Goal: Task Accomplishment & Management: Manage account settings

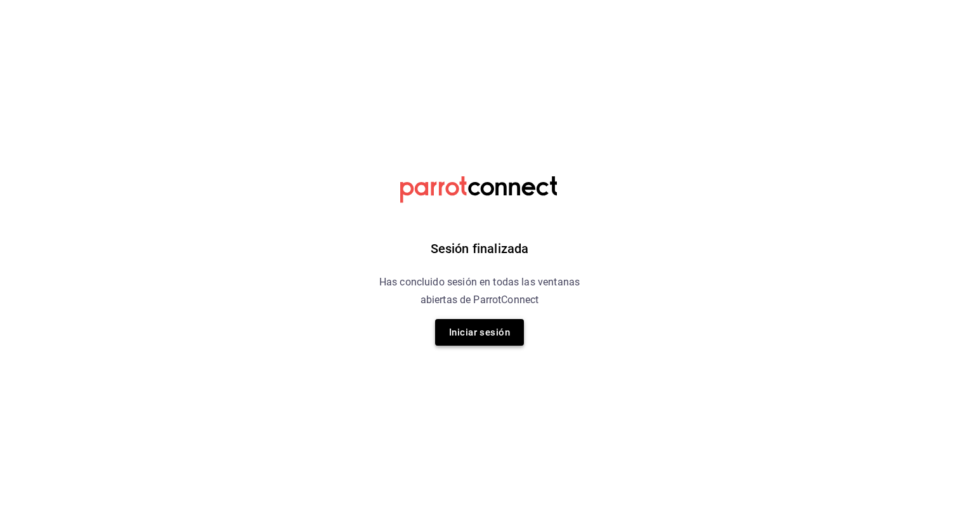
click at [479, 340] on button "Iniciar sesión" at bounding box center [479, 332] width 89 height 27
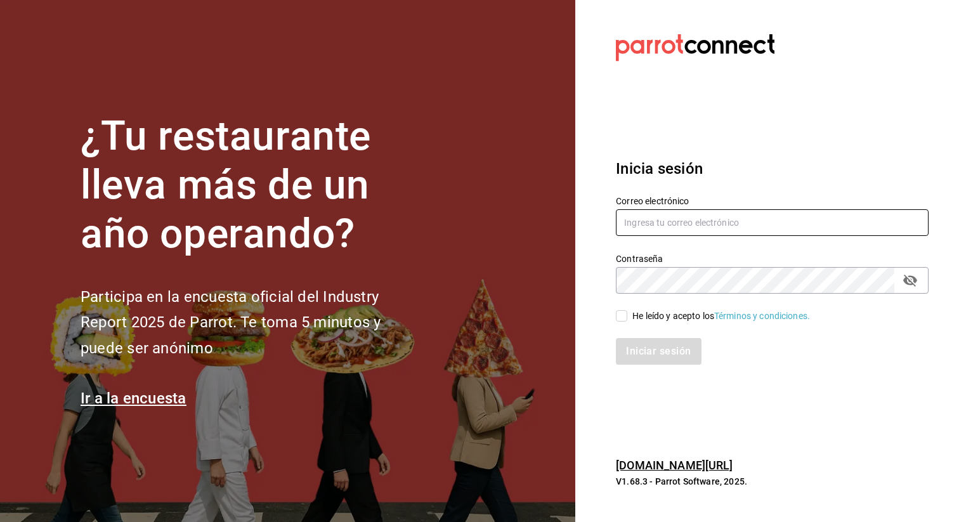
type input "[EMAIL_ADDRESS][DOMAIN_NAME]"
click at [621, 317] on input "He leído y acepto los Términos y condiciones." at bounding box center [621, 315] width 11 height 11
checkbox input "true"
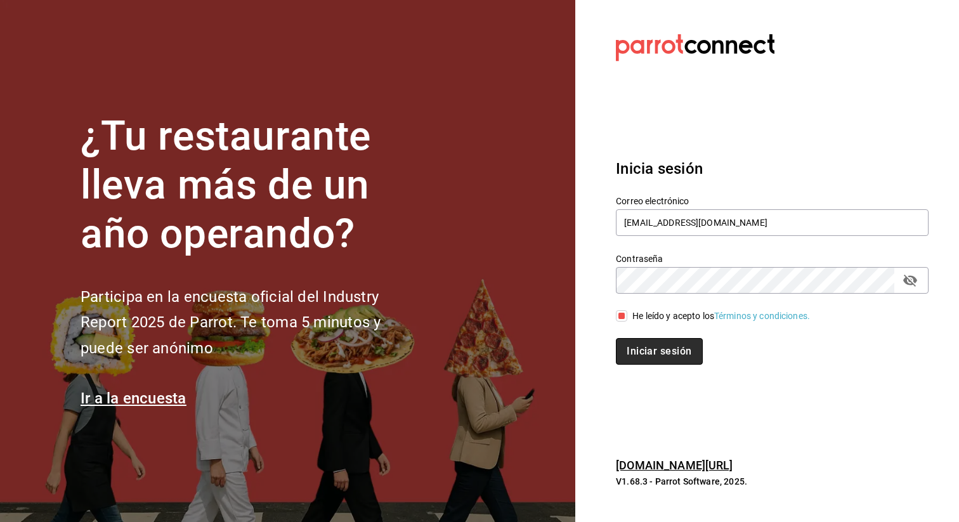
click at [645, 342] on button "Iniciar sesión" at bounding box center [659, 351] width 86 height 27
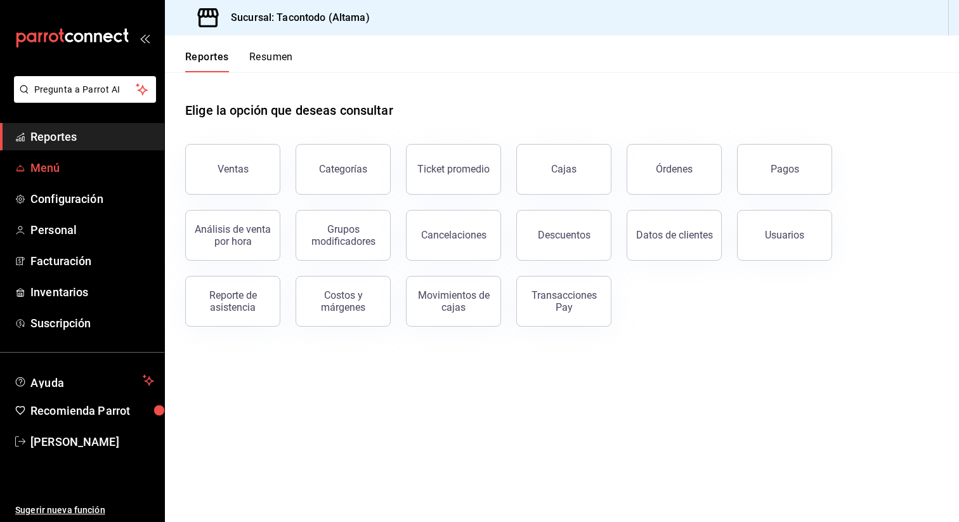
click at [76, 170] on span "Menú" at bounding box center [92, 167] width 124 height 17
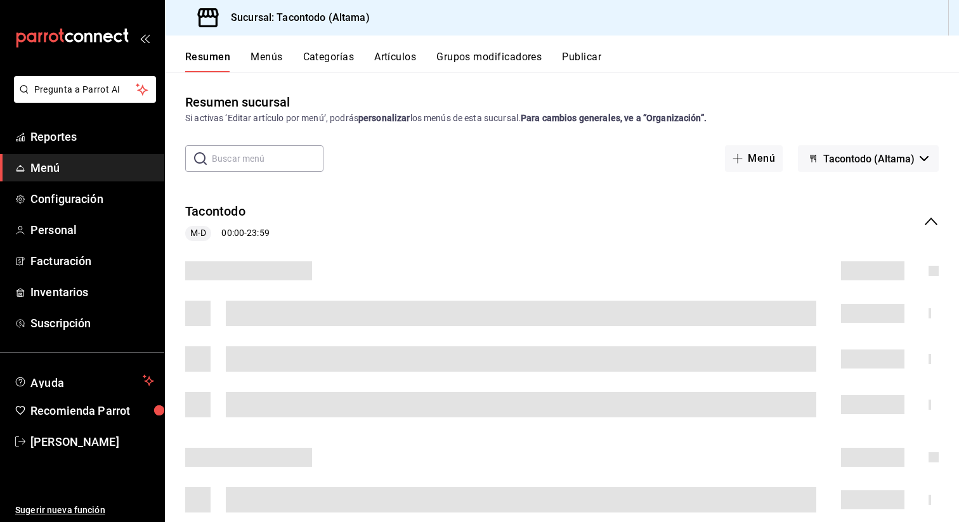
click at [486, 55] on button "Grupos modificadores" at bounding box center [488, 62] width 105 height 22
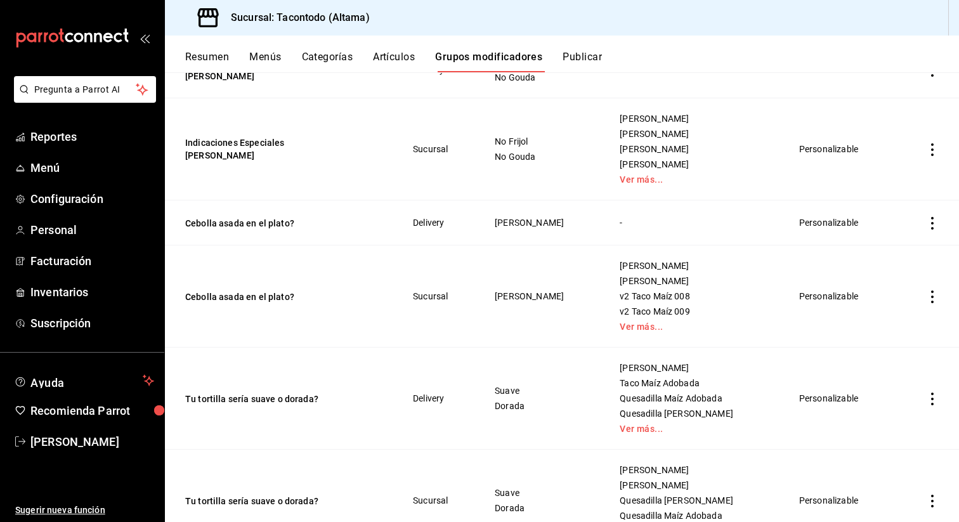
scroll to position [1214, 0]
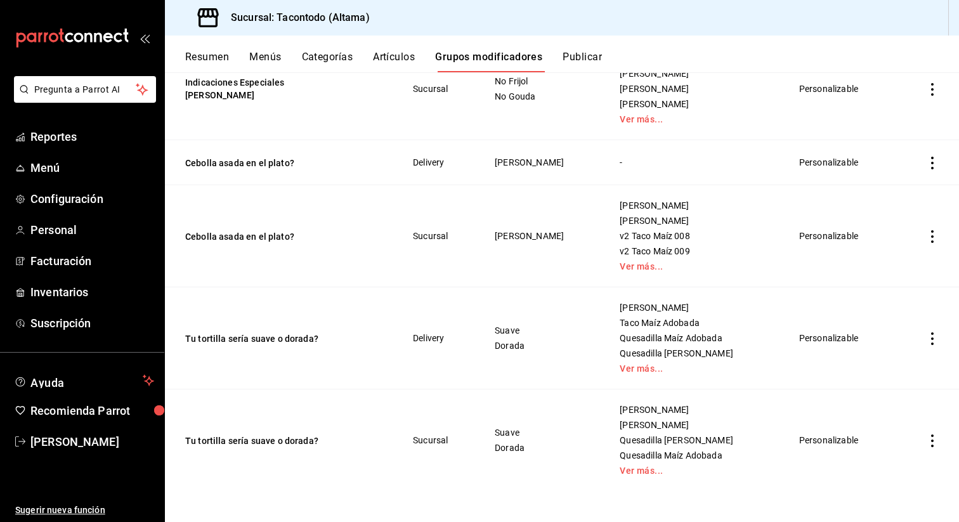
click at [935, 344] on icon "actions" at bounding box center [932, 338] width 13 height 13
click at [903, 428] on li "Eliminar" at bounding box center [883, 419] width 76 height 26
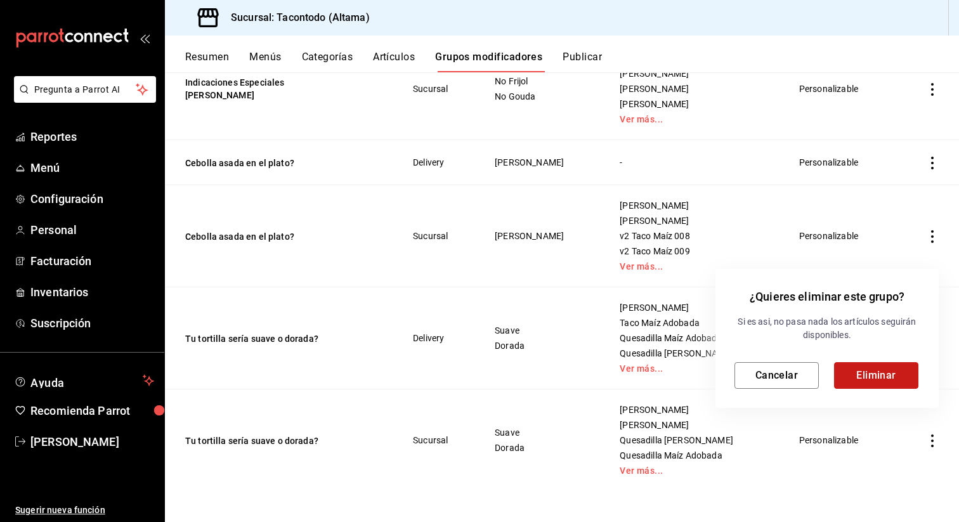
click at [887, 374] on button "Eliminar" at bounding box center [876, 375] width 84 height 27
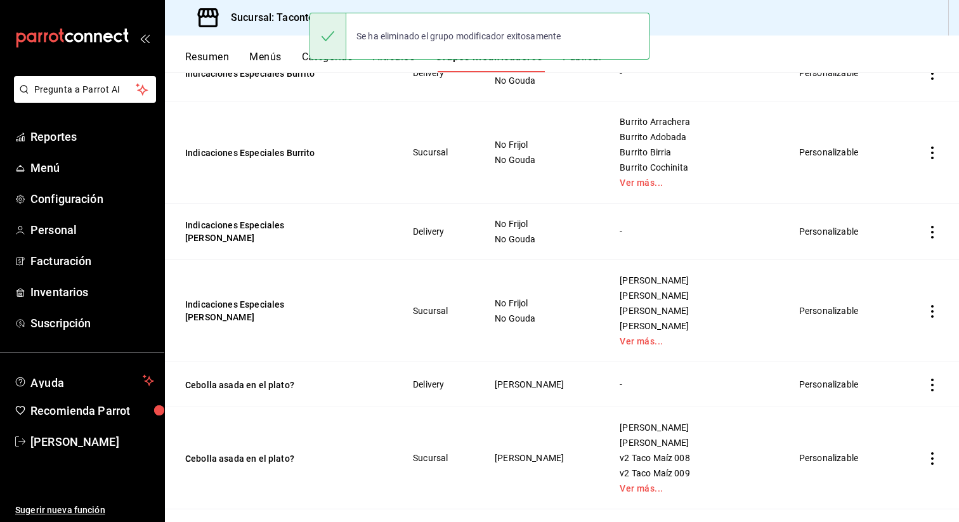
scroll to position [1112, 0]
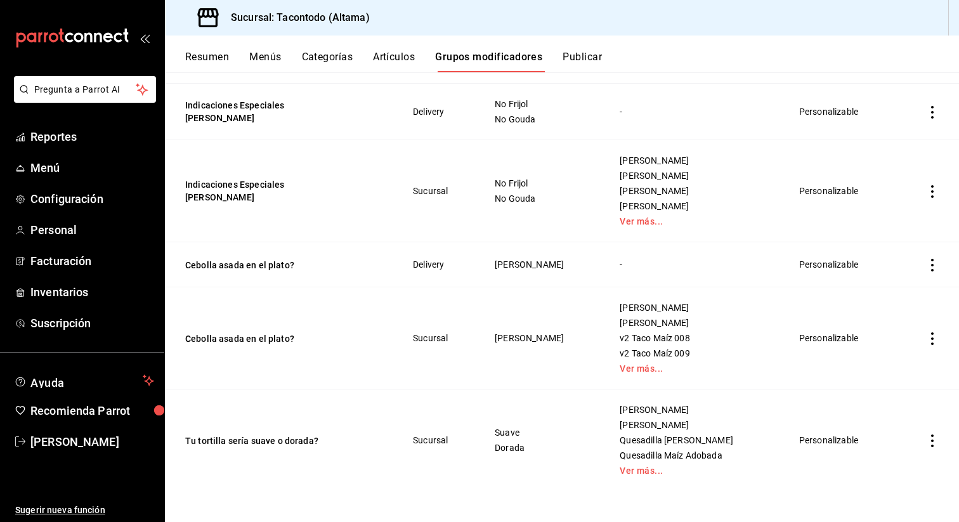
click at [932, 262] on icon "actions" at bounding box center [932, 265] width 13 height 13
click at [891, 344] on span "Eliminar" at bounding box center [894, 346] width 32 height 10
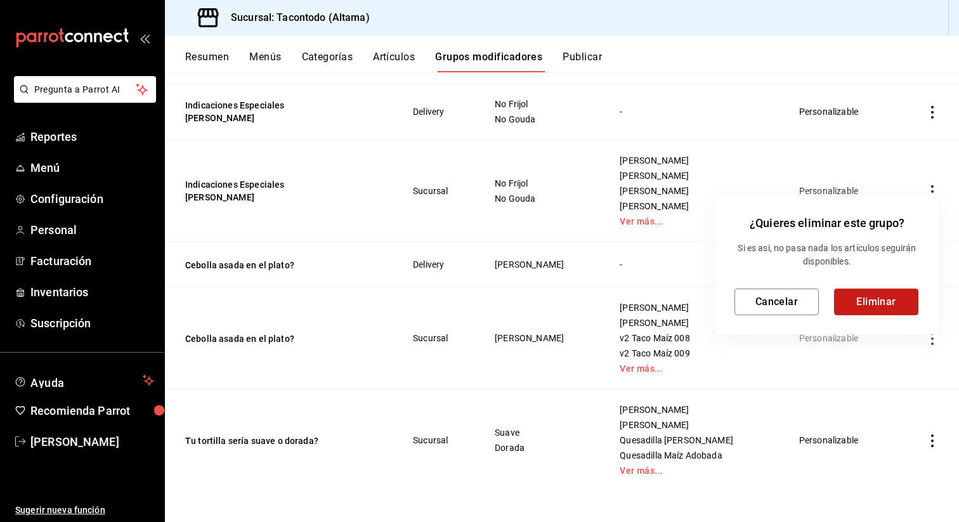
click at [854, 302] on button "Eliminar" at bounding box center [876, 302] width 84 height 27
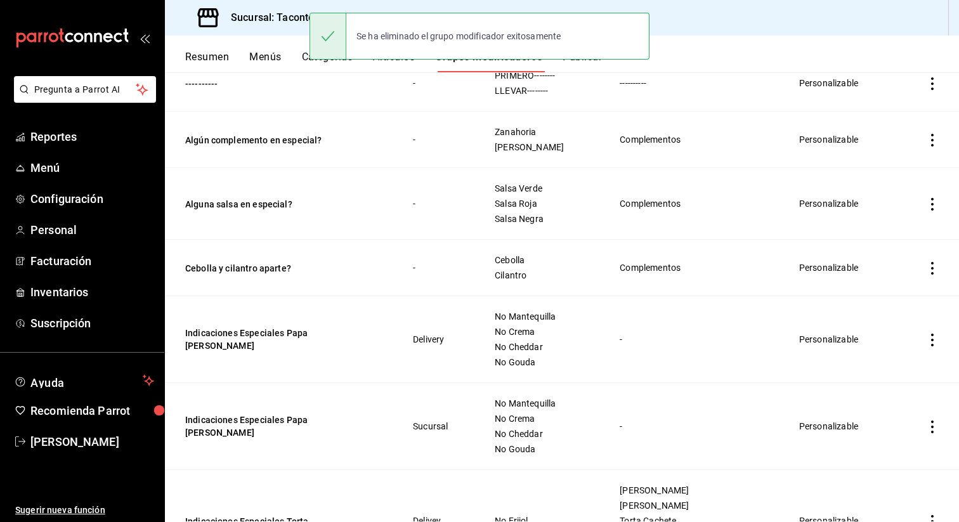
scroll to position [172, 0]
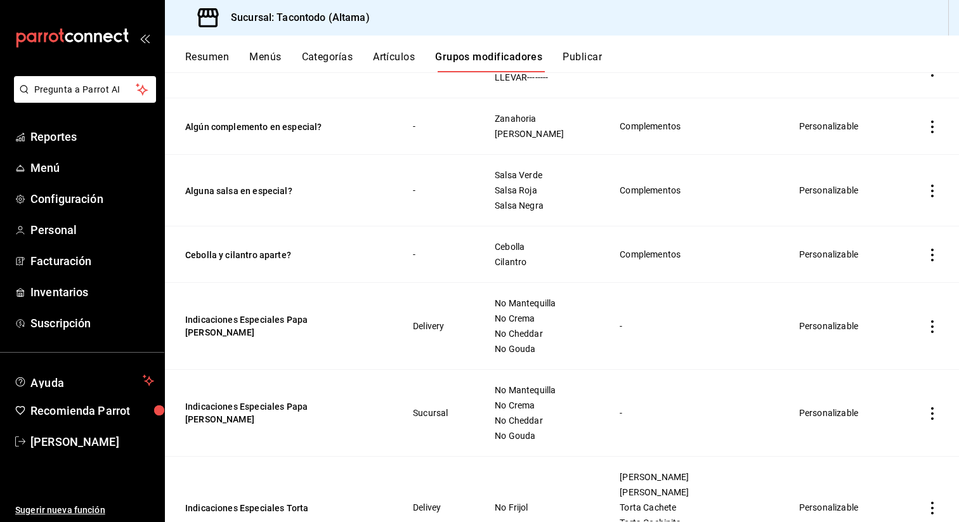
click at [929, 331] on icon "actions" at bounding box center [932, 326] width 13 height 13
click at [894, 408] on span "Eliminar" at bounding box center [894, 408] width 32 height 10
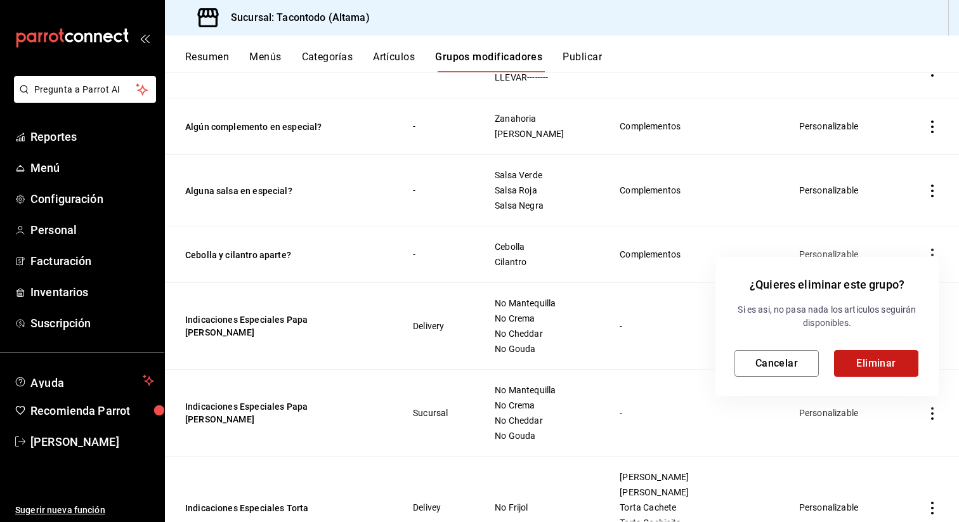
click at [878, 370] on button "Eliminar" at bounding box center [876, 363] width 84 height 27
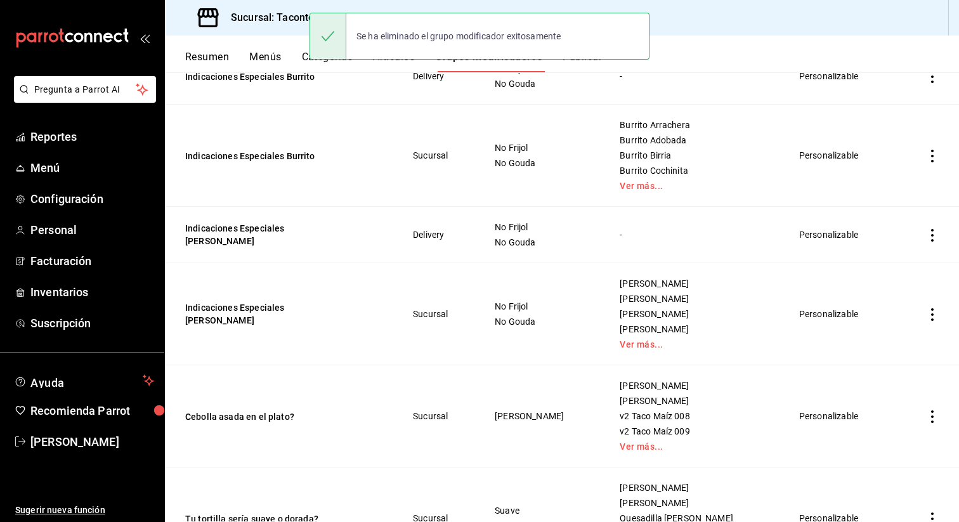
scroll to position [896, 0]
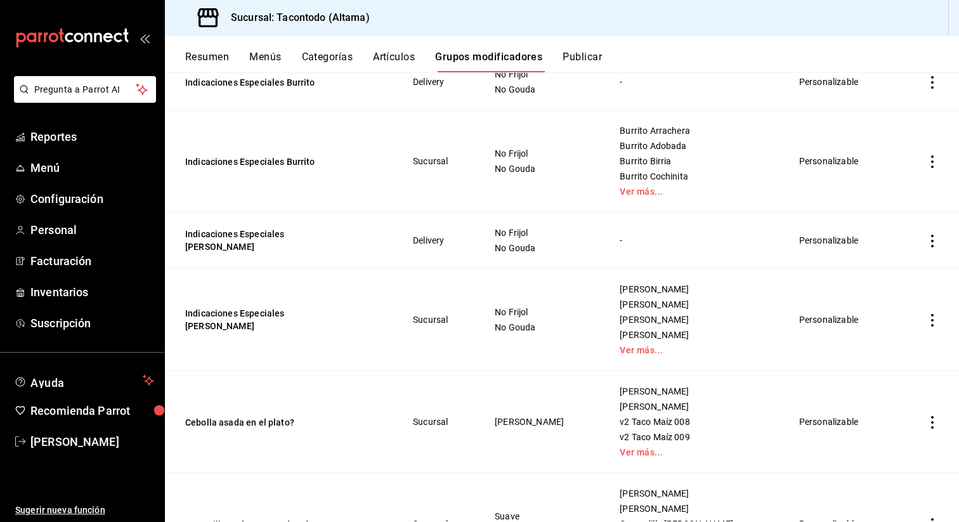
click at [928, 244] on icon "actions" at bounding box center [932, 241] width 13 height 13
click at [894, 324] on span "Eliminar" at bounding box center [894, 321] width 32 height 10
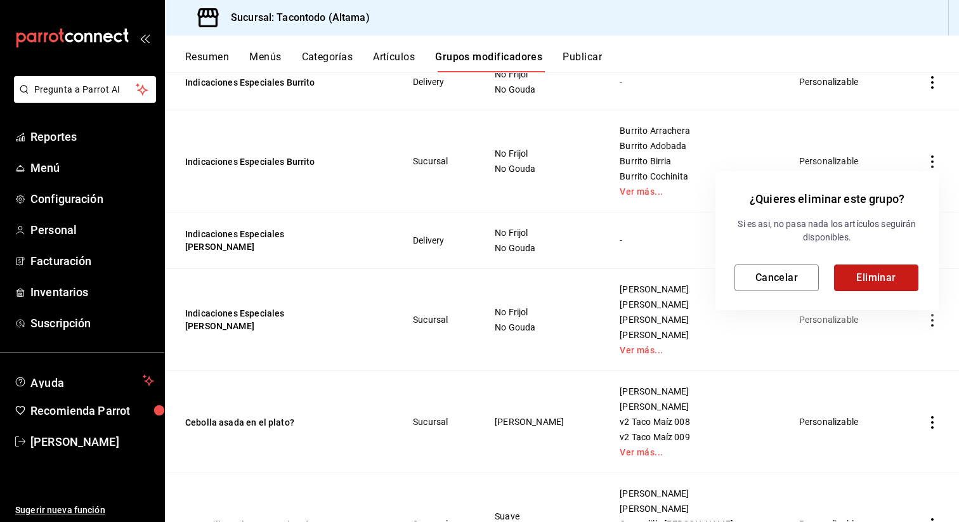
click at [890, 275] on button "Eliminar" at bounding box center [876, 277] width 84 height 27
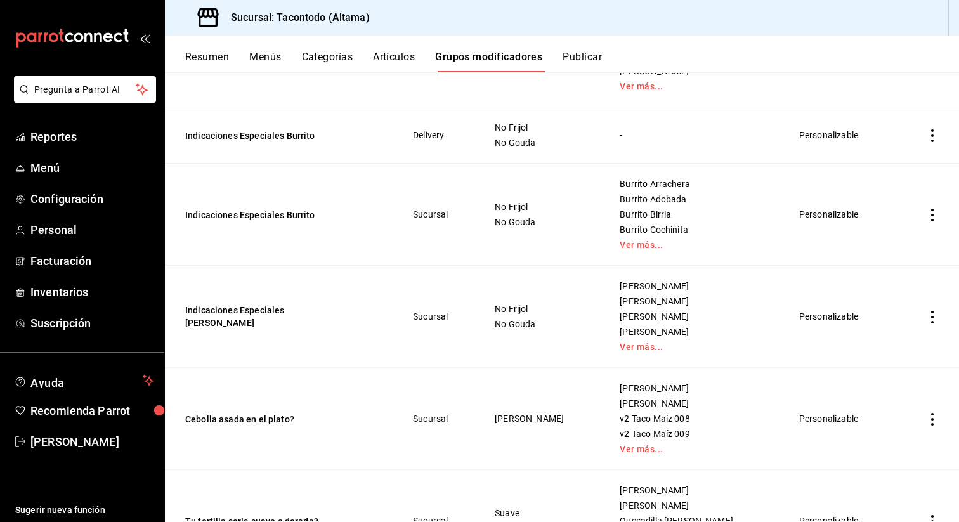
scroll to position [844, 0]
click at [939, 133] on td "simple table" at bounding box center [932, 134] width 53 height 56
click at [933, 134] on icon "actions" at bounding box center [932, 134] width 3 height 13
click at [890, 215] on span "Eliminar" at bounding box center [894, 215] width 32 height 10
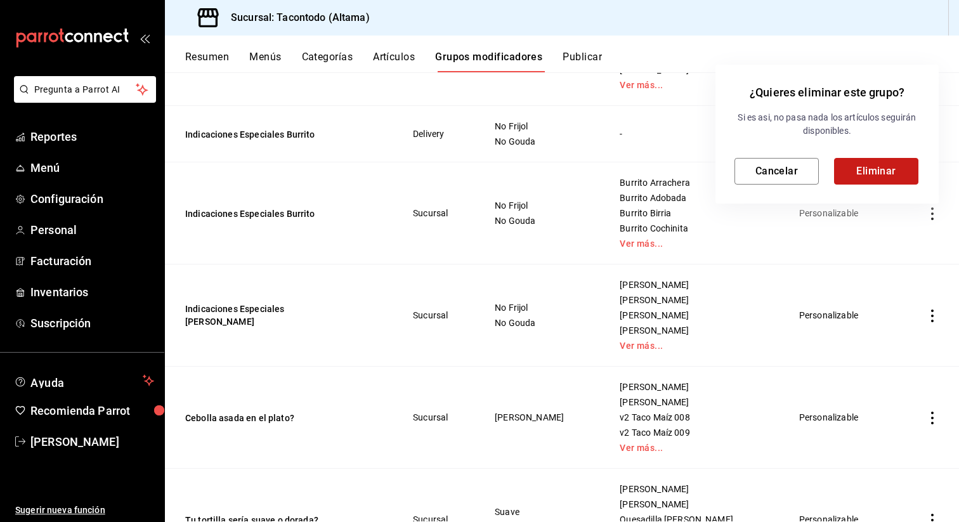
click at [884, 176] on button "Eliminar" at bounding box center [876, 171] width 84 height 27
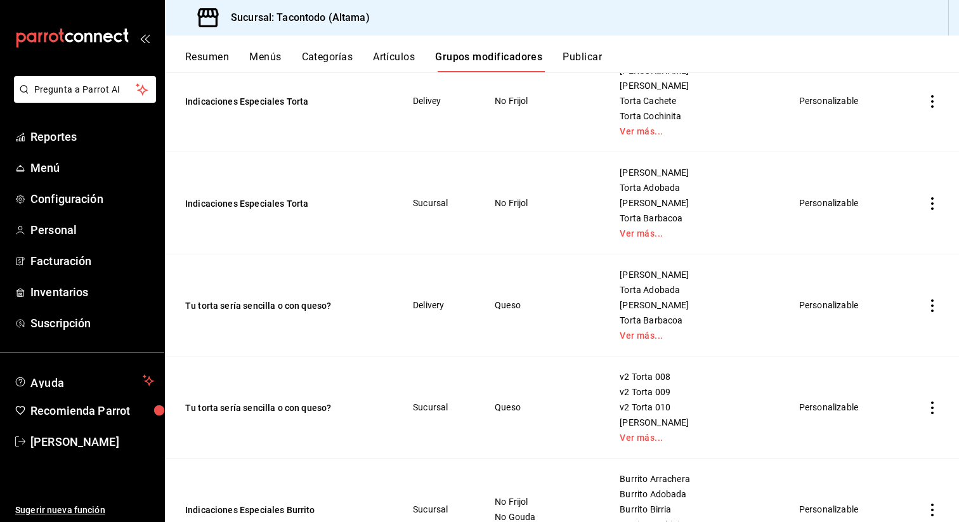
scroll to position [490, 0]
click at [930, 306] on icon "actions" at bounding box center [932, 307] width 13 height 13
click at [881, 388] on span "Eliminar" at bounding box center [894, 387] width 32 height 10
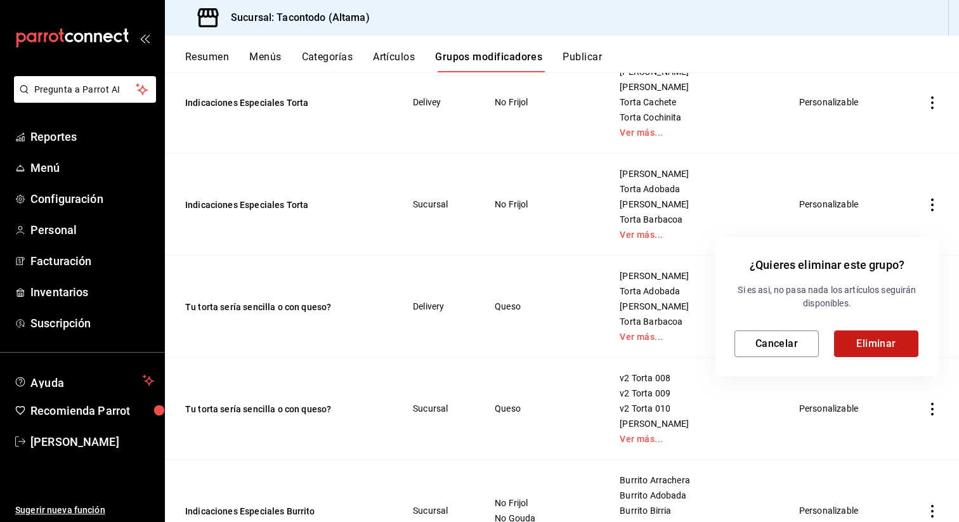
click at [890, 337] on button "Eliminar" at bounding box center [876, 343] width 84 height 27
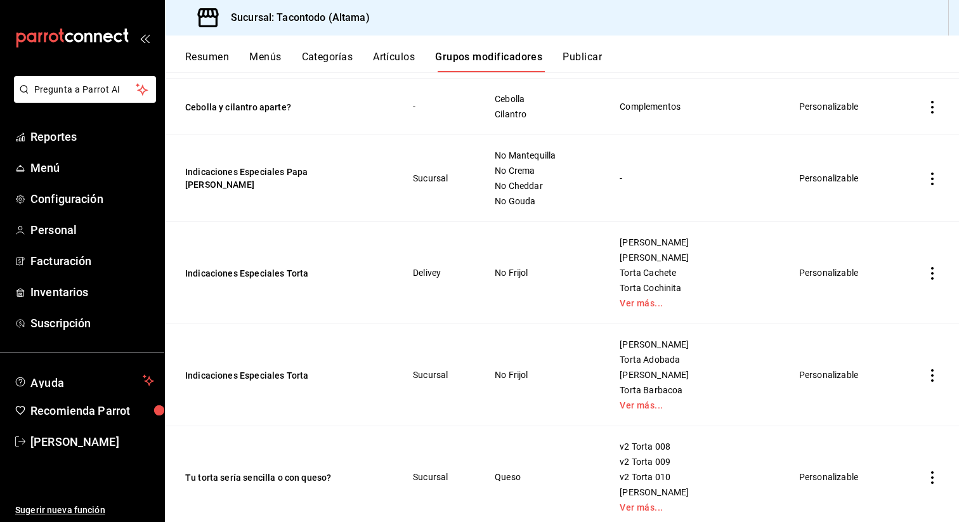
scroll to position [317, 0]
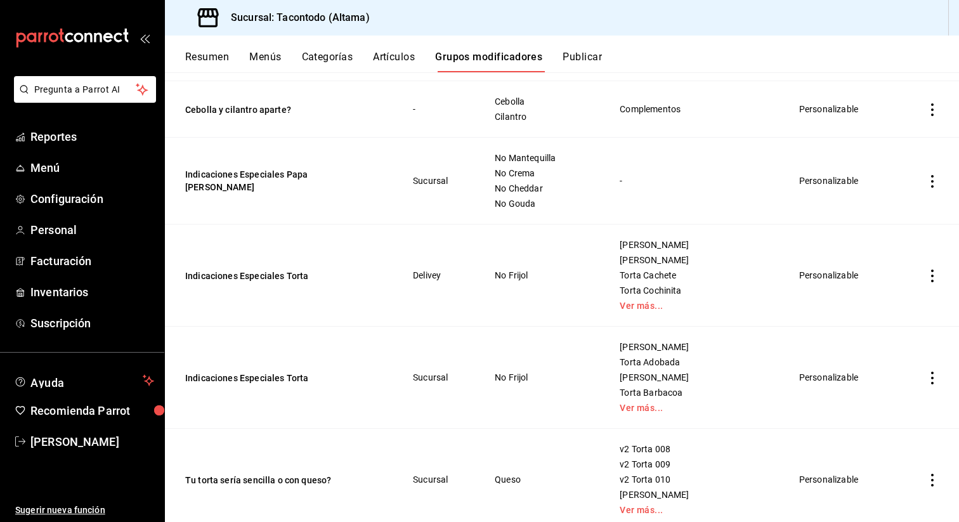
click at [932, 275] on icon "actions" at bounding box center [932, 276] width 3 height 13
click at [894, 360] on span "Eliminar" at bounding box center [894, 356] width 32 height 10
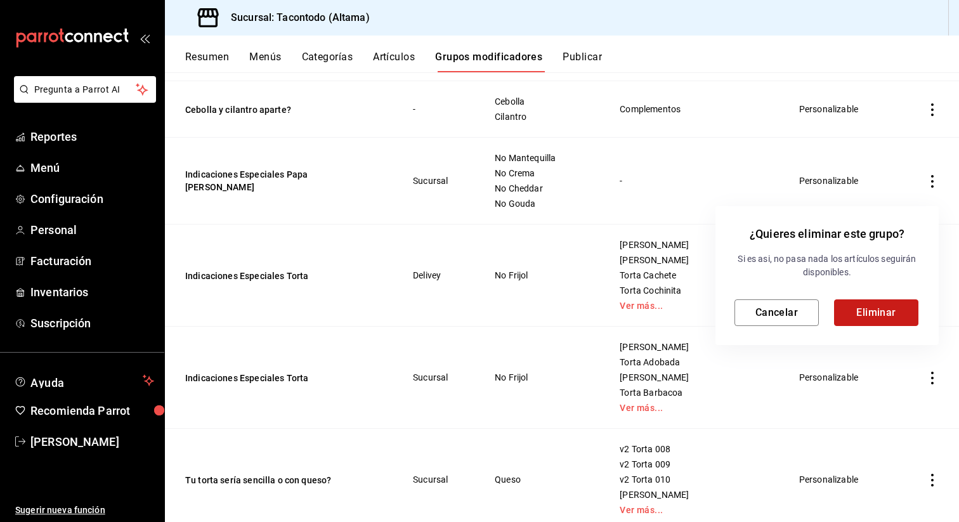
click at [880, 317] on button "Eliminar" at bounding box center [876, 312] width 84 height 27
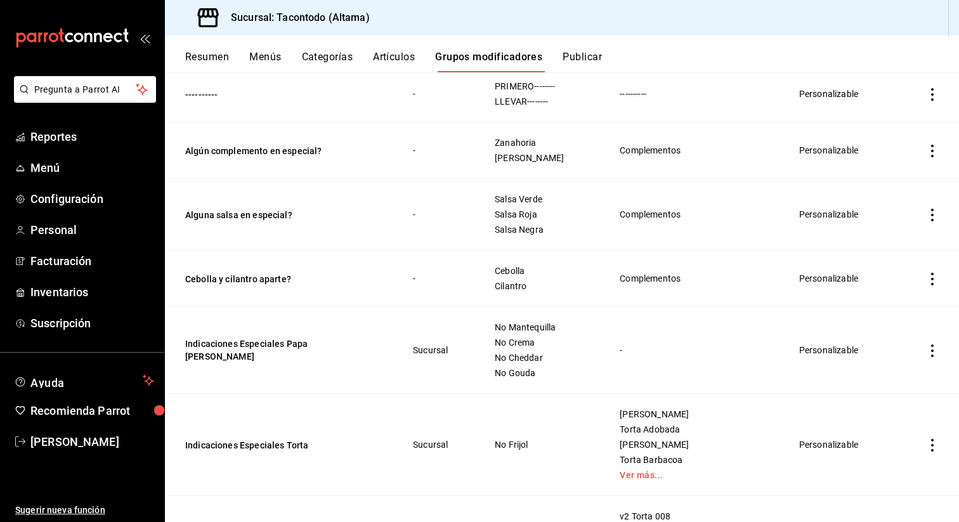
scroll to position [147, 0]
click at [935, 346] on icon "actions" at bounding box center [932, 351] width 13 height 13
click at [895, 382] on span "Editar" at bounding box center [894, 380] width 33 height 13
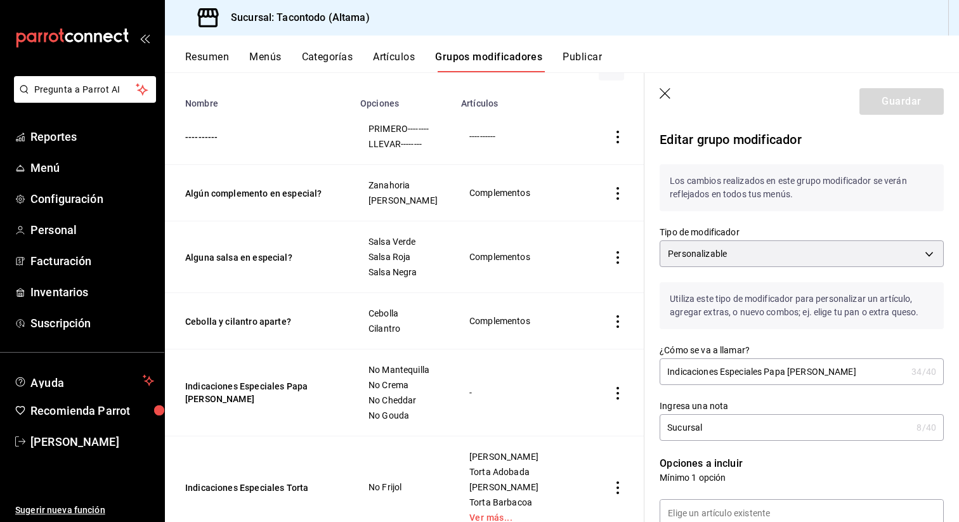
click at [752, 424] on input "Sucursal" at bounding box center [786, 427] width 252 height 25
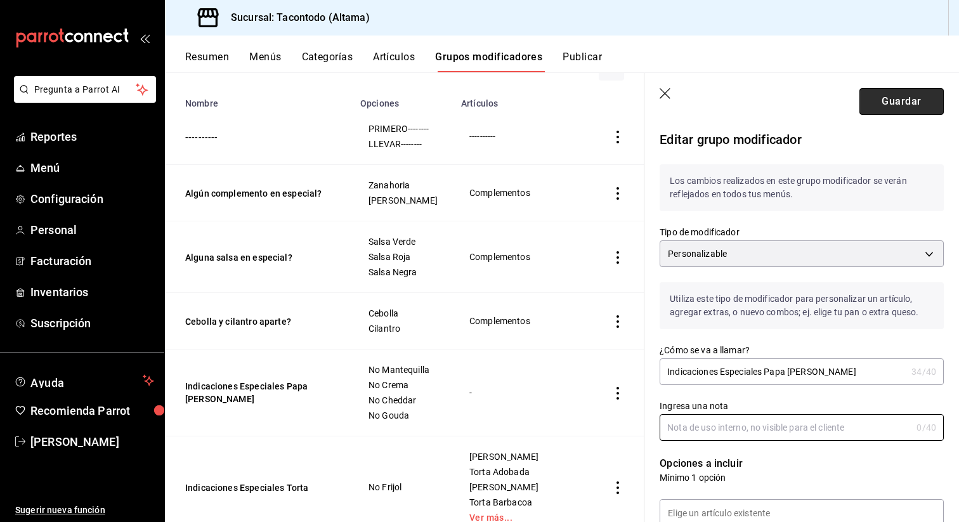
click at [876, 108] on button "Guardar" at bounding box center [901, 101] width 84 height 27
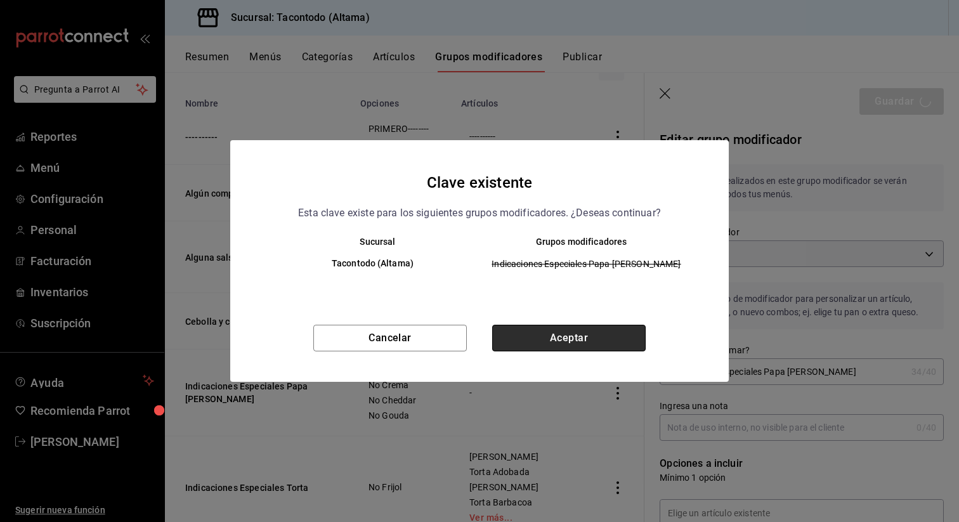
click at [558, 339] on button "Aceptar" at bounding box center [568, 338] width 153 height 27
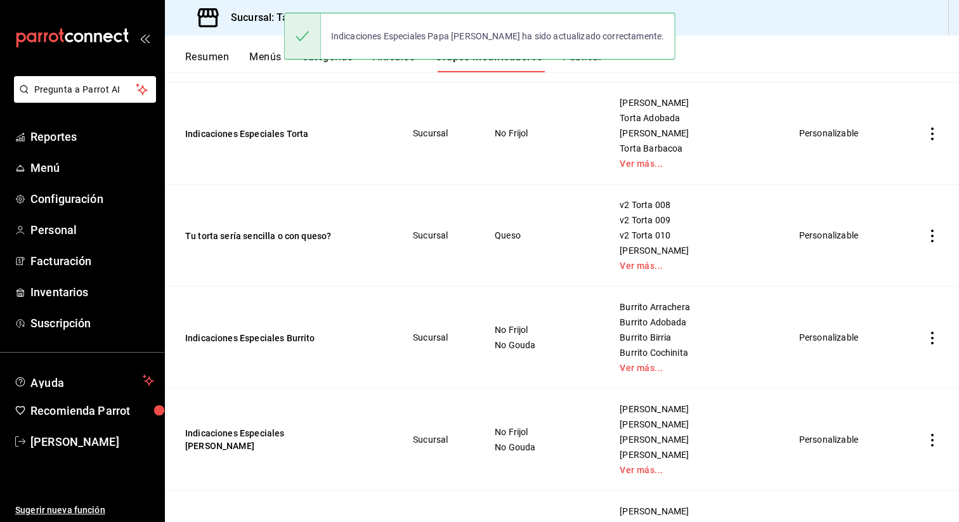
scroll to position [663, 0]
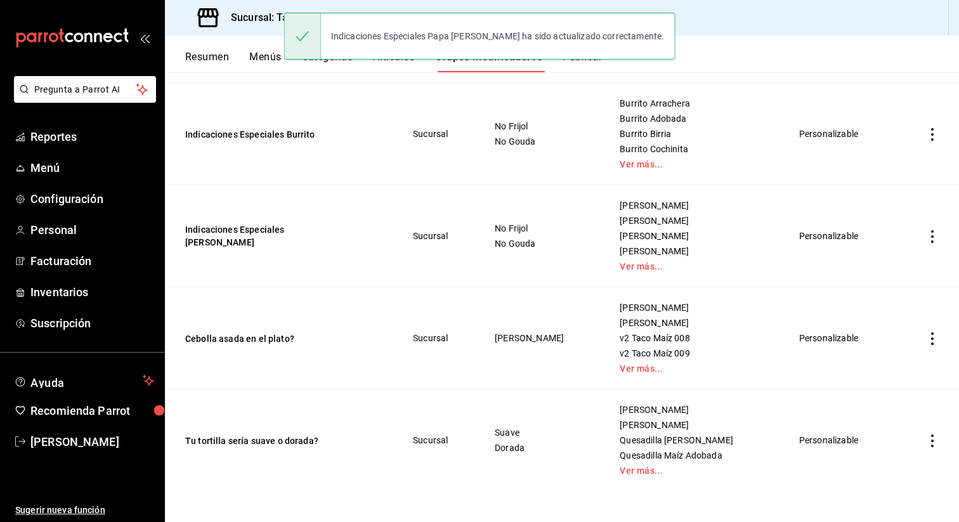
click at [938, 441] on icon "actions" at bounding box center [932, 440] width 13 height 13
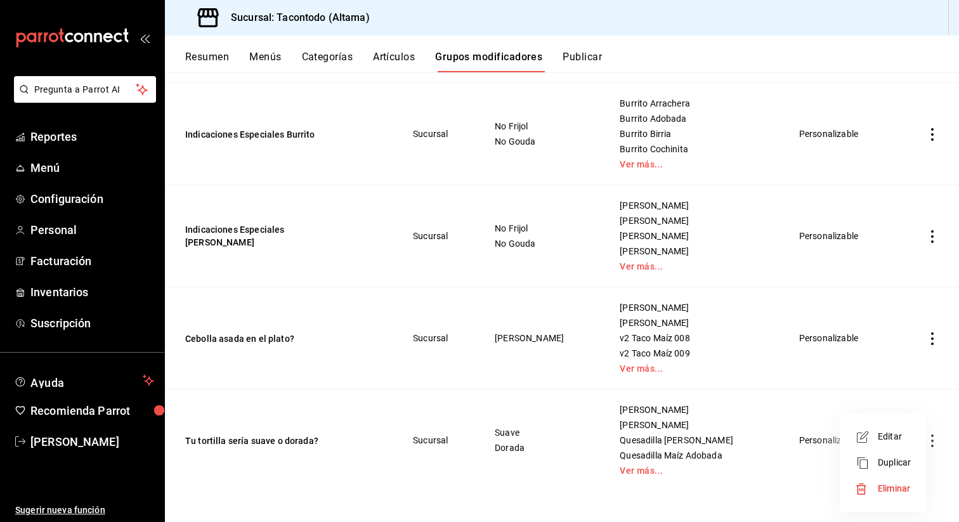
click at [909, 440] on span "Editar" at bounding box center [894, 436] width 33 height 13
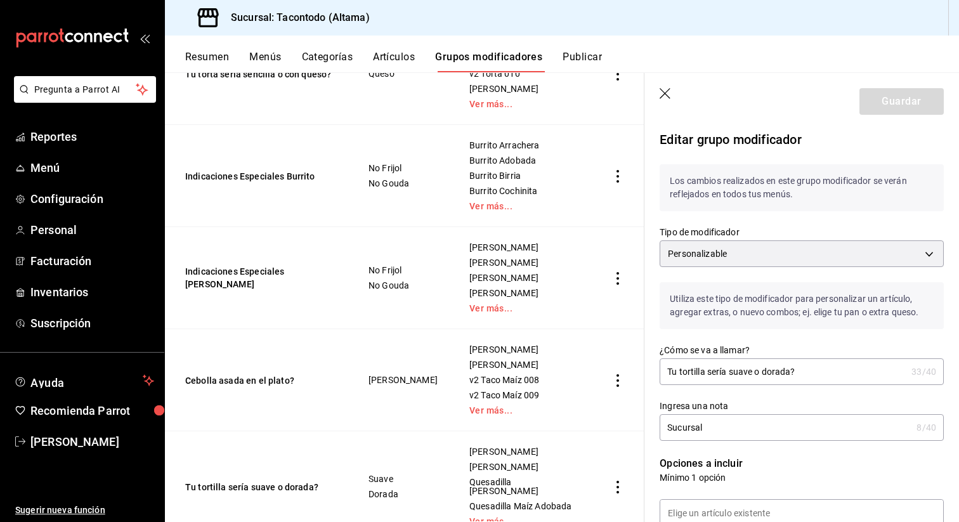
click at [742, 431] on input "Sucursal" at bounding box center [786, 427] width 252 height 25
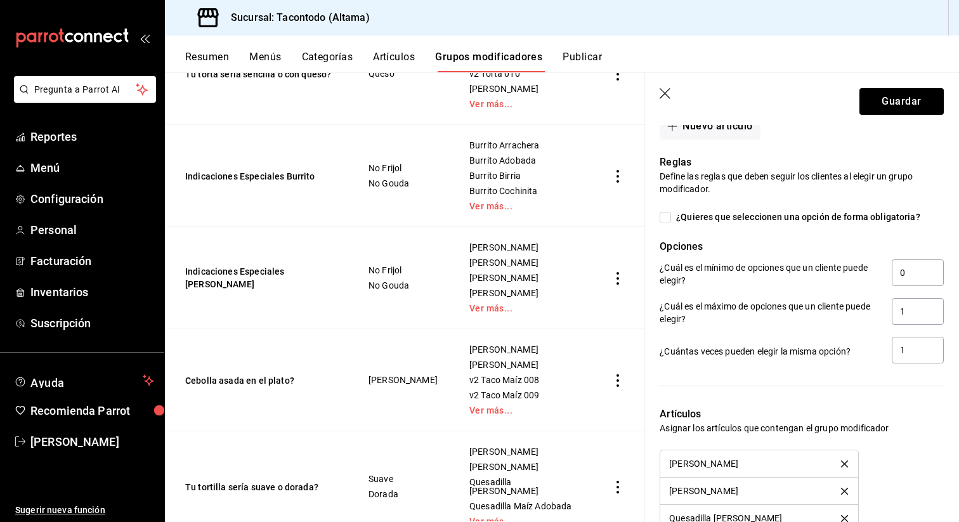
scroll to position [569, 0]
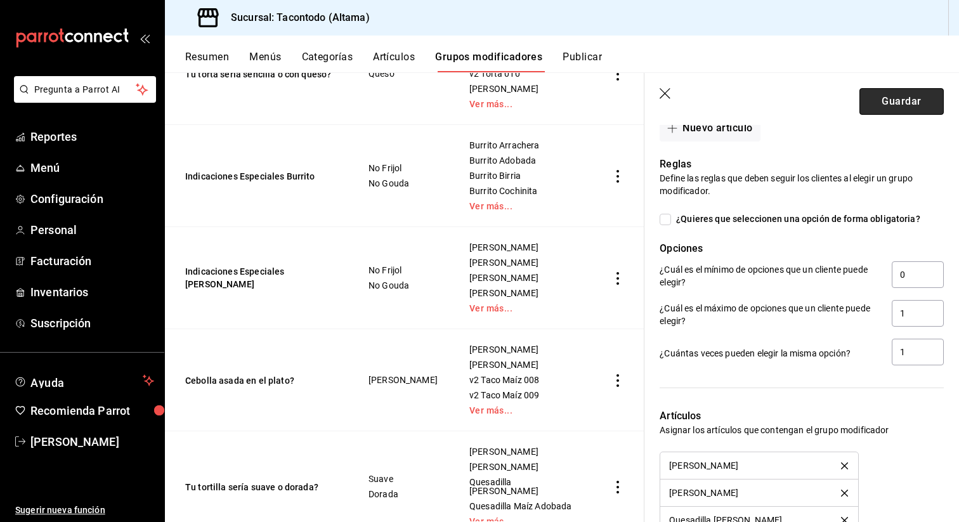
click at [891, 102] on button "Guardar" at bounding box center [901, 101] width 84 height 27
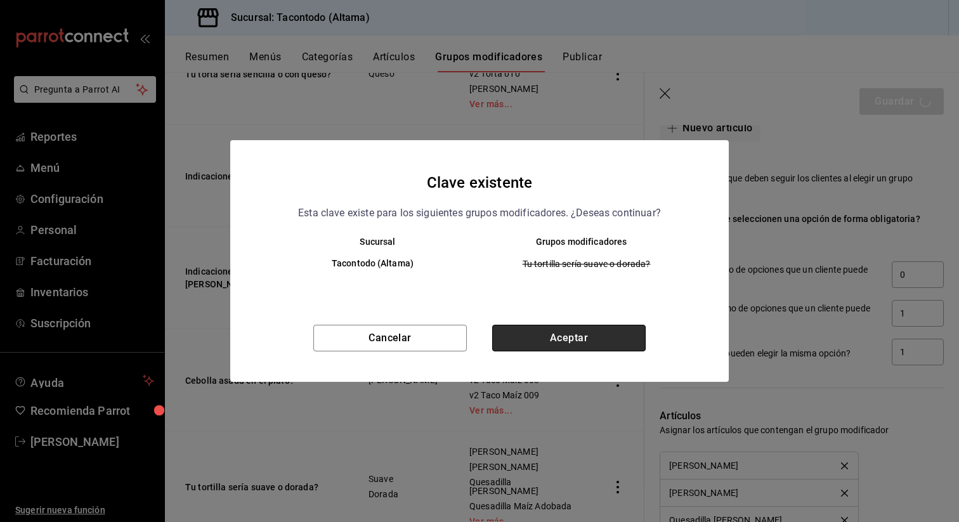
click at [557, 351] on button "Aceptar" at bounding box center [568, 338] width 153 height 27
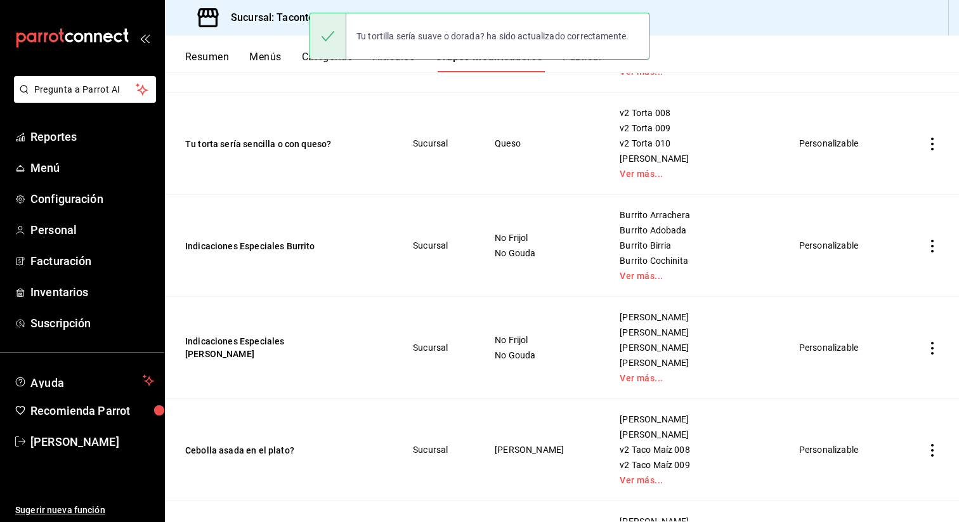
scroll to position [663, 0]
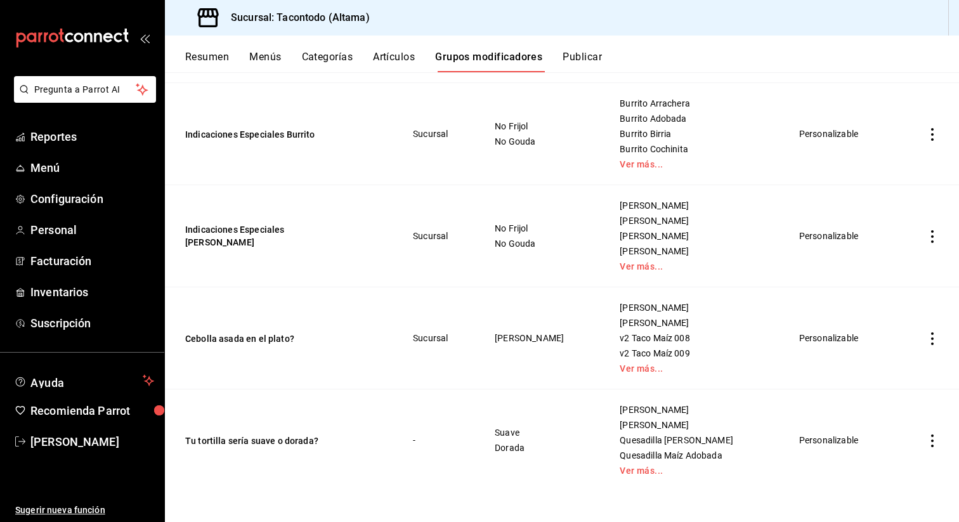
click at [935, 340] on icon "actions" at bounding box center [932, 338] width 13 height 13
click at [897, 367] on span "Editar" at bounding box center [894, 367] width 33 height 13
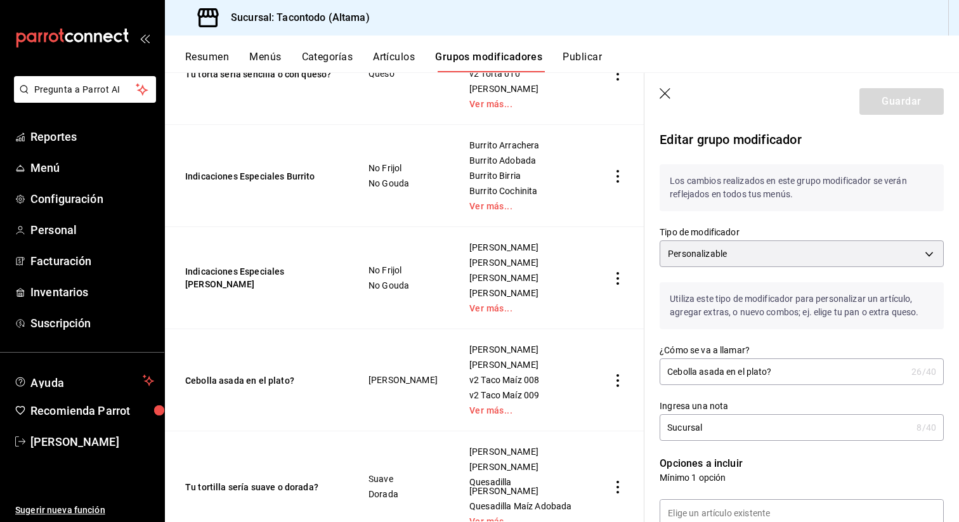
click at [740, 424] on input "Sucursal" at bounding box center [786, 427] width 252 height 25
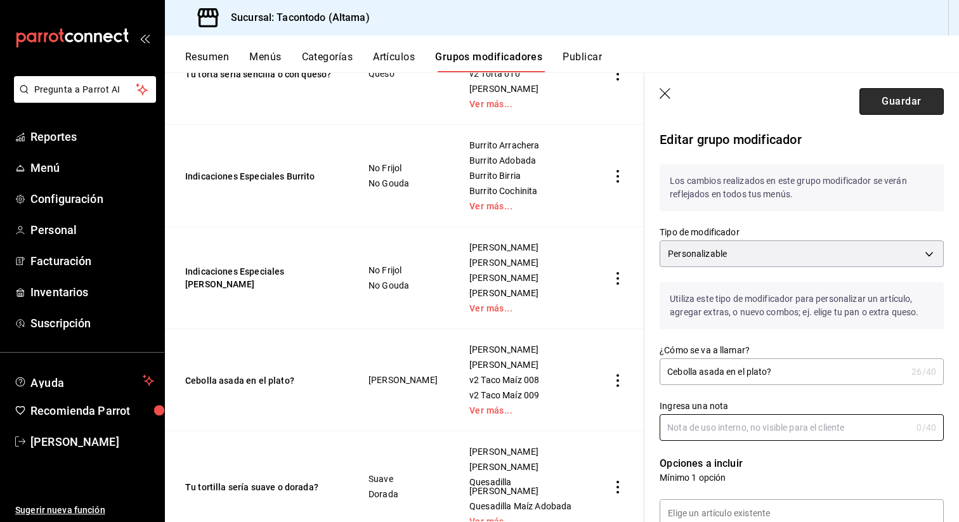
click at [892, 110] on button "Guardar" at bounding box center [901, 101] width 84 height 27
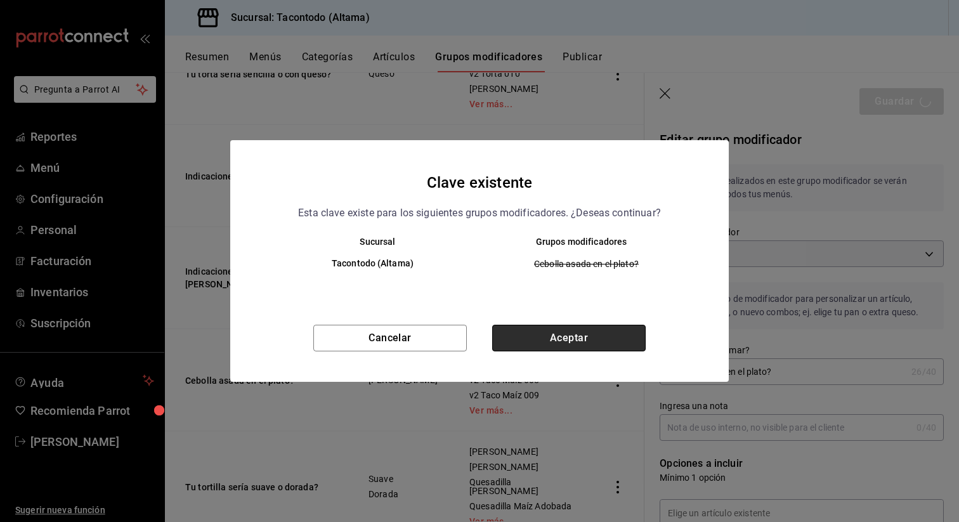
click at [592, 337] on button "Aceptar" at bounding box center [568, 338] width 153 height 27
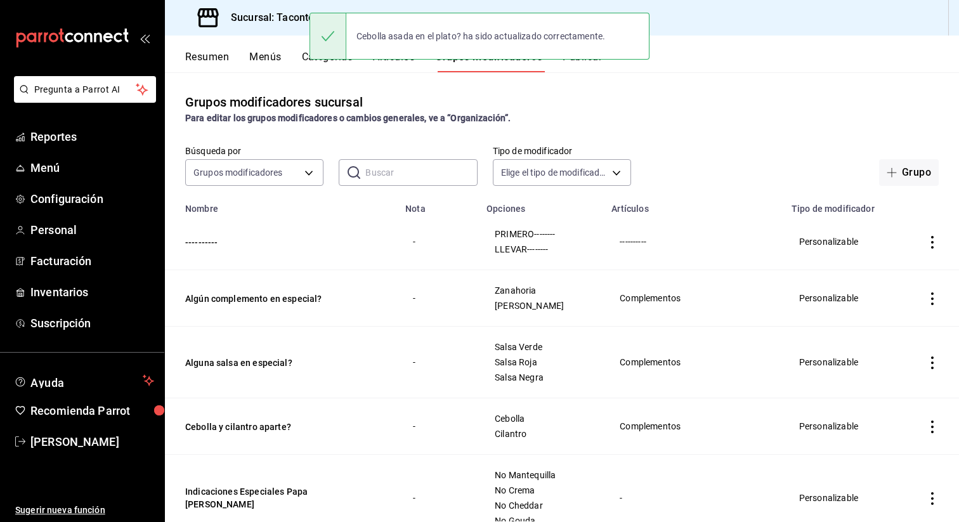
scroll to position [663, 0]
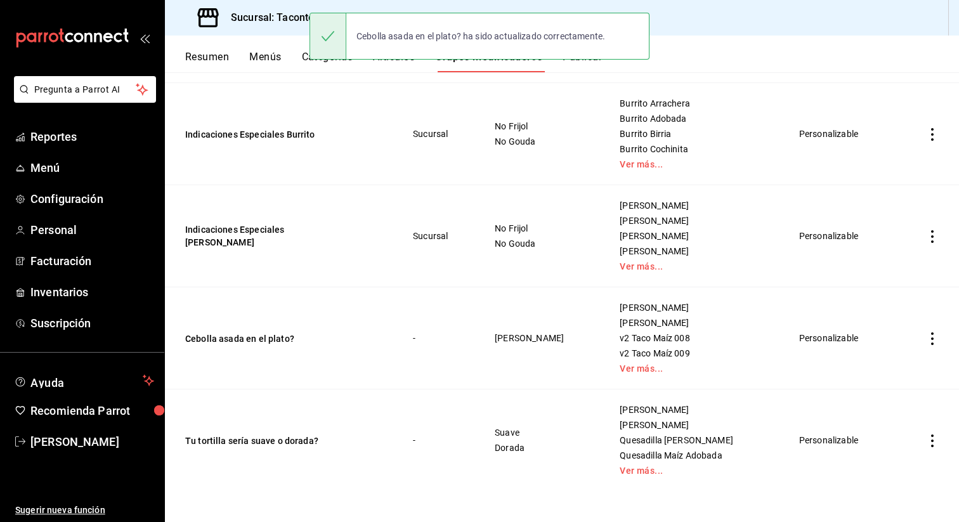
click at [930, 244] on td "simple table" at bounding box center [932, 236] width 53 height 102
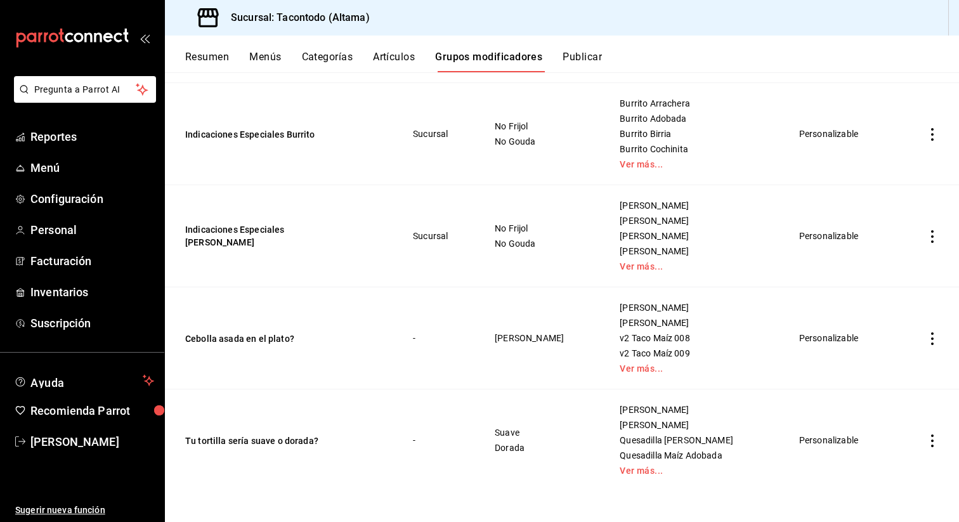
click at [932, 237] on icon "actions" at bounding box center [932, 236] width 13 height 13
click at [892, 313] on span "Eliminar" at bounding box center [894, 317] width 32 height 10
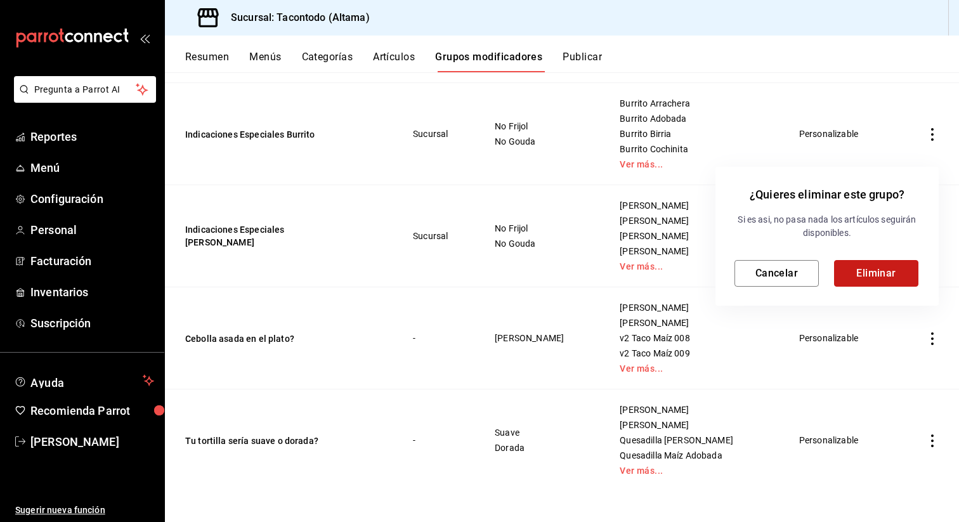
click at [890, 280] on button "Eliminar" at bounding box center [876, 273] width 84 height 27
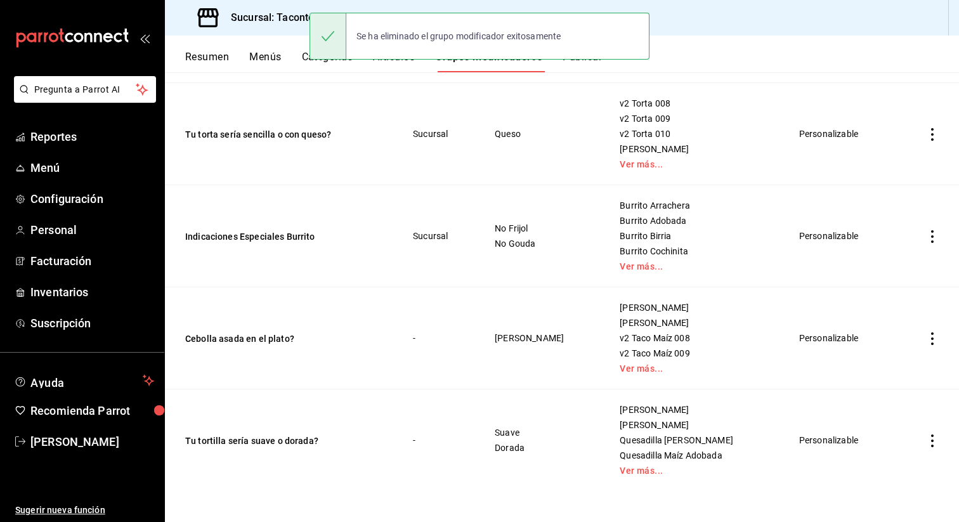
scroll to position [539, 0]
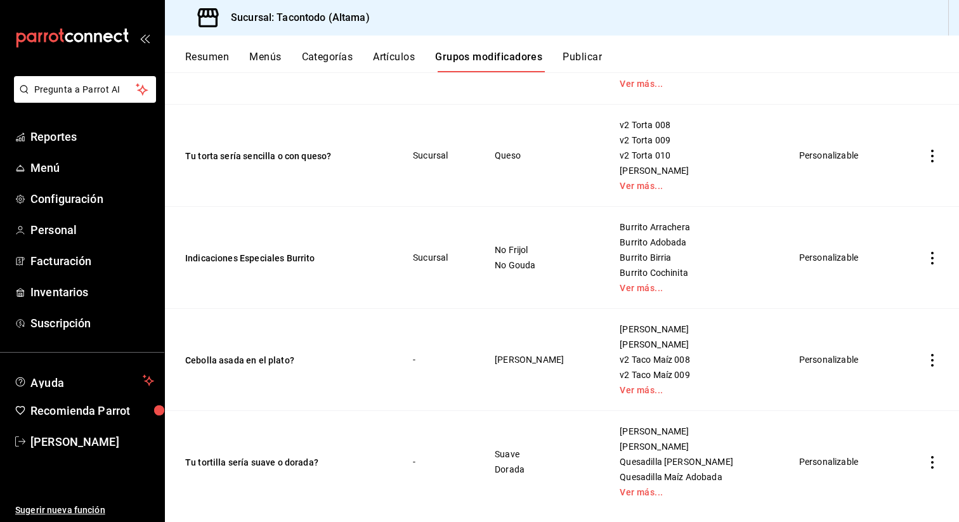
click at [932, 260] on icon "actions" at bounding box center [932, 258] width 13 height 13
click at [873, 282] on div at bounding box center [866, 287] width 23 height 15
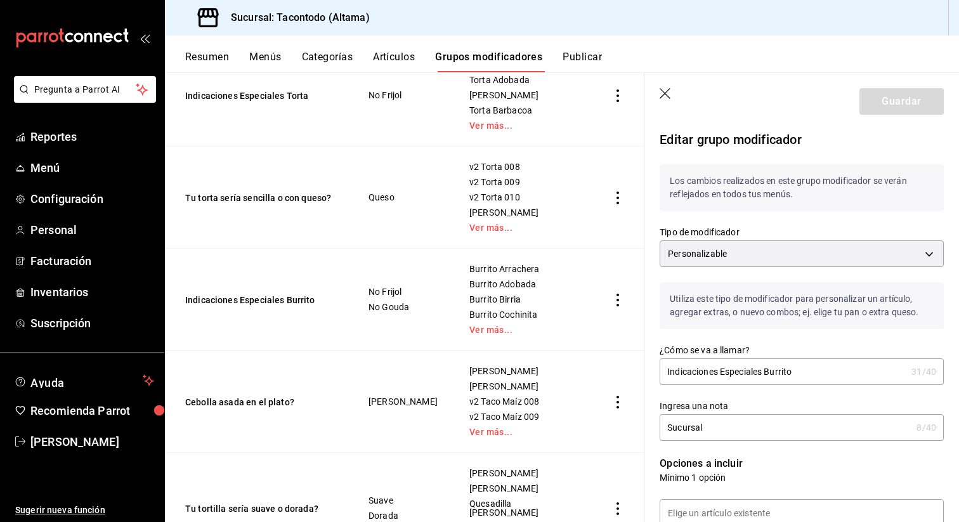
click at [693, 431] on input "Sucursal" at bounding box center [786, 427] width 252 height 25
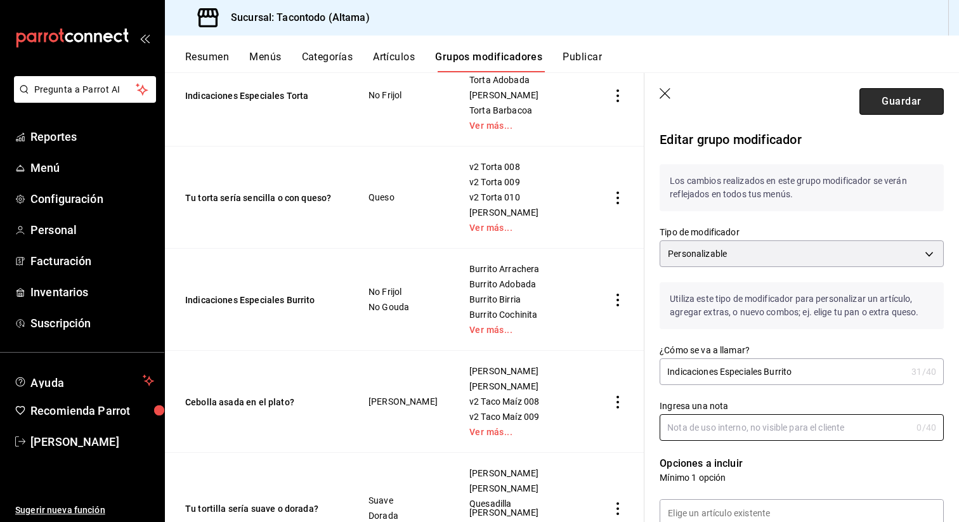
click at [878, 89] on button "Guardar" at bounding box center [901, 101] width 84 height 27
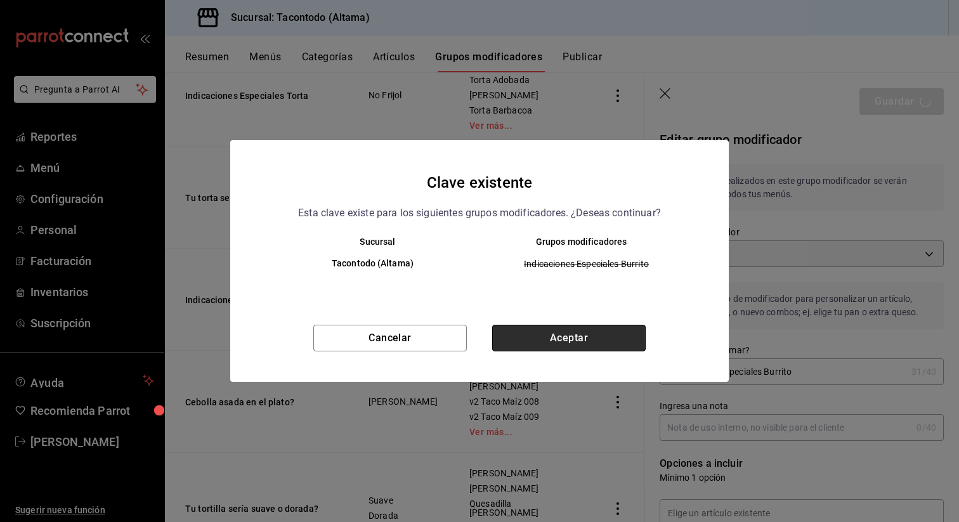
click at [591, 338] on button "Aceptar" at bounding box center [568, 338] width 153 height 27
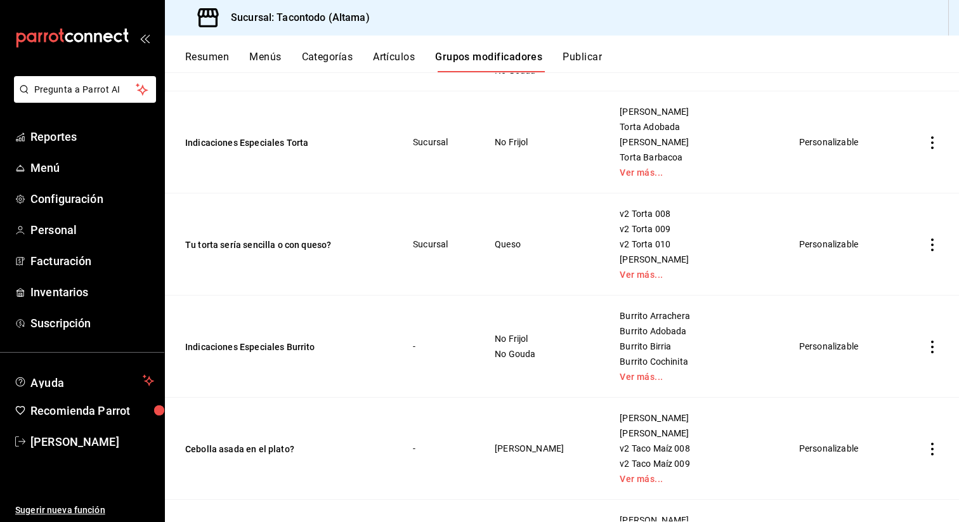
scroll to position [445, 0]
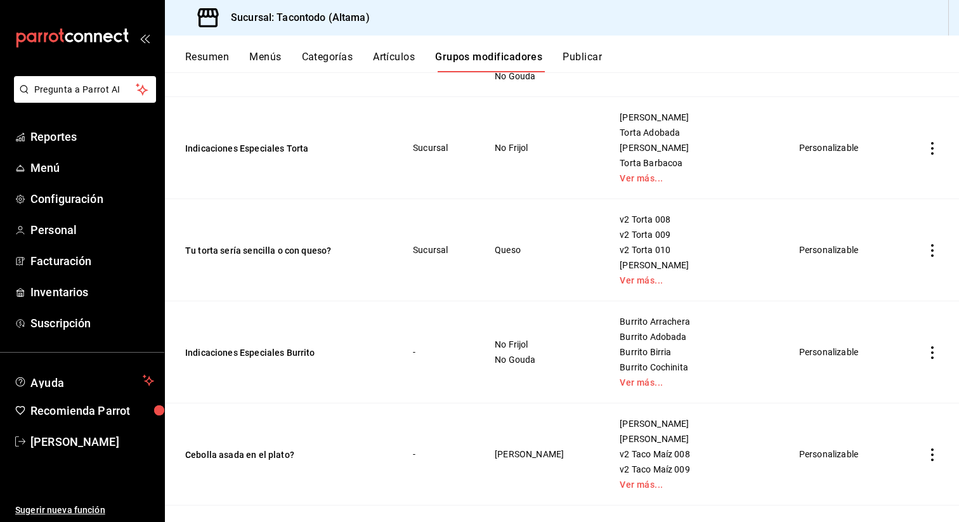
click at [929, 242] on td "simple table" at bounding box center [932, 250] width 53 height 102
click at [930, 245] on icon "actions" at bounding box center [932, 250] width 13 height 13
click at [897, 278] on span "Editar" at bounding box center [894, 279] width 33 height 13
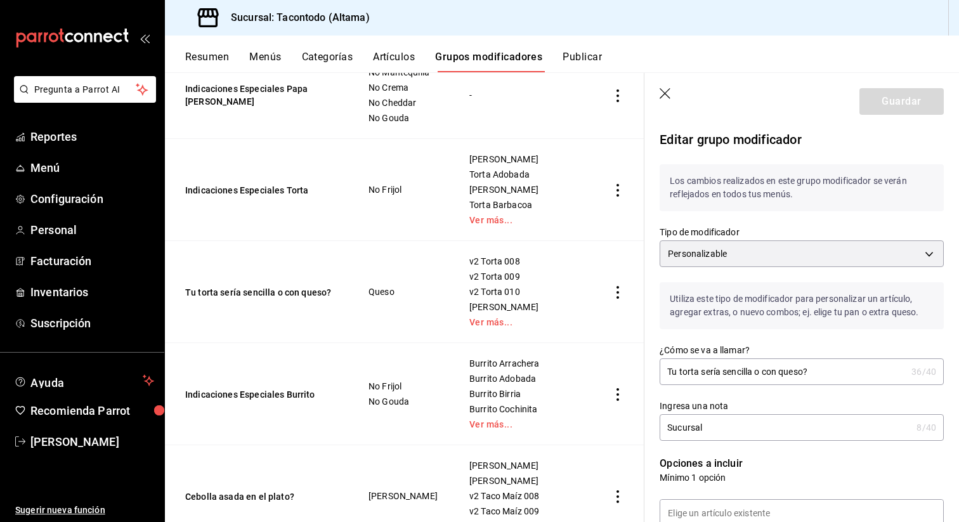
click at [706, 431] on input "Sucursal" at bounding box center [786, 427] width 252 height 25
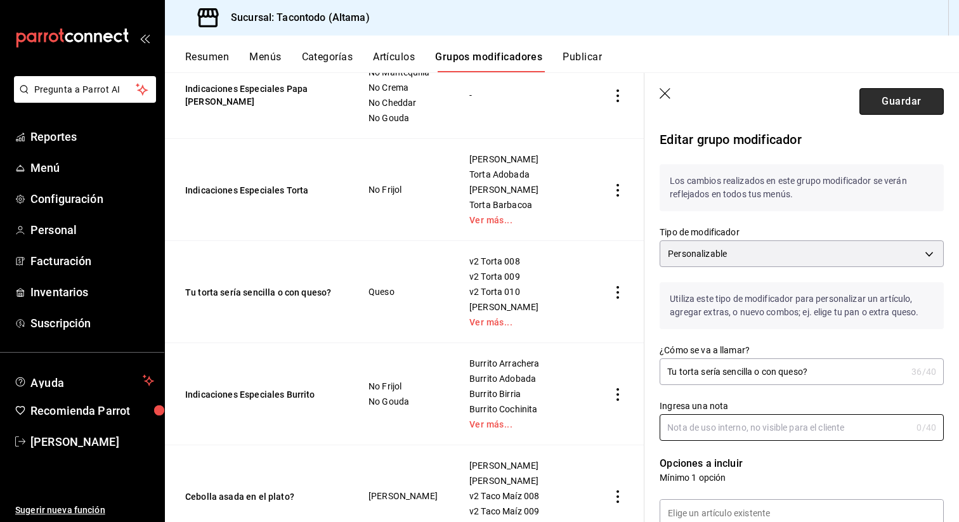
click at [888, 103] on button "Guardar" at bounding box center [901, 101] width 84 height 27
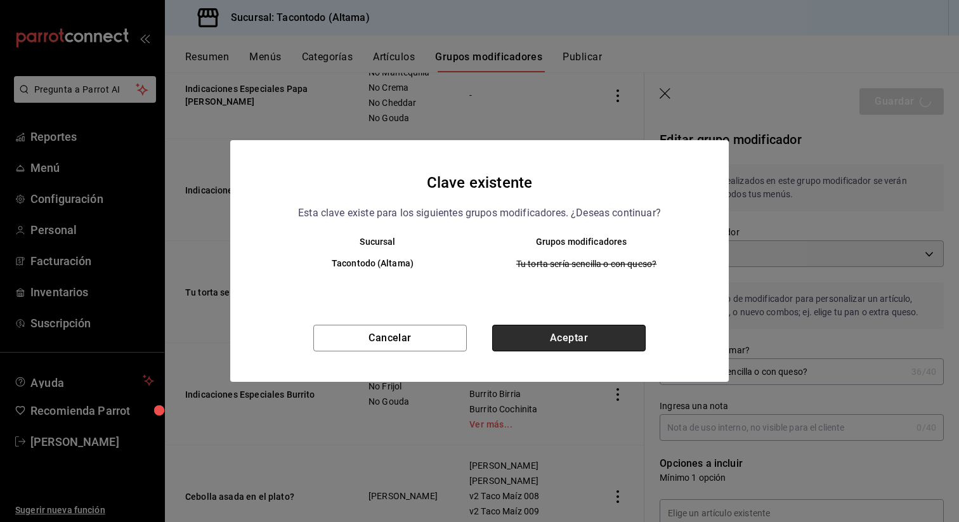
click at [592, 339] on button "Aceptar" at bounding box center [568, 338] width 153 height 27
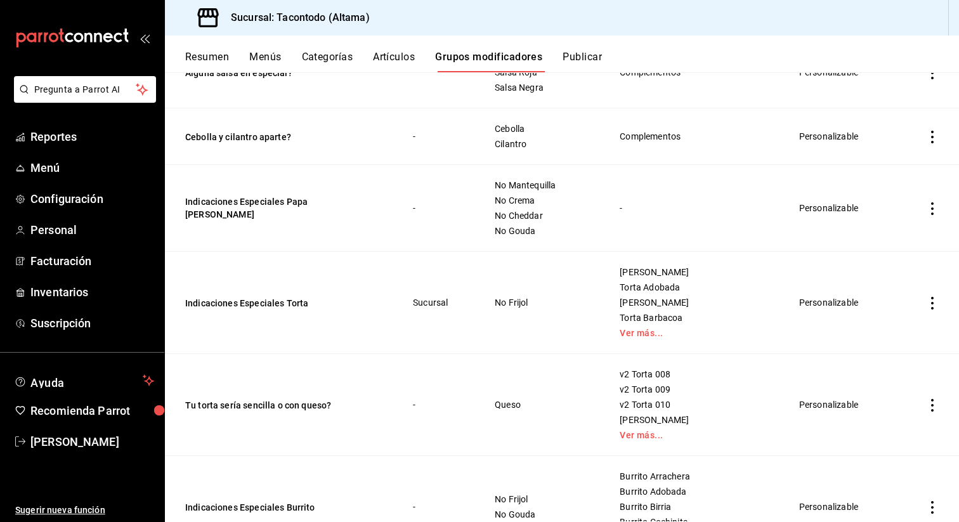
scroll to position [282, 0]
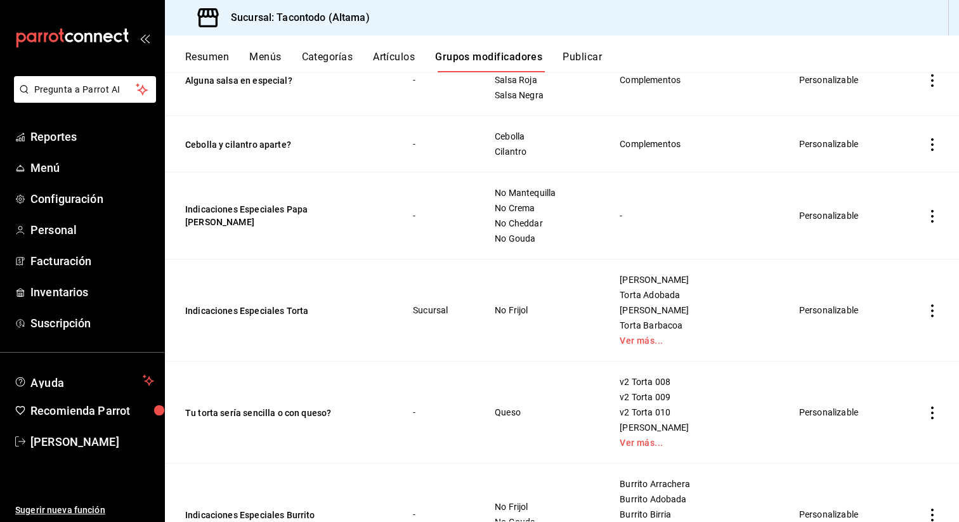
click at [927, 308] on icon "actions" at bounding box center [932, 310] width 13 height 13
click at [894, 346] on span "Editar" at bounding box center [894, 339] width 33 height 13
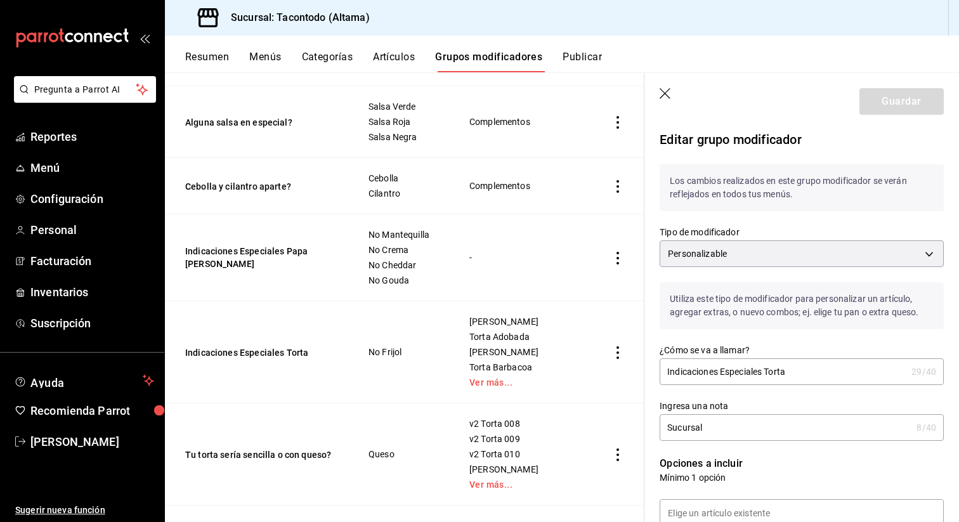
click at [727, 429] on input "Sucursal" at bounding box center [786, 427] width 252 height 25
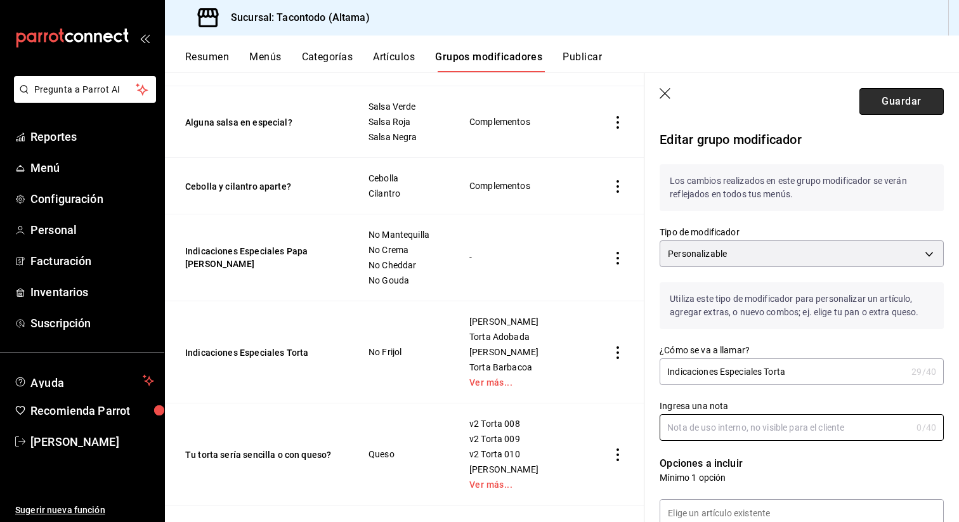
click at [883, 92] on button "Guardar" at bounding box center [901, 101] width 84 height 27
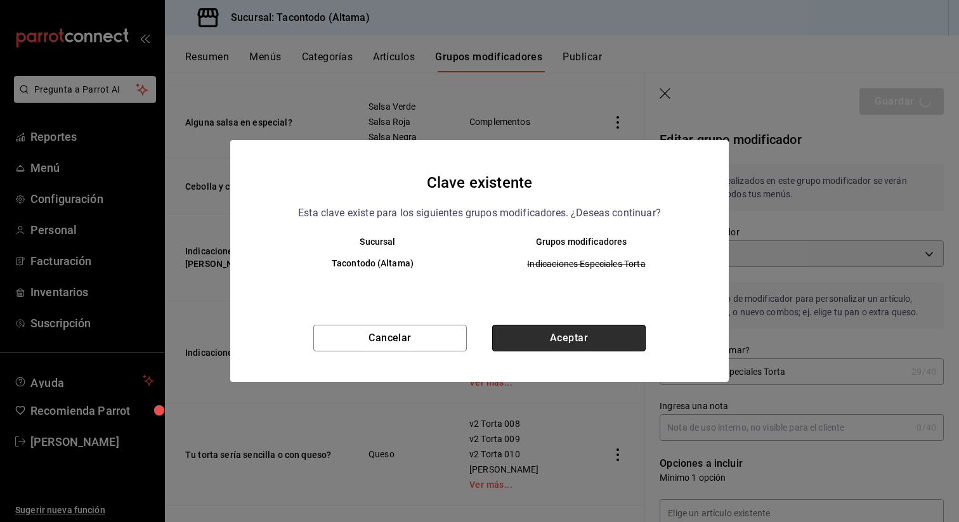
click at [554, 333] on button "Aceptar" at bounding box center [568, 338] width 153 height 27
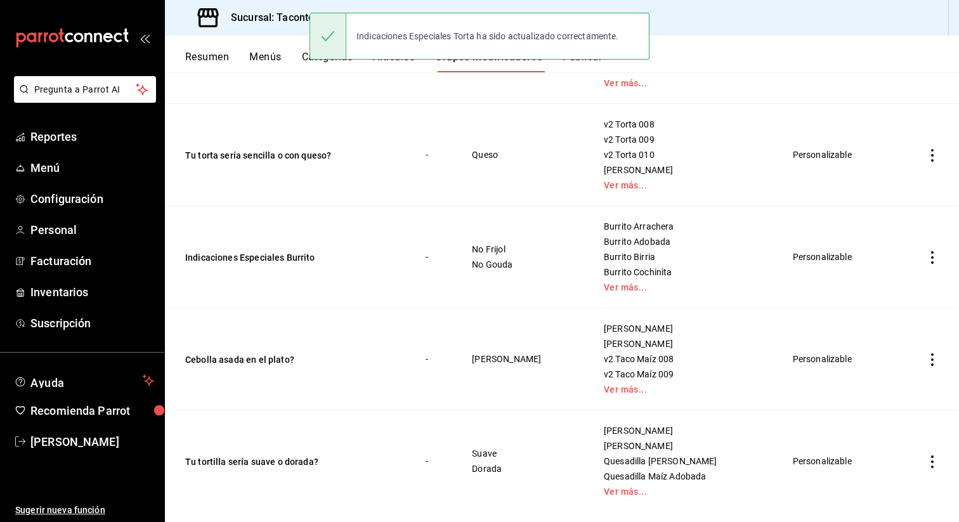
scroll to position [561, 0]
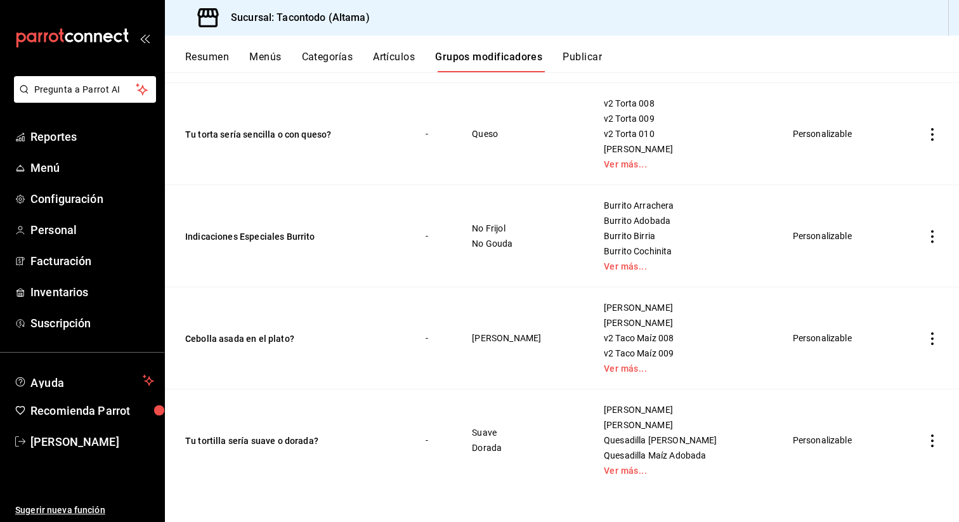
click at [274, 64] on button "Menús" at bounding box center [265, 62] width 32 height 22
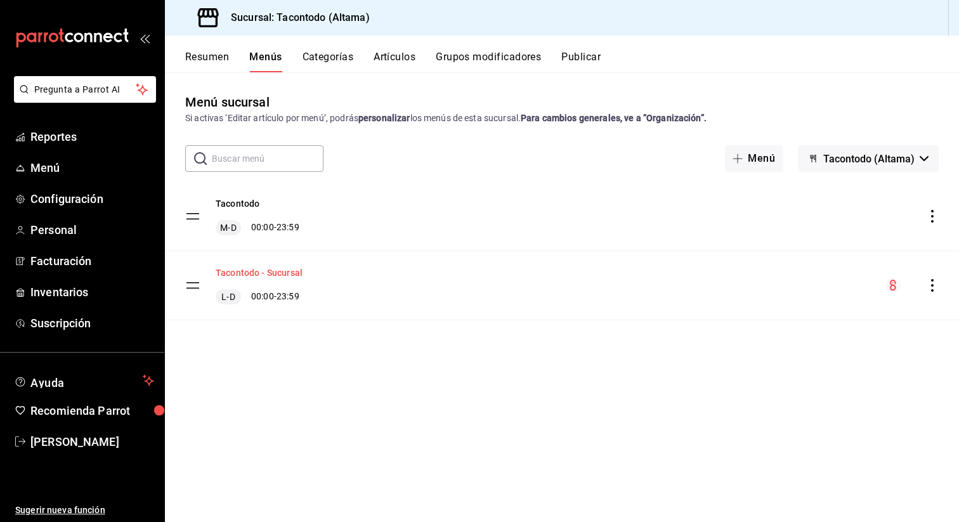
click at [263, 270] on button "Tacontodo - Sucursal" at bounding box center [259, 272] width 87 height 13
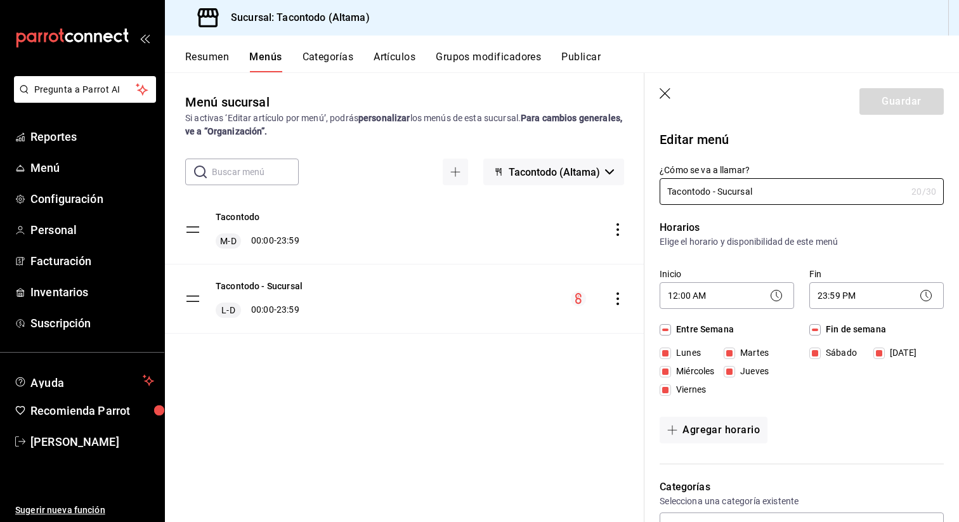
click at [665, 94] on icon "button" at bounding box center [666, 94] width 13 height 13
checkbox input "false"
type input "1755968420196"
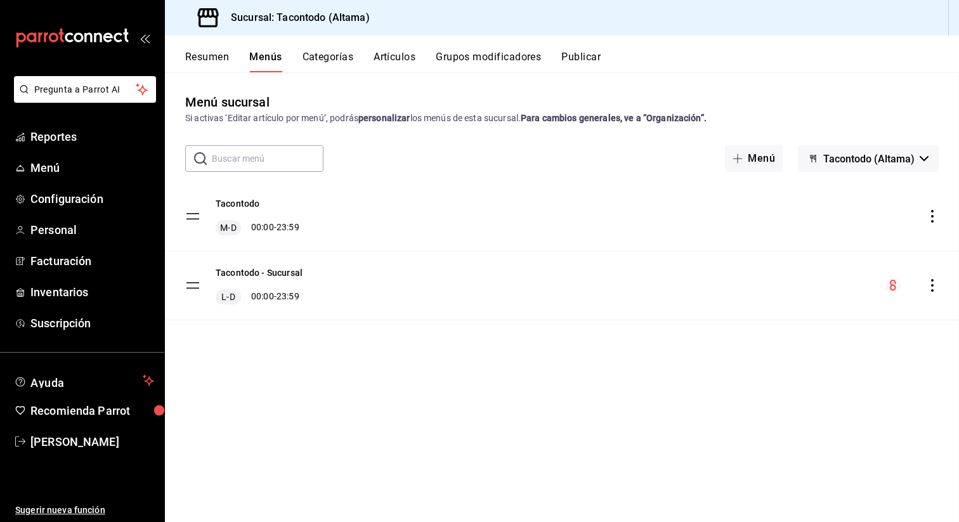
checkbox input "false"
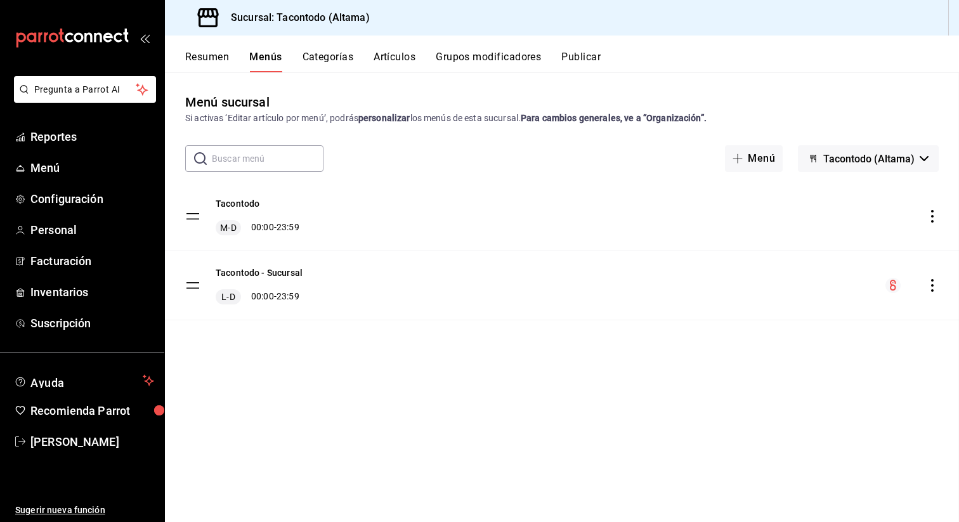
checkbox input "false"
click at [216, 62] on button "Resumen" at bounding box center [207, 62] width 44 height 22
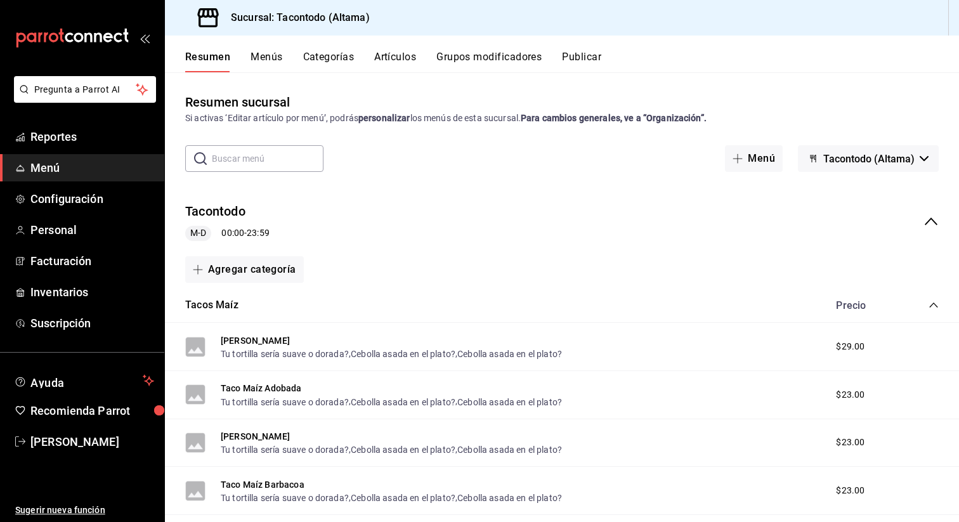
click at [924, 214] on icon "collapse-menu-row" at bounding box center [930, 221] width 15 height 15
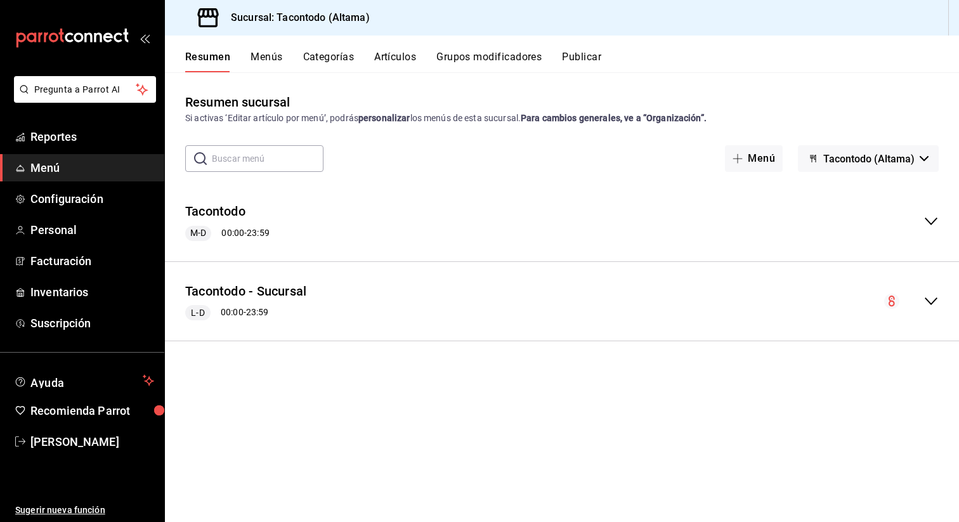
click at [267, 56] on button "Menús" at bounding box center [266, 62] width 32 height 22
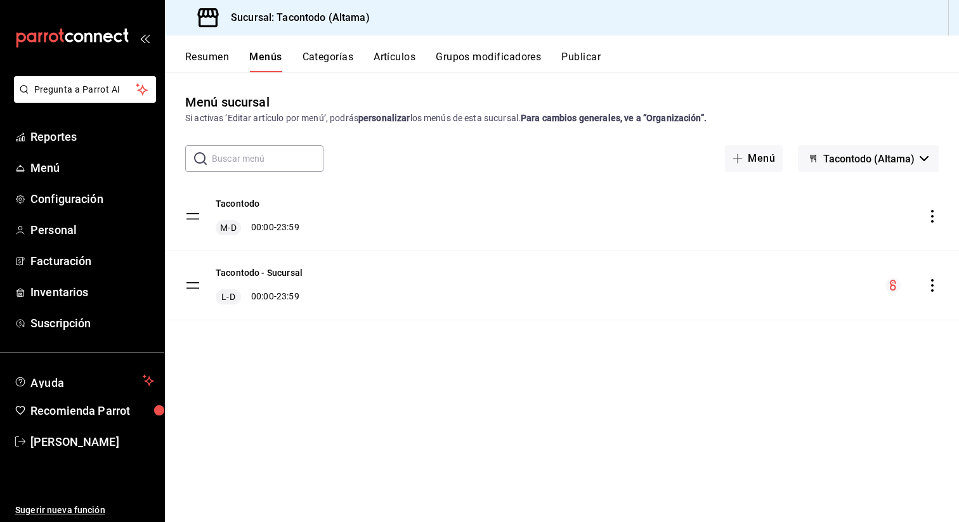
click at [933, 290] on icon "actions" at bounding box center [932, 285] width 3 height 13
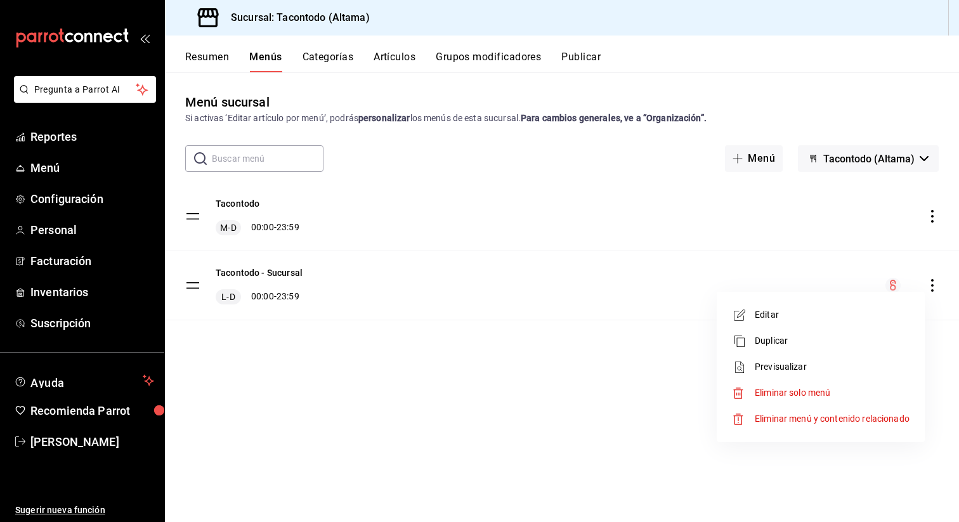
click at [800, 366] on span "Previsualizar" at bounding box center [832, 366] width 155 height 13
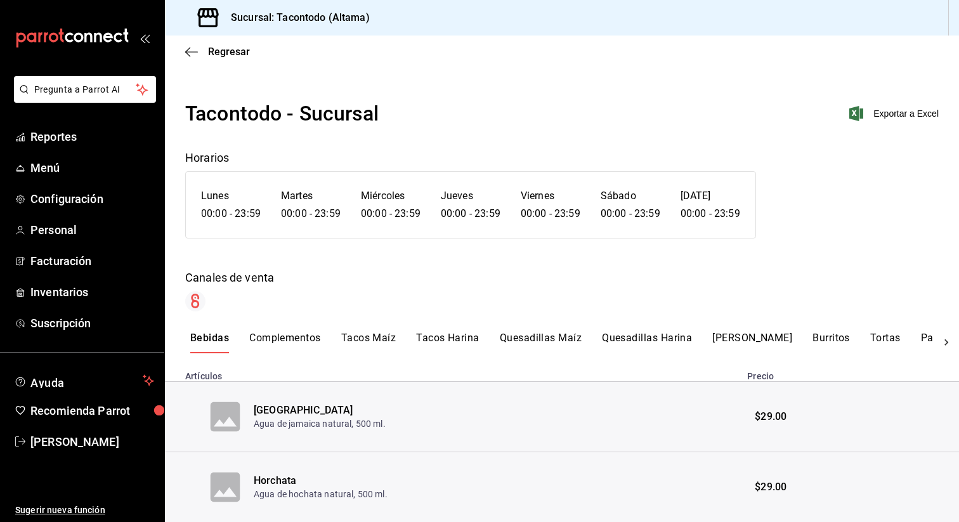
click at [309, 336] on button "Complementos" at bounding box center [285, 343] width 72 height 22
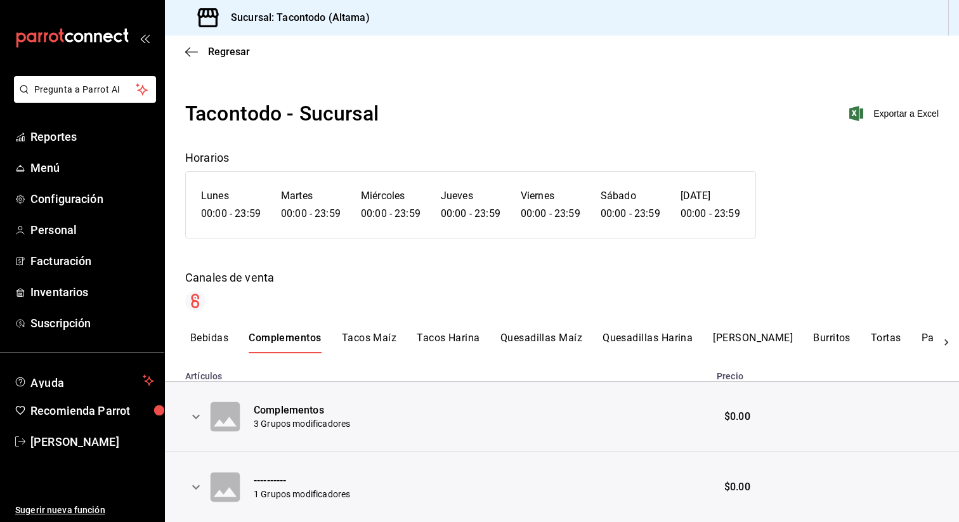
click at [200, 414] on icon "expand row" at bounding box center [195, 416] width 15 height 15
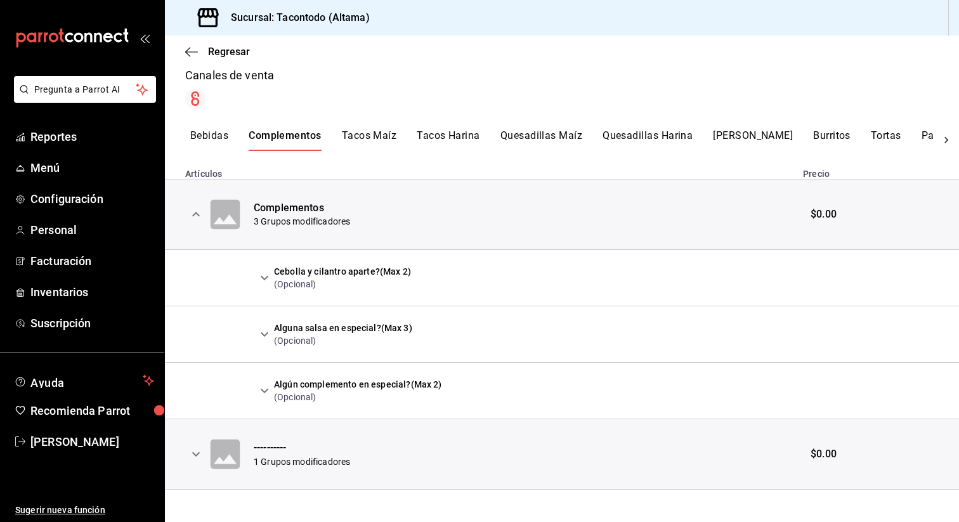
scroll to position [211, 0]
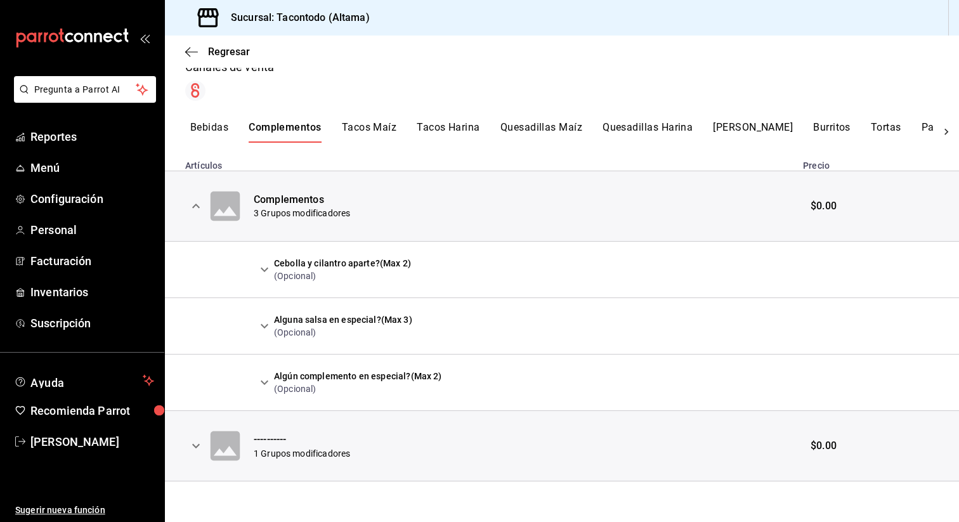
click at [263, 268] on icon "expand row" at bounding box center [264, 269] width 15 height 15
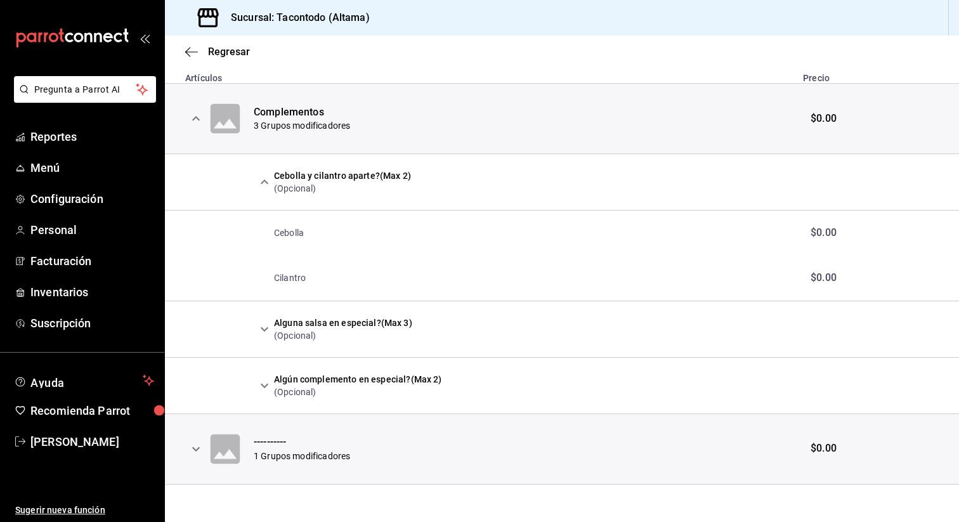
scroll to position [301, 0]
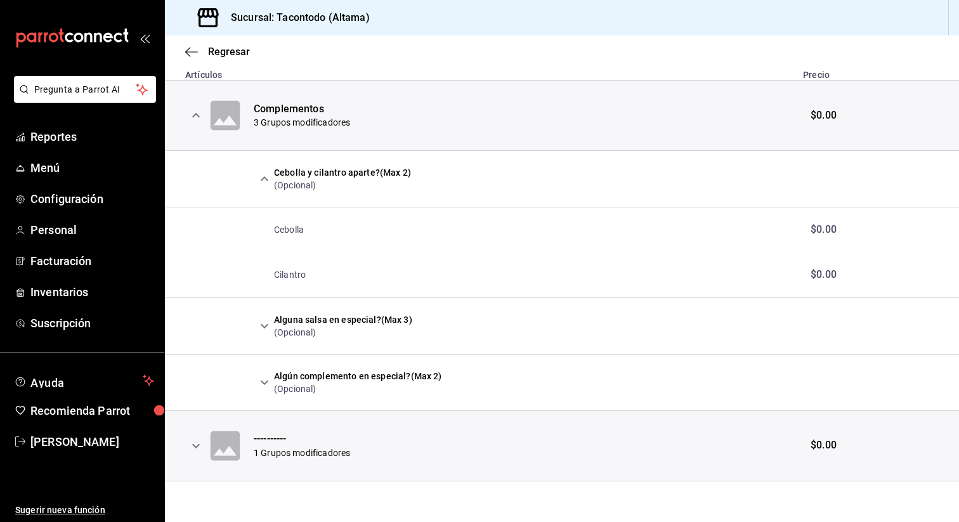
click at [263, 328] on icon "expand row" at bounding box center [264, 325] width 15 height 15
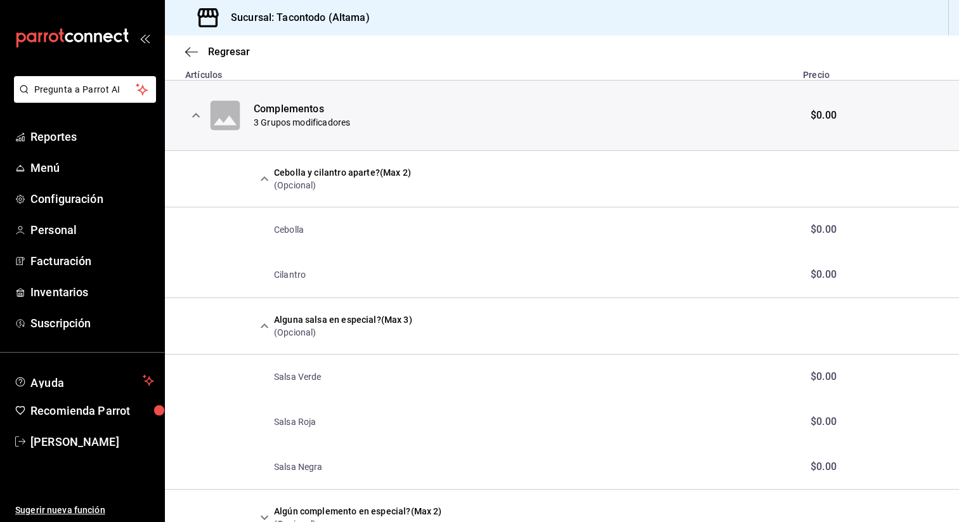
scroll to position [437, 0]
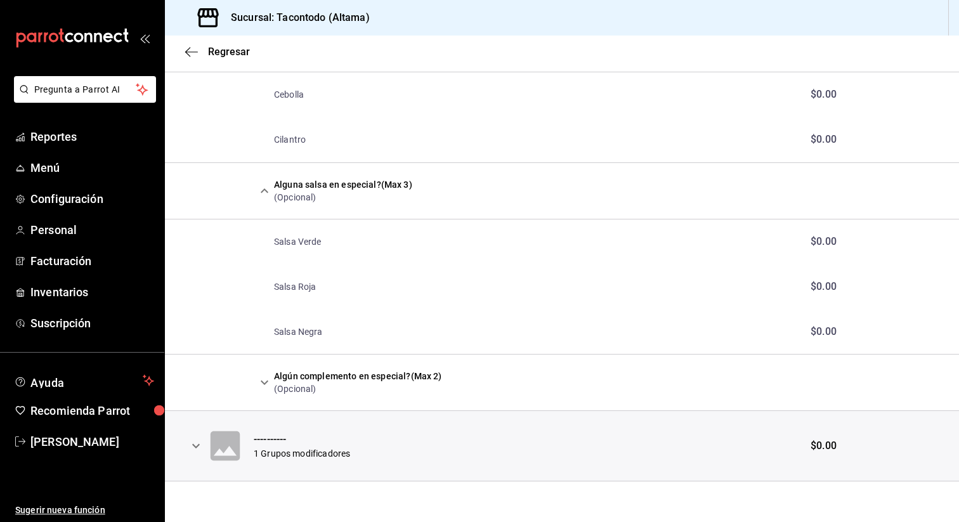
click at [263, 387] on icon "expand row" at bounding box center [264, 382] width 15 height 15
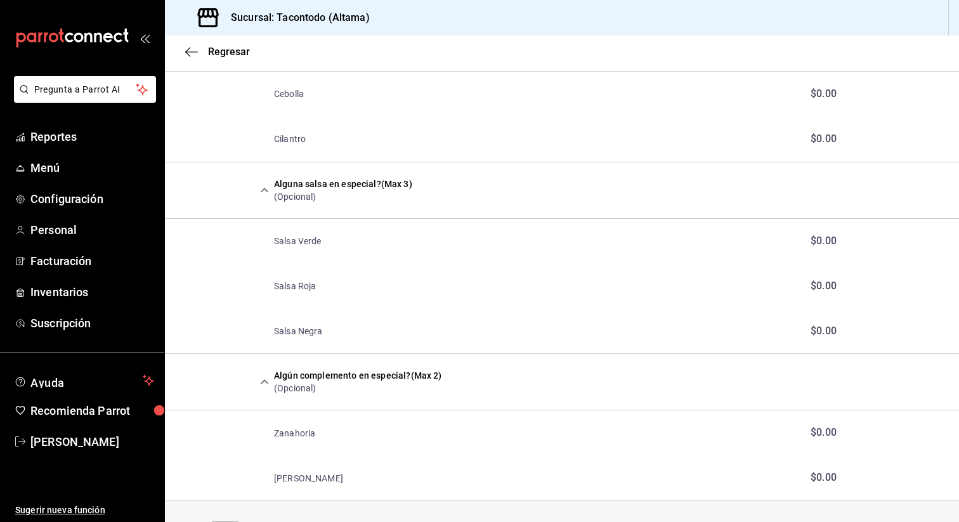
scroll to position [527, 0]
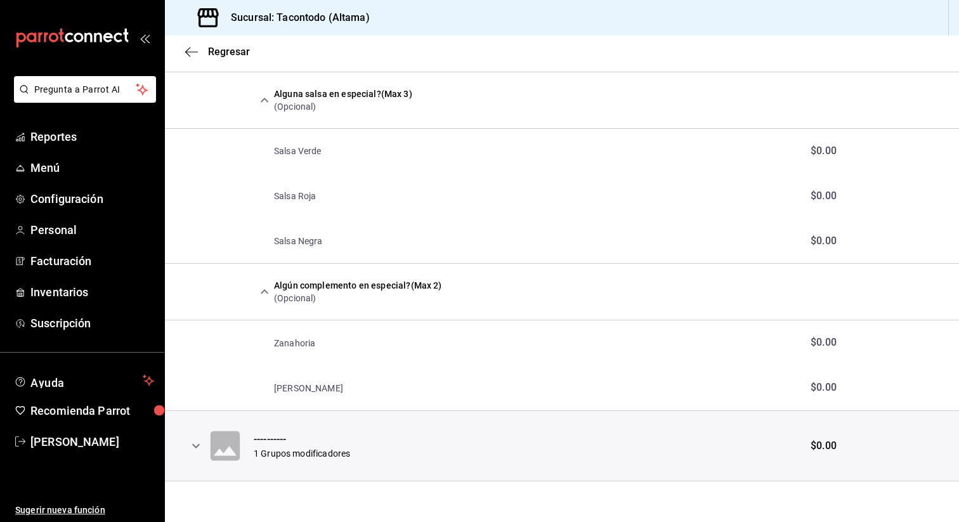
click at [198, 445] on icon "expand row" at bounding box center [196, 446] width 8 height 4
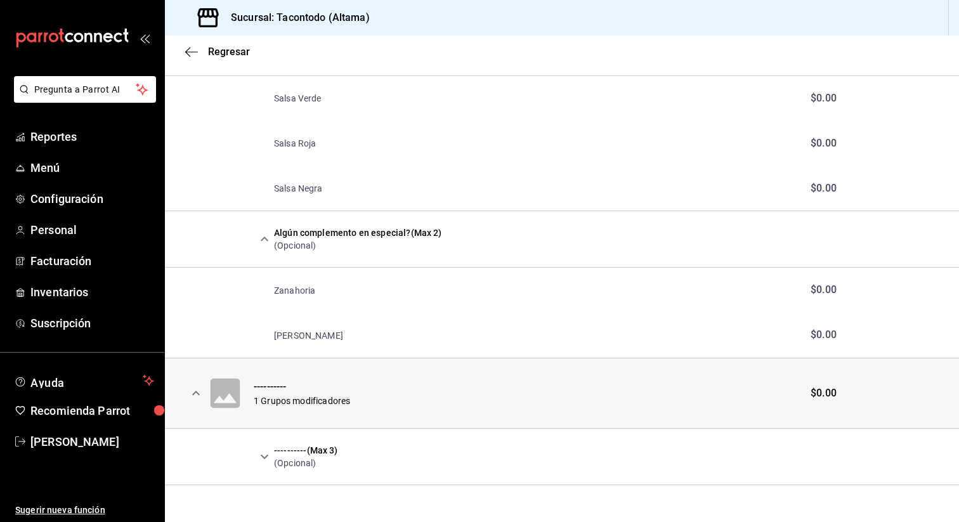
scroll to position [584, 0]
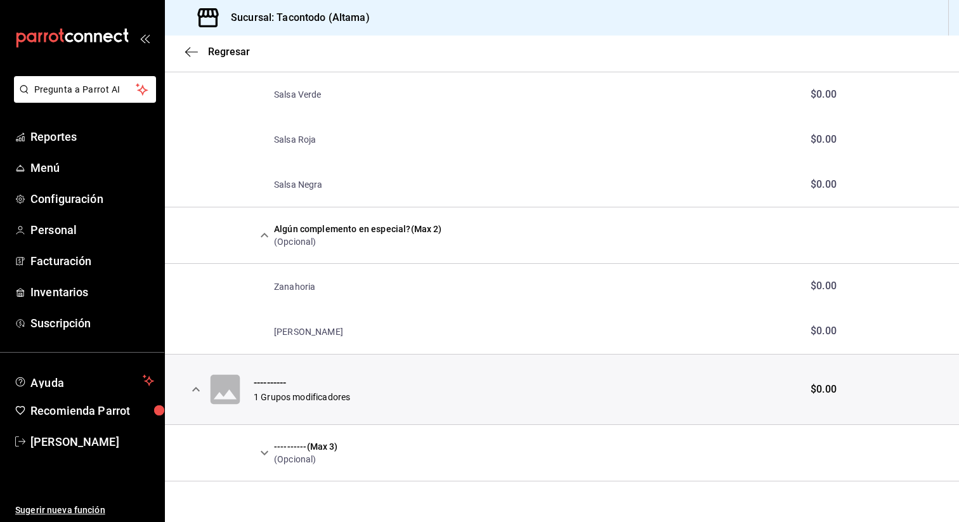
click at [264, 453] on icon "expand row" at bounding box center [264, 452] width 15 height 15
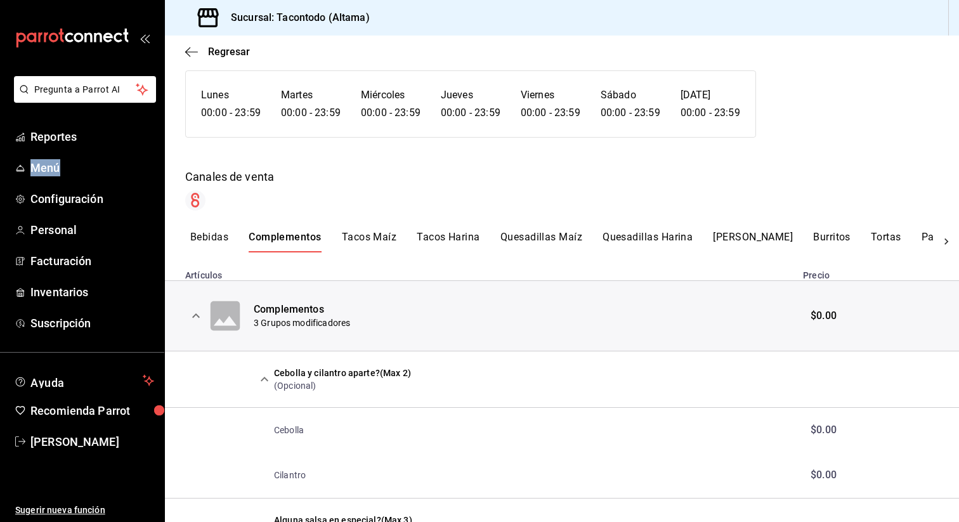
scroll to position [0, 0]
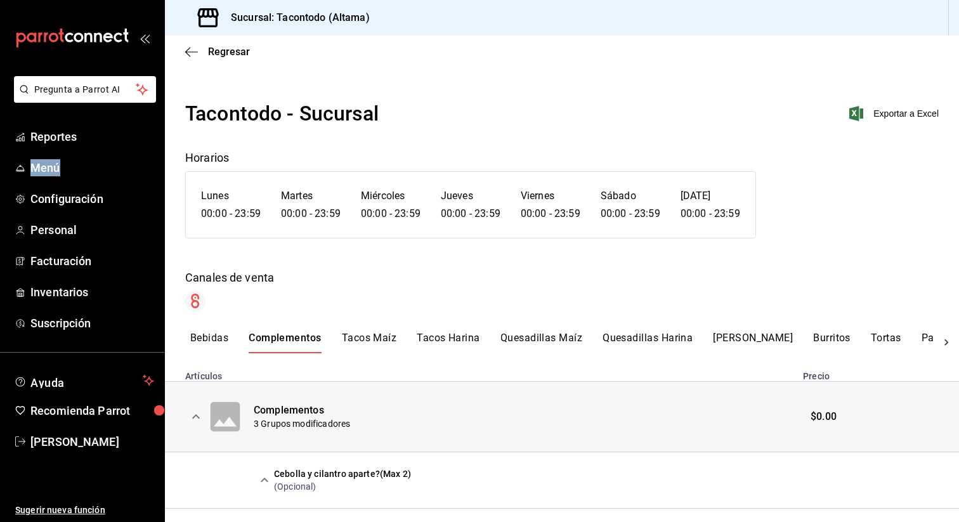
click at [361, 337] on button "Tacos Maíz" at bounding box center [369, 343] width 55 height 22
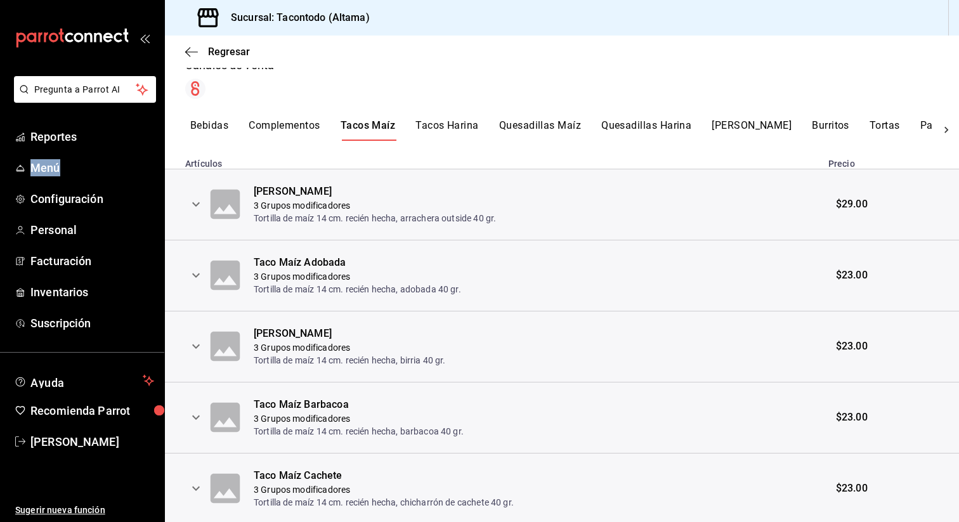
scroll to position [238, 0]
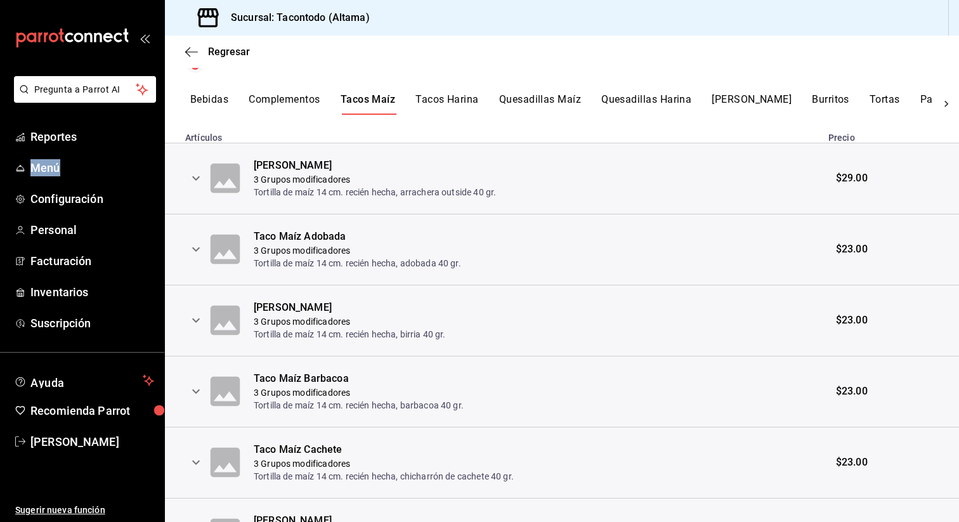
click at [200, 178] on icon "expand row" at bounding box center [195, 178] width 15 height 15
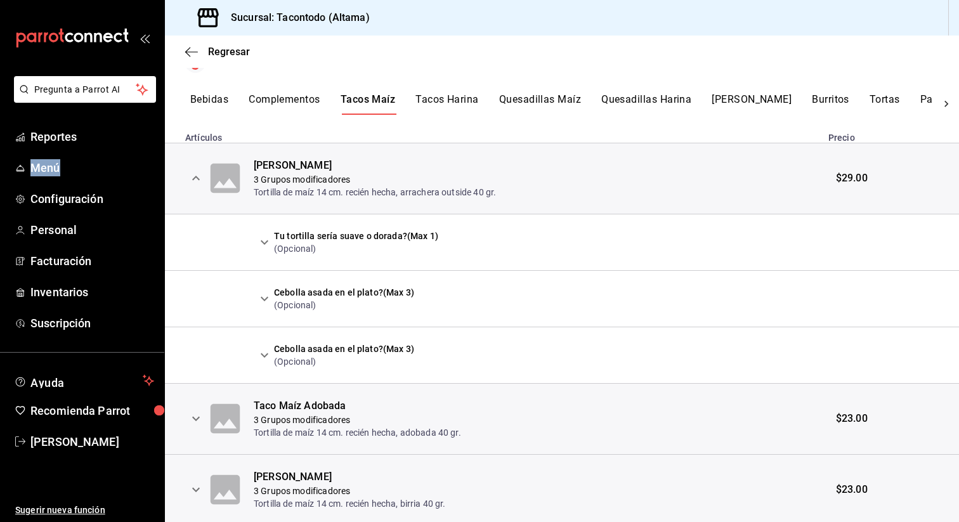
click at [263, 237] on icon "expand row" at bounding box center [264, 242] width 15 height 15
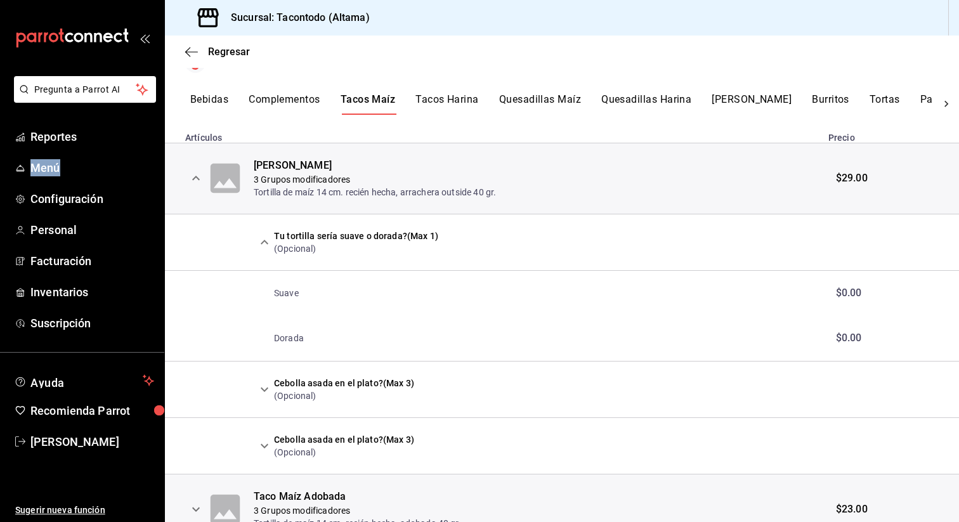
click at [260, 389] on icon "expand row" at bounding box center [264, 389] width 15 height 15
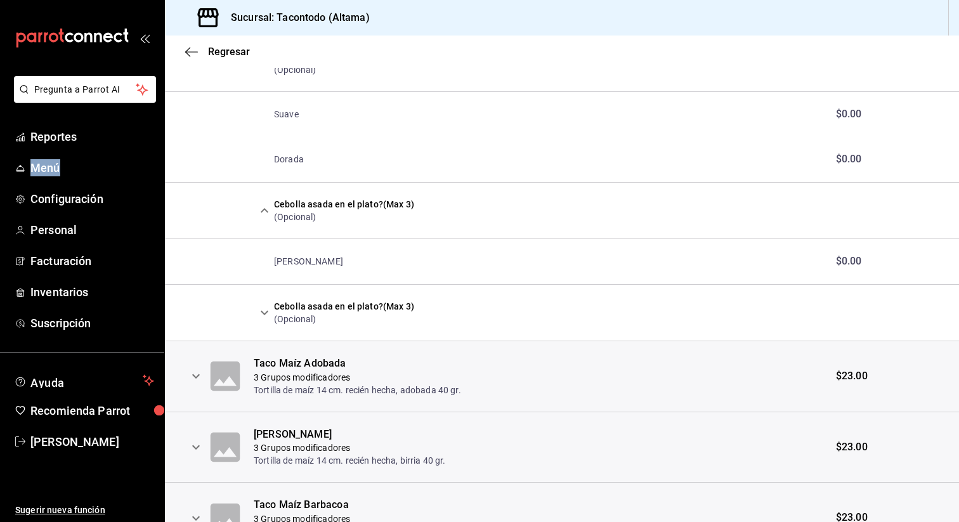
scroll to position [413, 0]
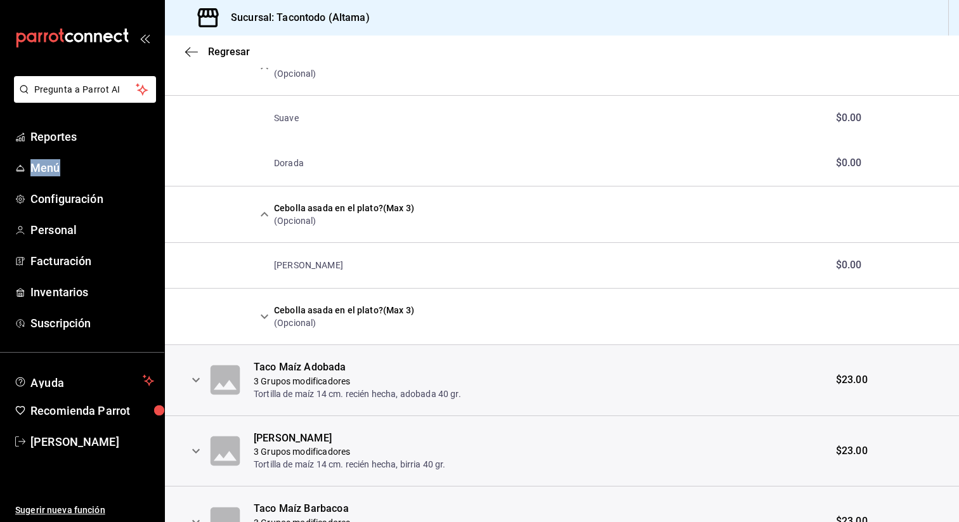
click at [269, 319] on icon "expand row" at bounding box center [264, 316] width 15 height 15
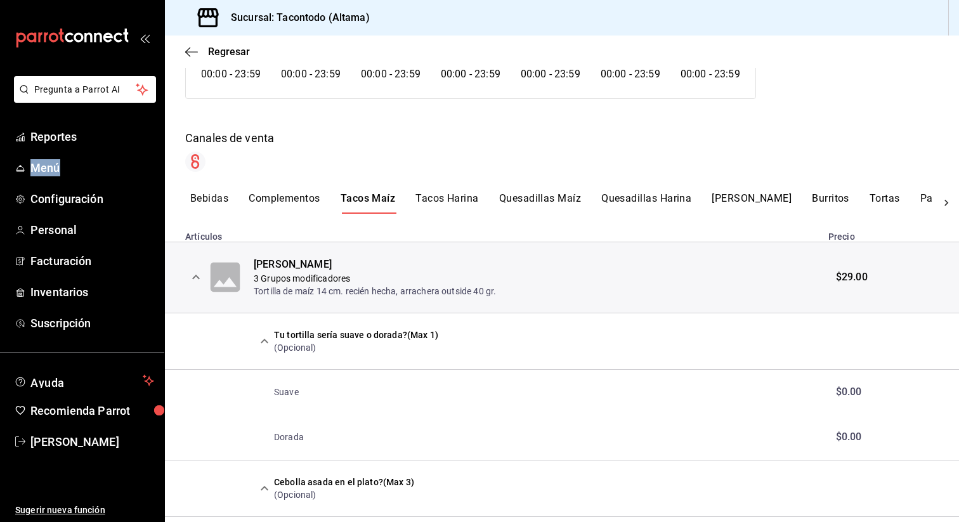
scroll to position [0, 0]
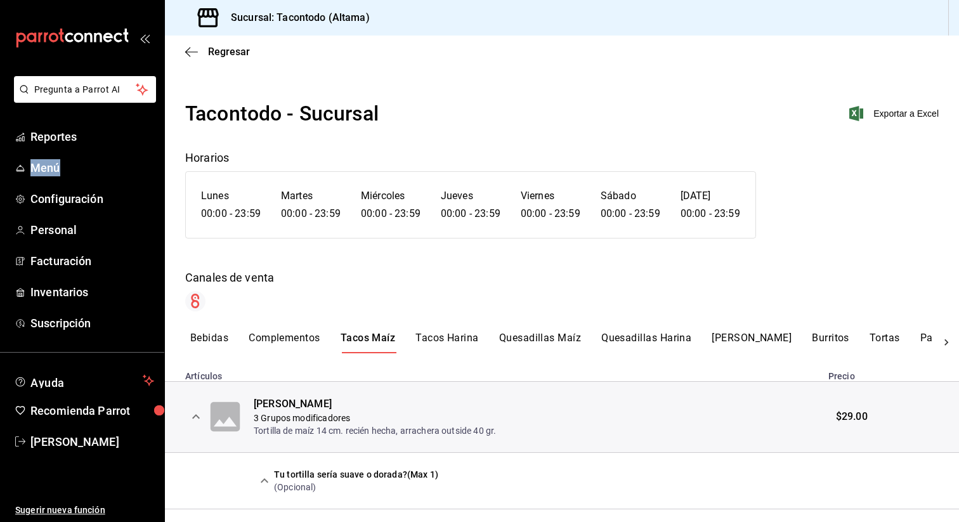
click at [443, 344] on button "Tacos Harina" at bounding box center [446, 343] width 63 height 22
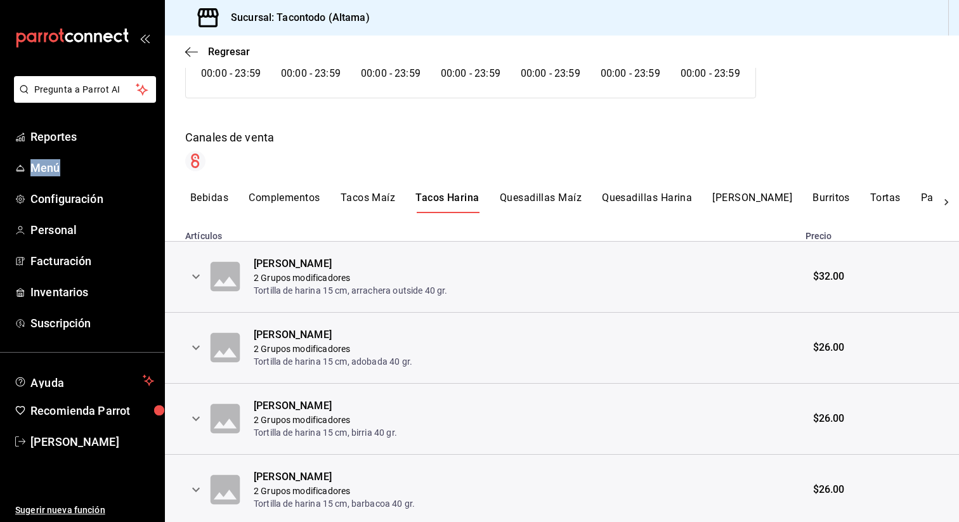
scroll to position [146, 0]
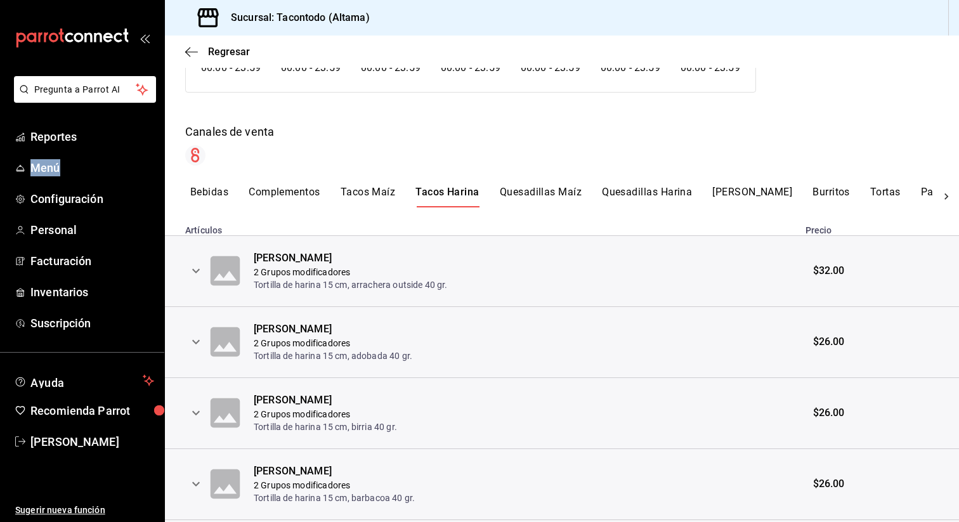
click at [198, 274] on icon "expand row" at bounding box center [195, 270] width 15 height 15
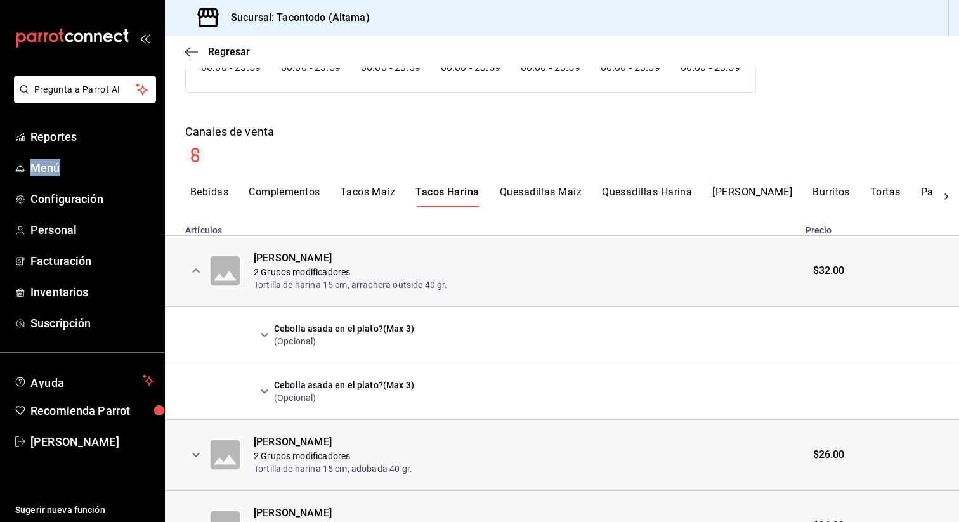
click at [363, 188] on button "Tacos Maíz" at bounding box center [368, 197] width 55 height 22
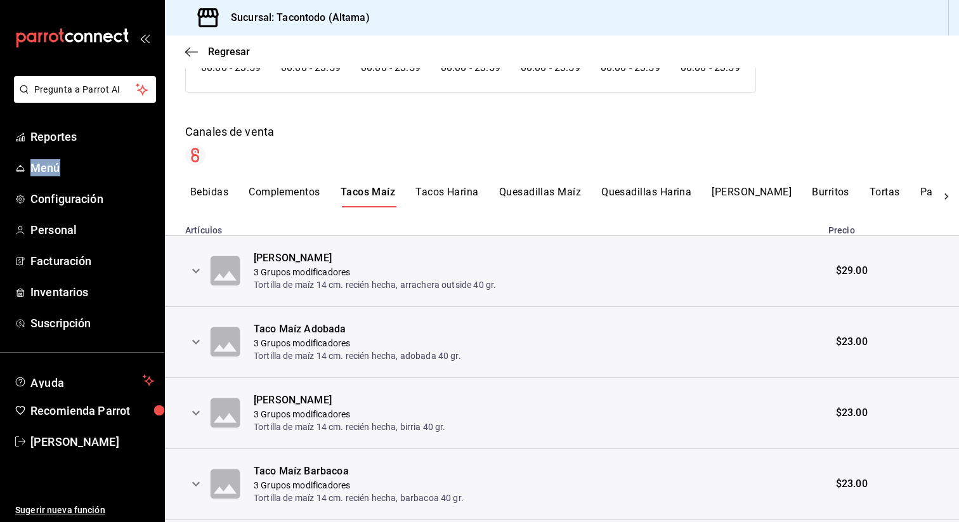
click at [192, 270] on icon "expand row" at bounding box center [195, 270] width 15 height 15
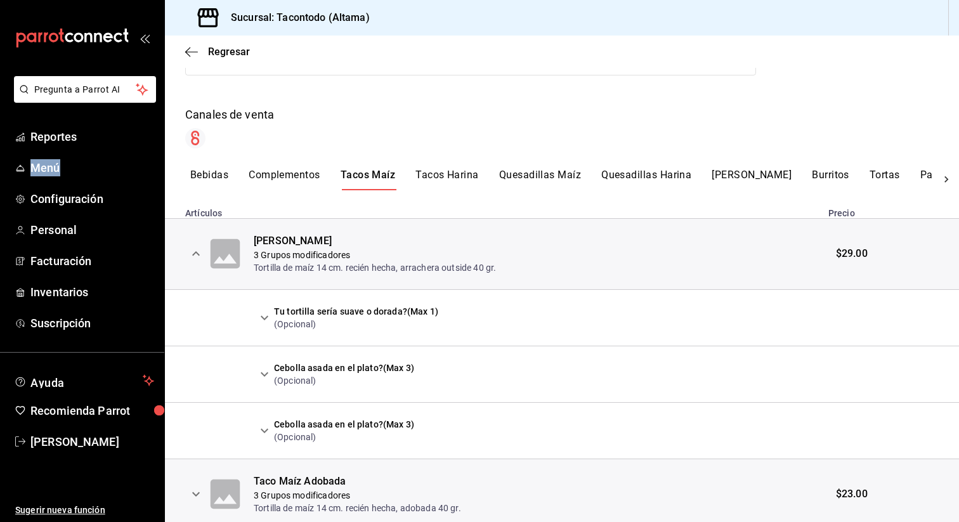
scroll to position [158, 0]
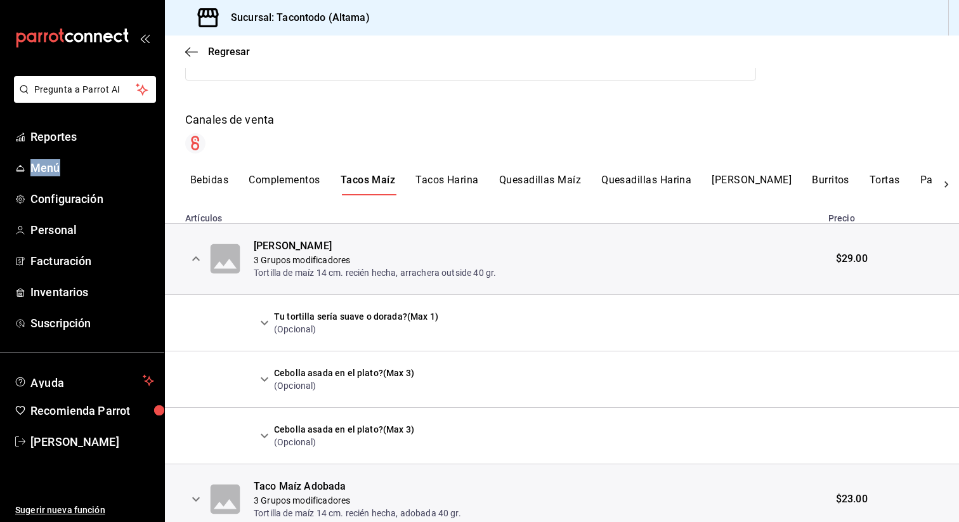
click at [453, 180] on button "Tacos Harina" at bounding box center [446, 185] width 63 height 22
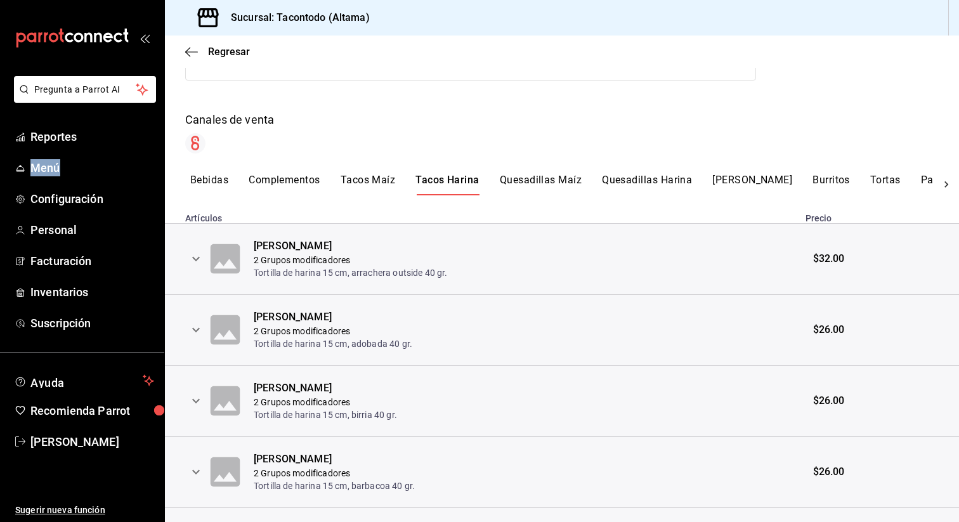
click at [200, 255] on icon "expand row" at bounding box center [195, 258] width 15 height 15
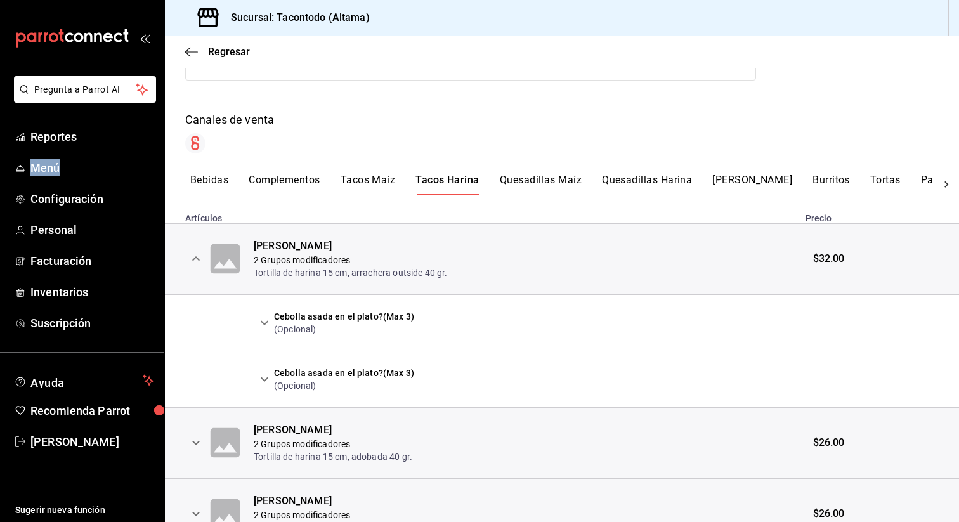
click at [524, 182] on button "Quesadillas Maíz" at bounding box center [541, 185] width 82 height 22
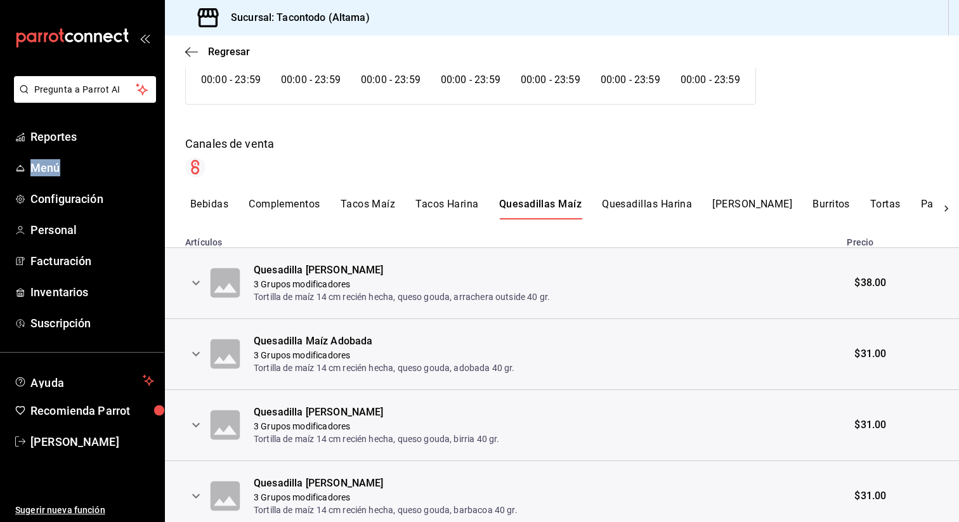
scroll to position [138, 0]
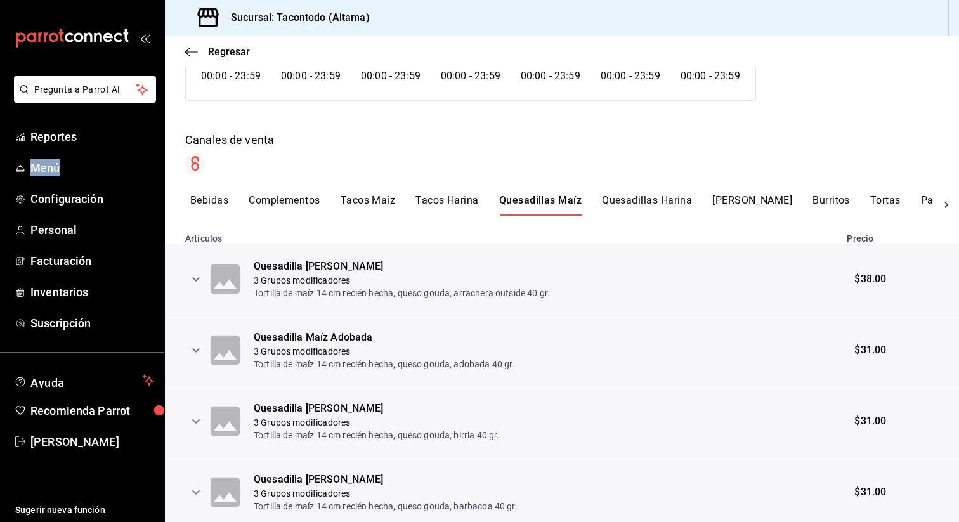
click at [192, 275] on icon "expand row" at bounding box center [195, 278] width 15 height 15
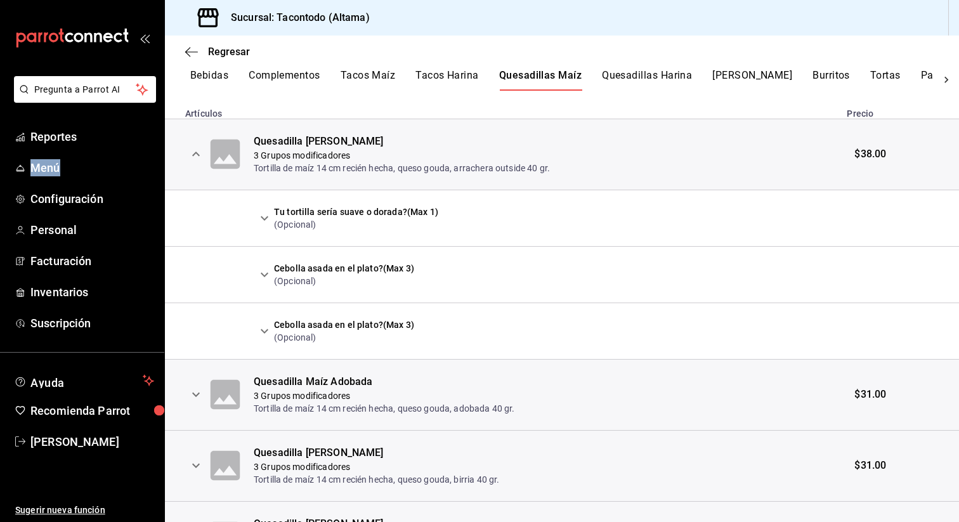
scroll to position [264, 0]
click at [264, 273] on icon "expand row" at bounding box center [264, 273] width 15 height 15
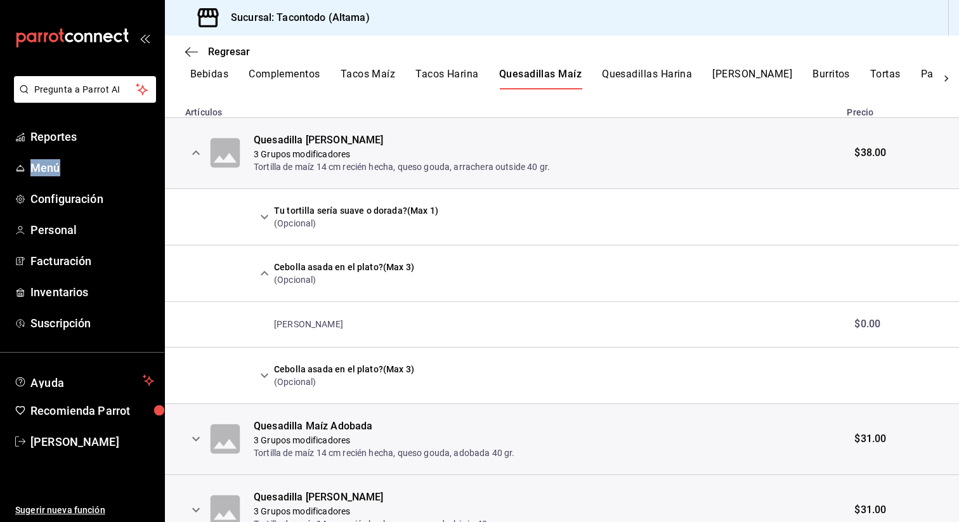
click at [647, 81] on button "Quesadillas Harina" at bounding box center [647, 79] width 90 height 22
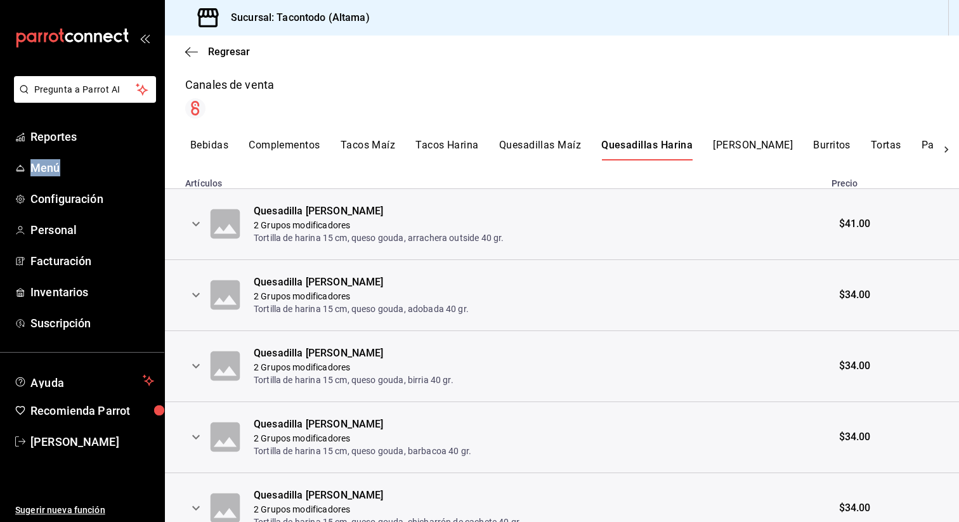
scroll to position [219, 0]
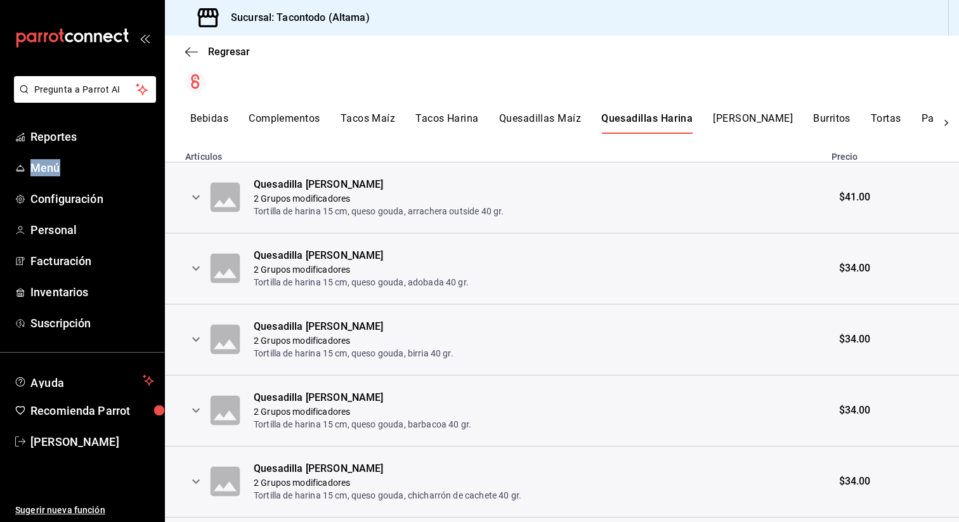
click at [201, 198] on icon "expand row" at bounding box center [195, 197] width 15 height 15
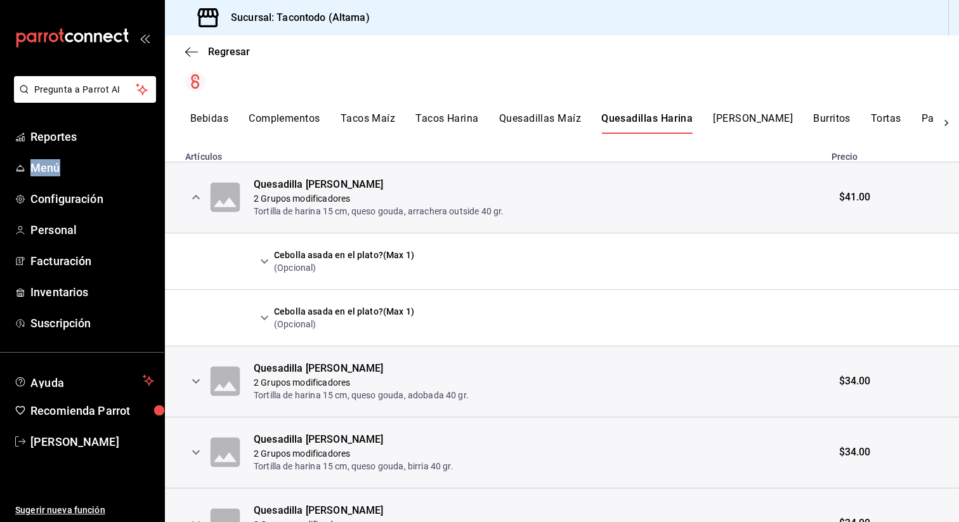
click at [727, 120] on button "Lorenzas" at bounding box center [753, 123] width 80 height 22
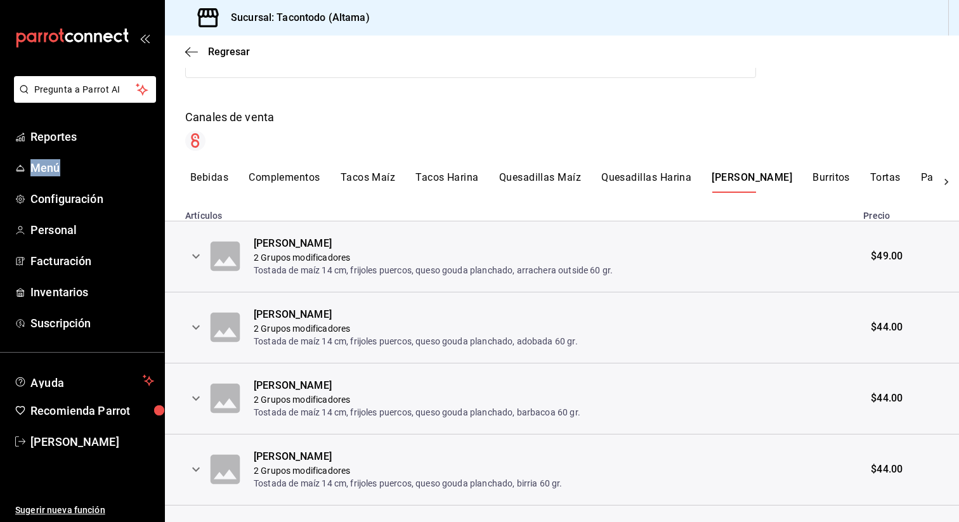
scroll to position [203, 0]
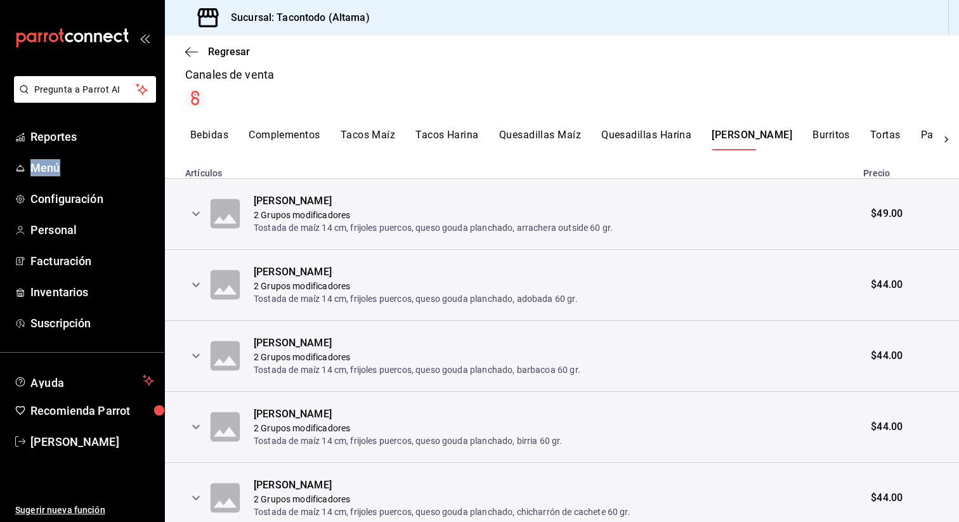
click at [198, 217] on icon "expand row" at bounding box center [195, 213] width 15 height 15
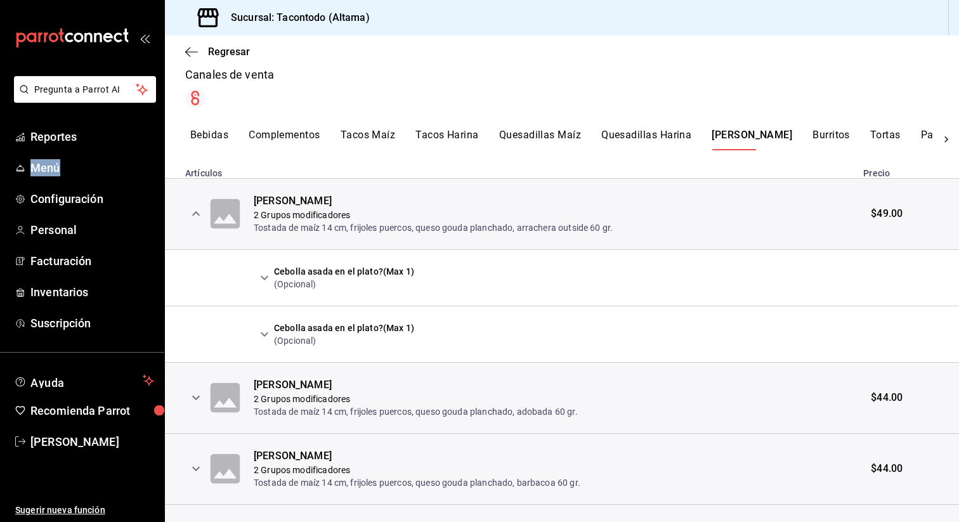
click at [268, 275] on icon "expand row" at bounding box center [264, 277] width 15 height 15
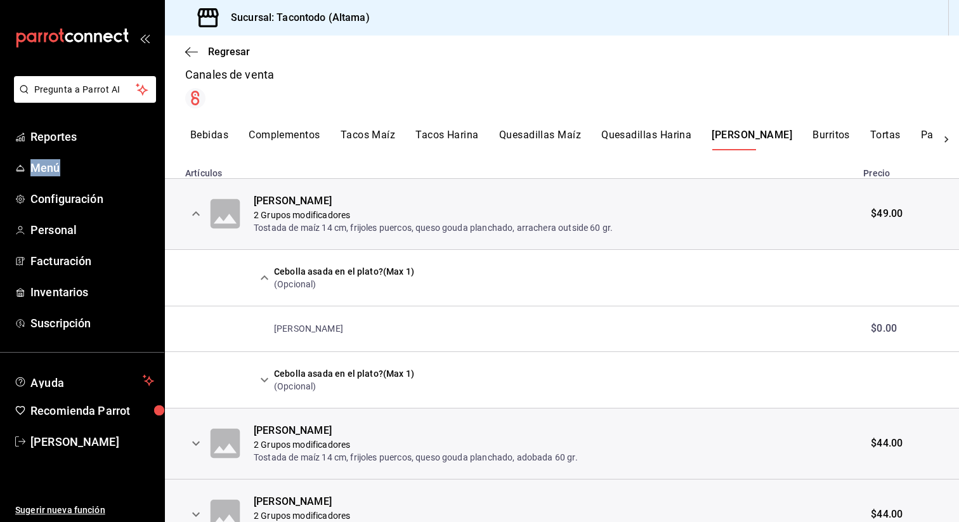
click at [268, 276] on icon "expand row" at bounding box center [264, 277] width 15 height 15
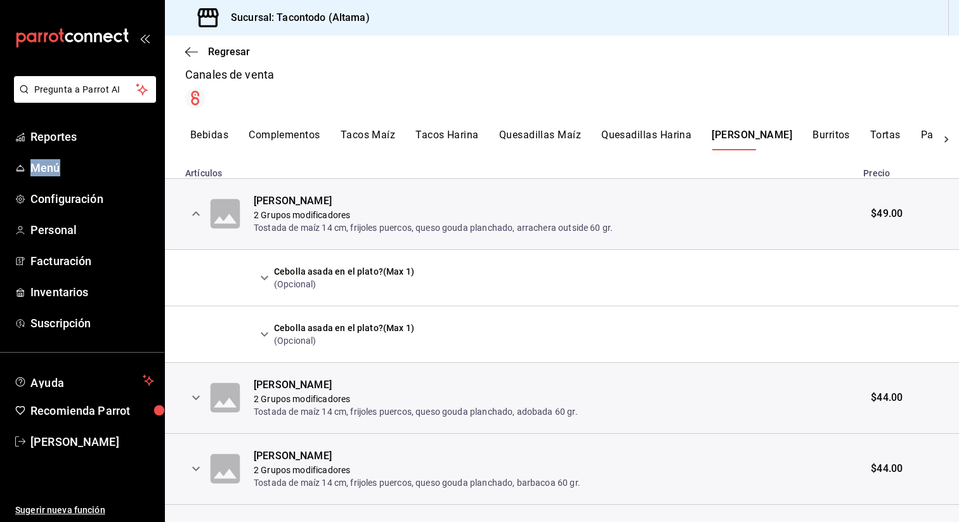
click at [812, 142] on button "Burritos" at bounding box center [830, 140] width 37 height 22
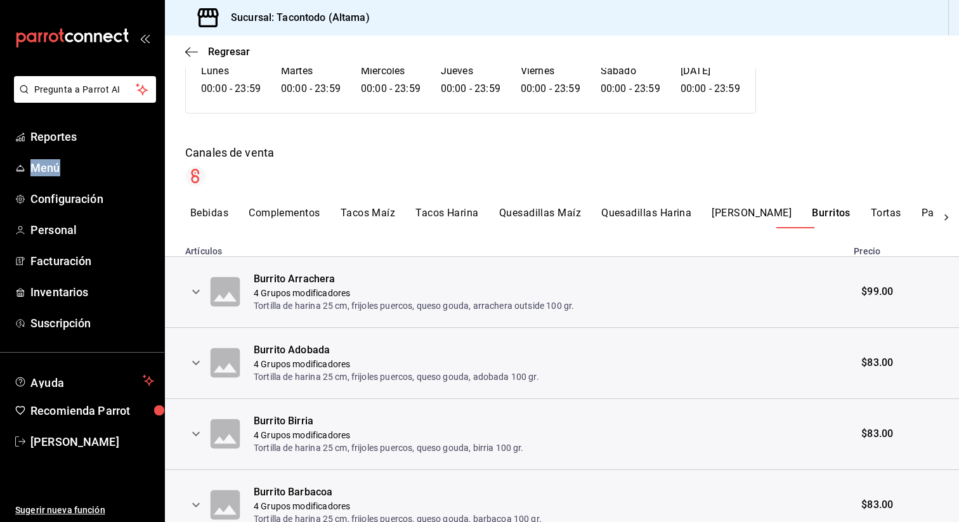
scroll to position [114, 0]
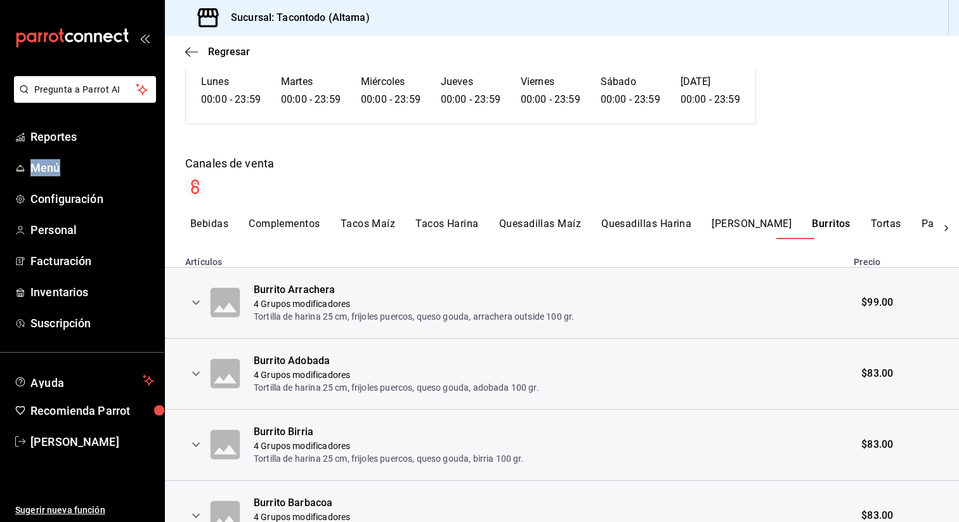
click at [196, 308] on icon "expand row" at bounding box center [195, 302] width 15 height 15
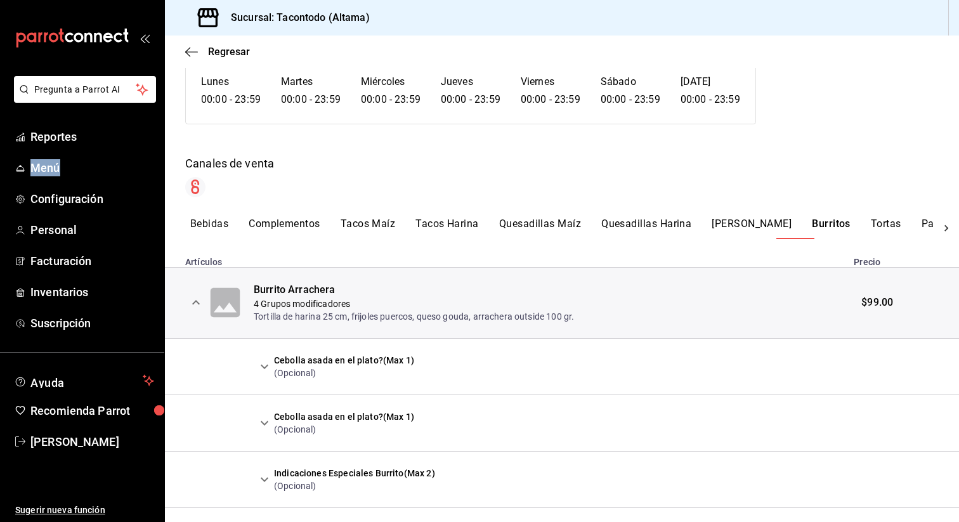
click at [411, 343] on td "Cebolla asada en el plato? (Max 1) (Opcional)" at bounding box center [550, 366] width 592 height 56
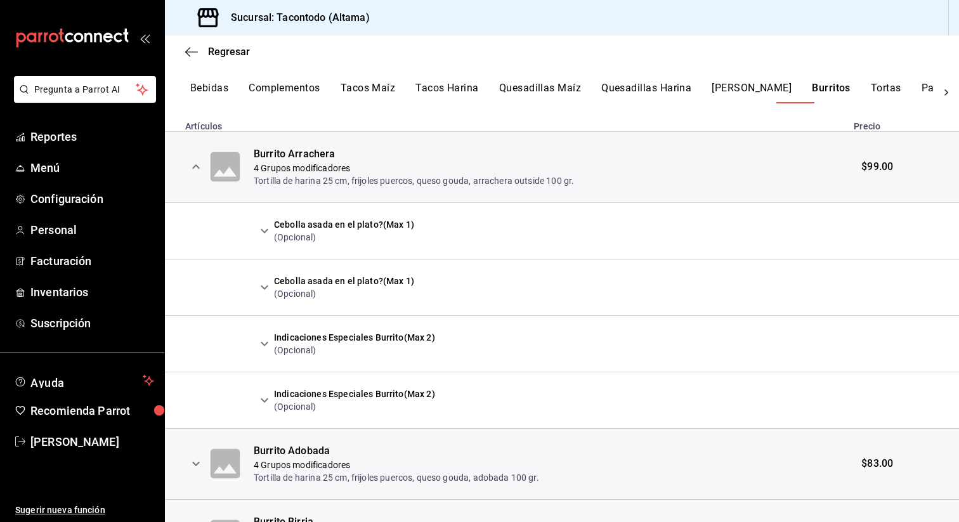
scroll to position [250, 0]
click at [262, 342] on icon "expand row" at bounding box center [265, 343] width 8 height 4
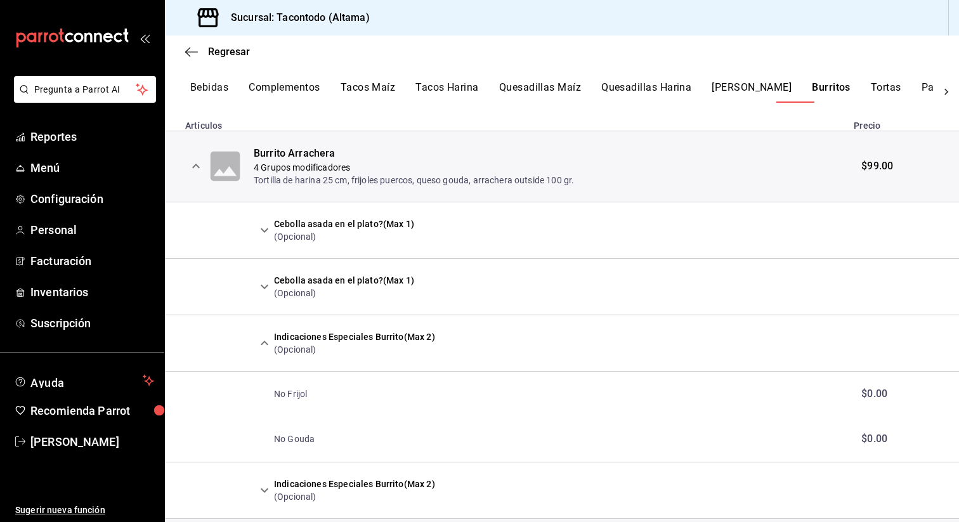
click at [871, 89] on button "Tortas" at bounding box center [886, 92] width 30 height 22
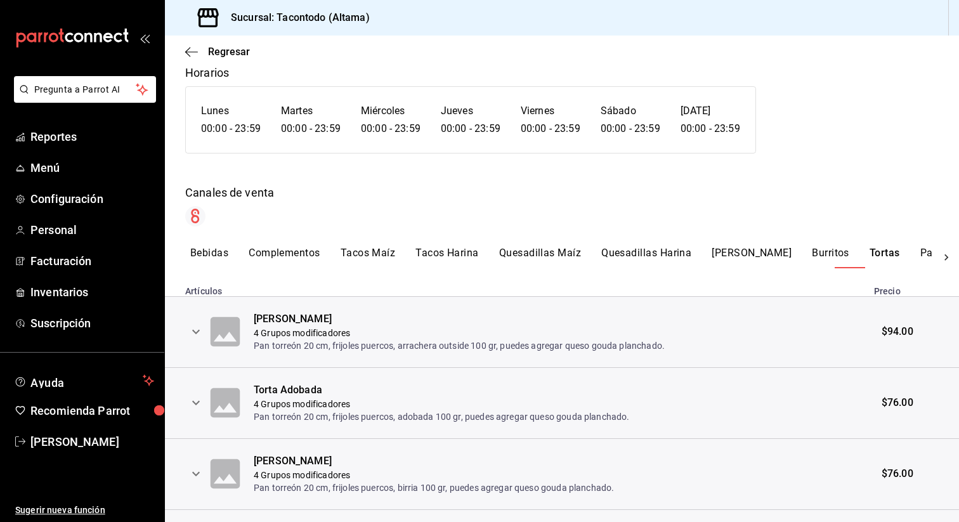
scroll to position [191, 0]
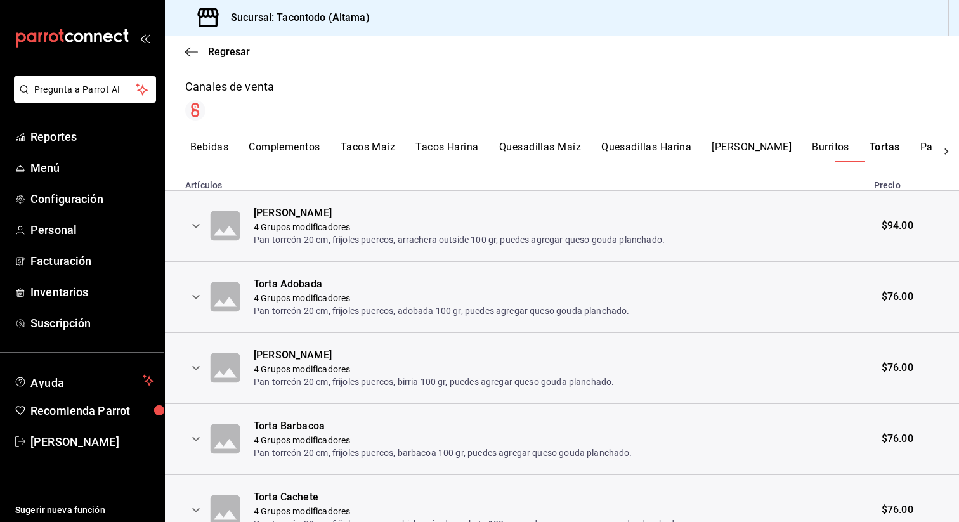
click at [200, 226] on icon "expand row" at bounding box center [195, 225] width 15 height 15
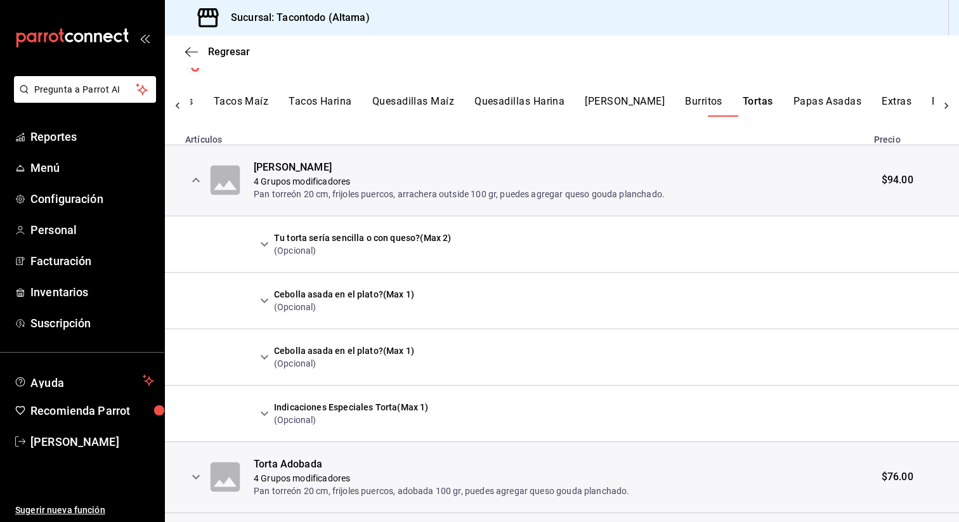
scroll to position [0, 247]
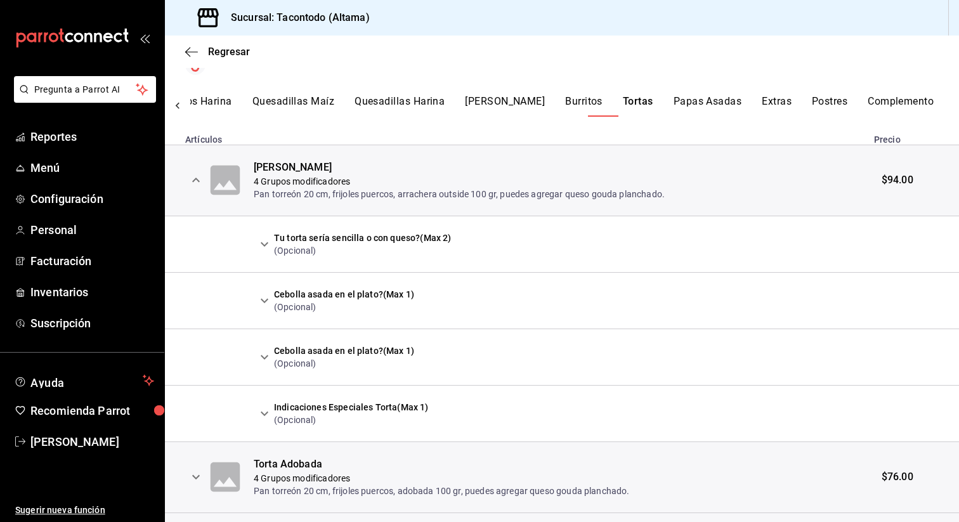
click at [696, 106] on button "Papas Asadas" at bounding box center [707, 106] width 68 height 22
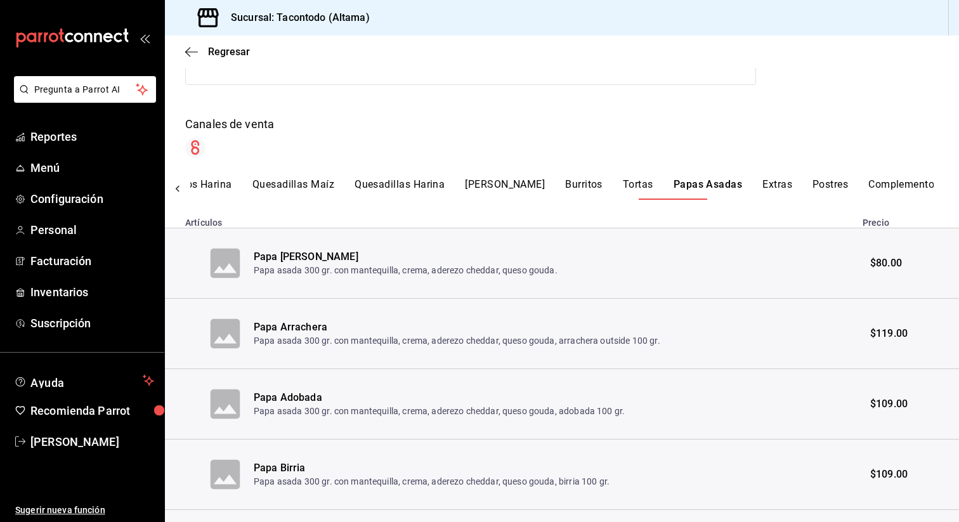
scroll to position [169, 0]
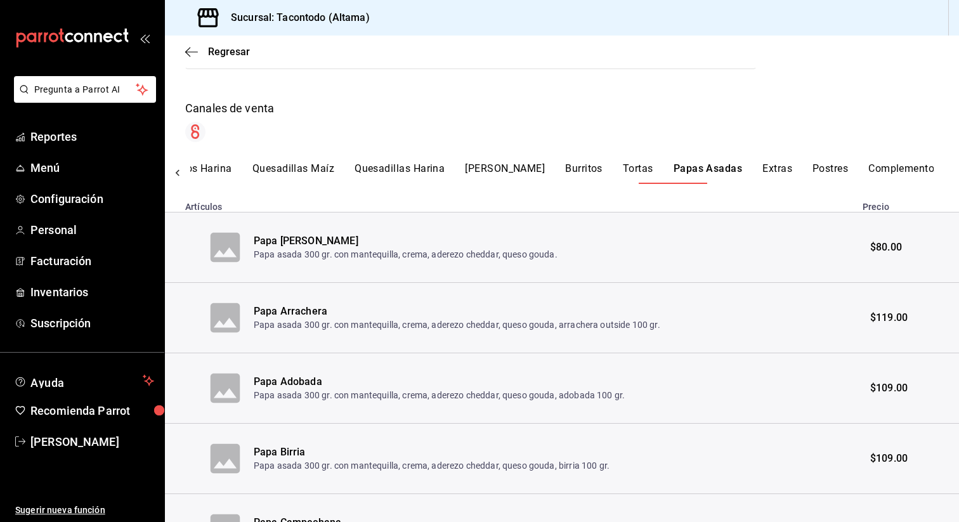
click at [715, 150] on div "Tacontodo - Sucursal Exportar a Excel Horarios Lunes 00:00 - 23:59 Martes 00:00…" at bounding box center [562, 282] width 794 height 706
click at [762, 174] on button "Extras" at bounding box center [777, 173] width 30 height 22
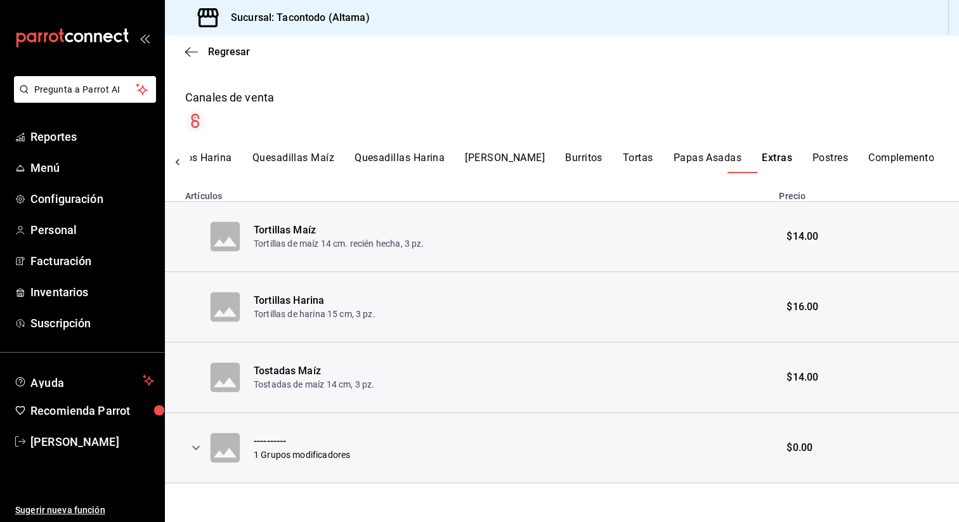
scroll to position [182, 0]
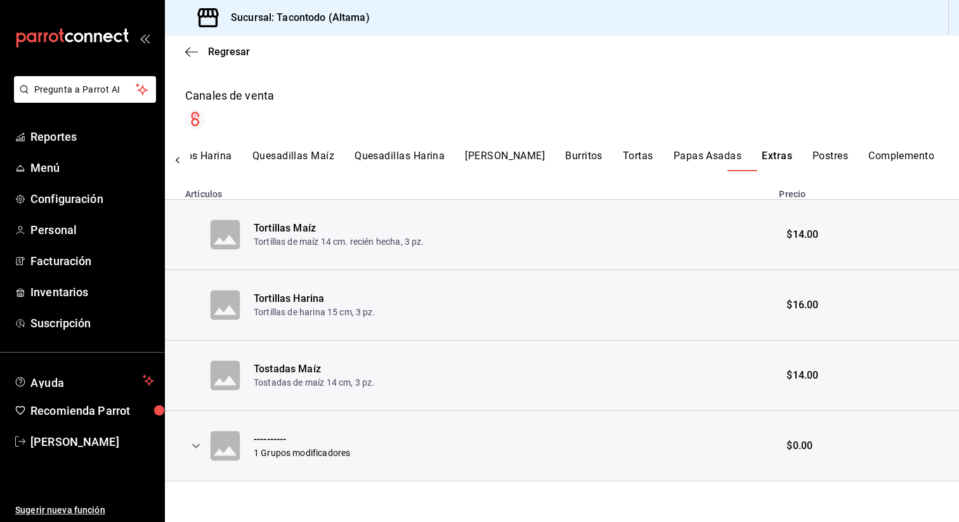
click at [812, 150] on button "Postres" at bounding box center [830, 161] width 36 height 22
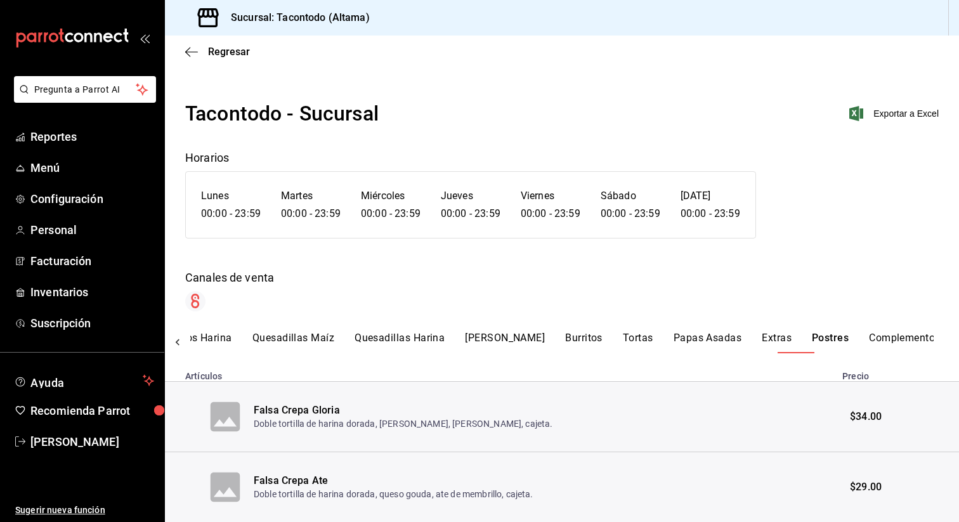
scroll to position [112, 0]
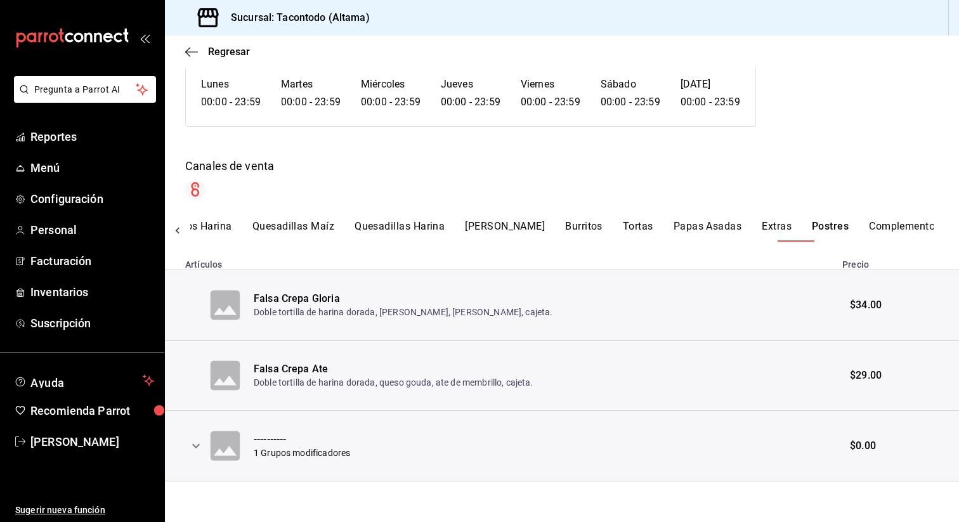
click at [198, 446] on icon "expand row" at bounding box center [195, 445] width 15 height 15
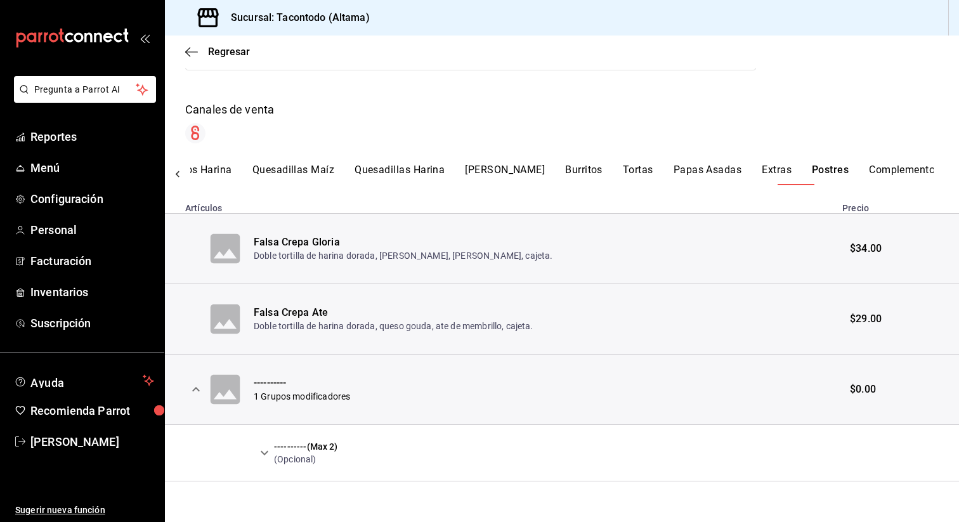
click at [268, 452] on icon "expand row" at bounding box center [264, 452] width 15 height 15
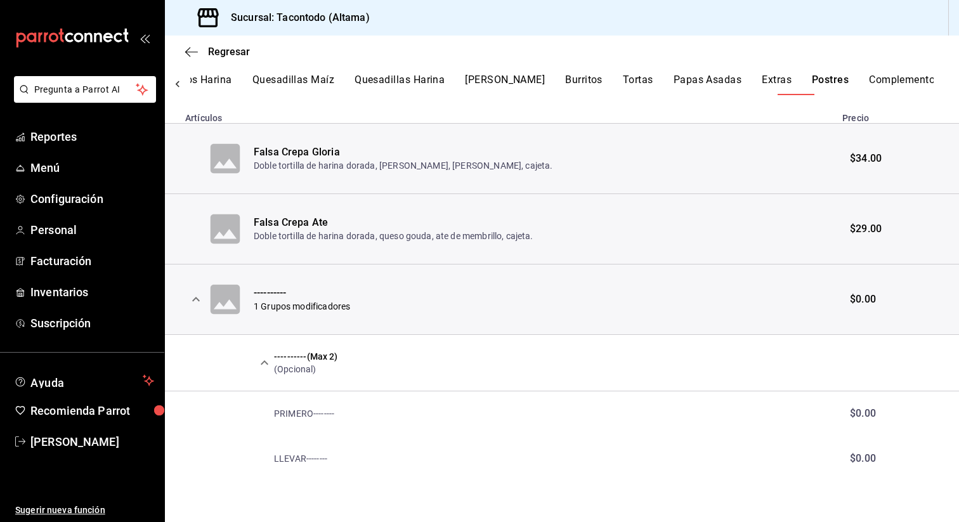
scroll to position [0, 0]
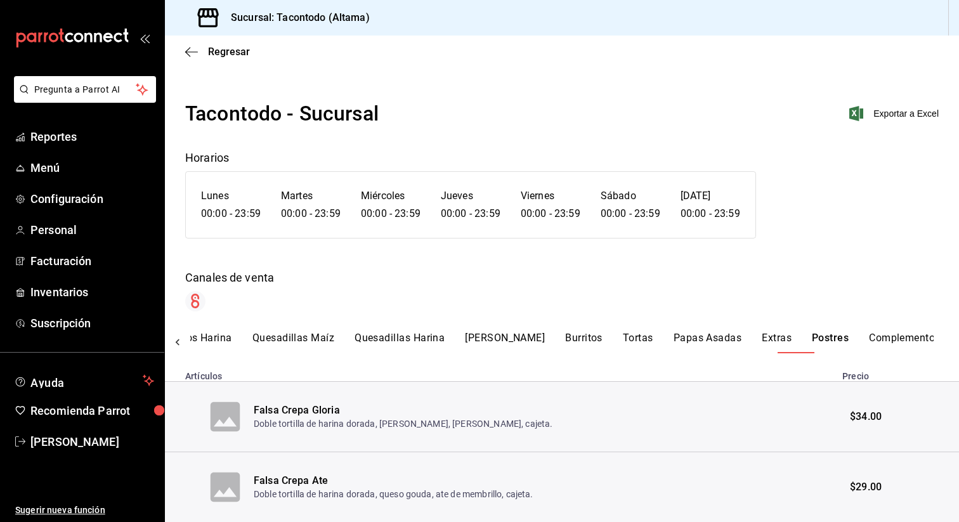
click at [869, 335] on button "Complementos Extra" at bounding box center [918, 343] width 98 height 22
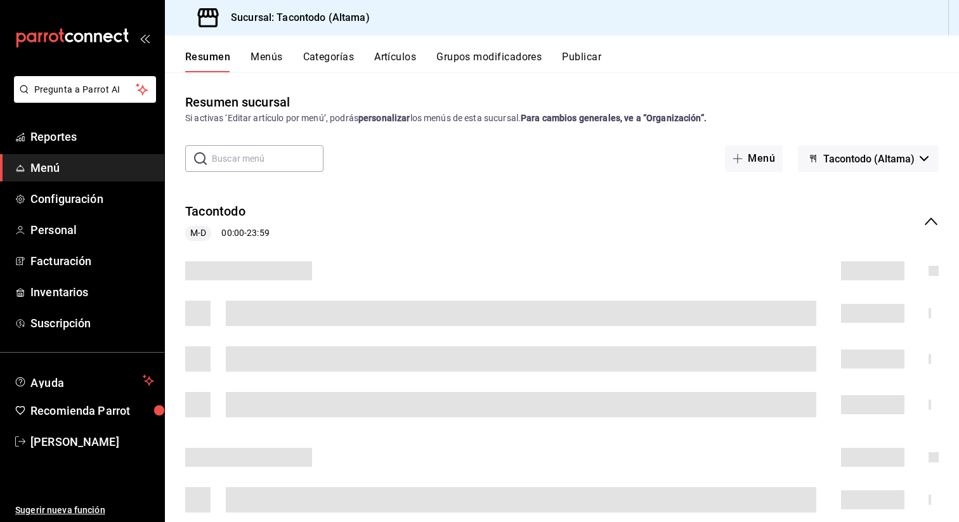
click at [391, 61] on button "Artículos" at bounding box center [395, 62] width 42 height 22
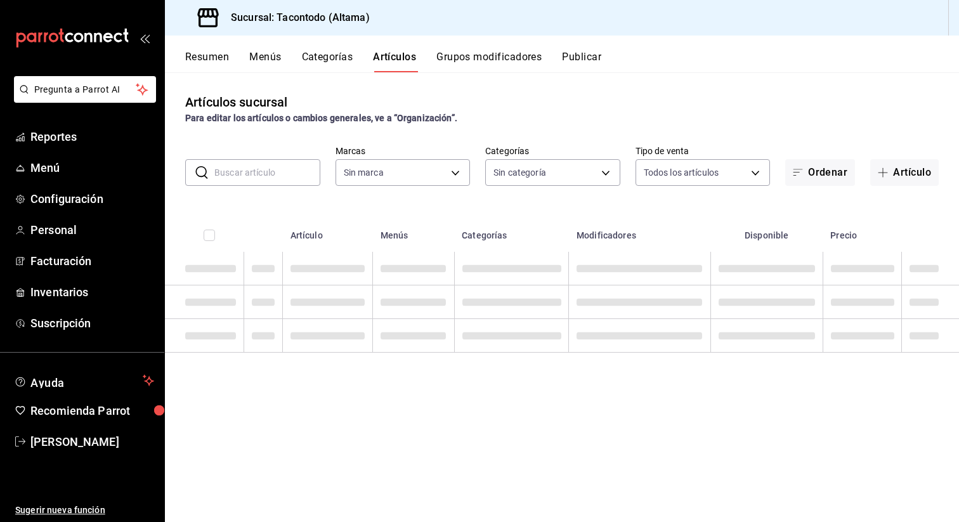
type input "56f755ab-7396-4f10-bb3c-049bffdbebb5"
click at [282, 179] on input "text" at bounding box center [267, 172] width 106 height 25
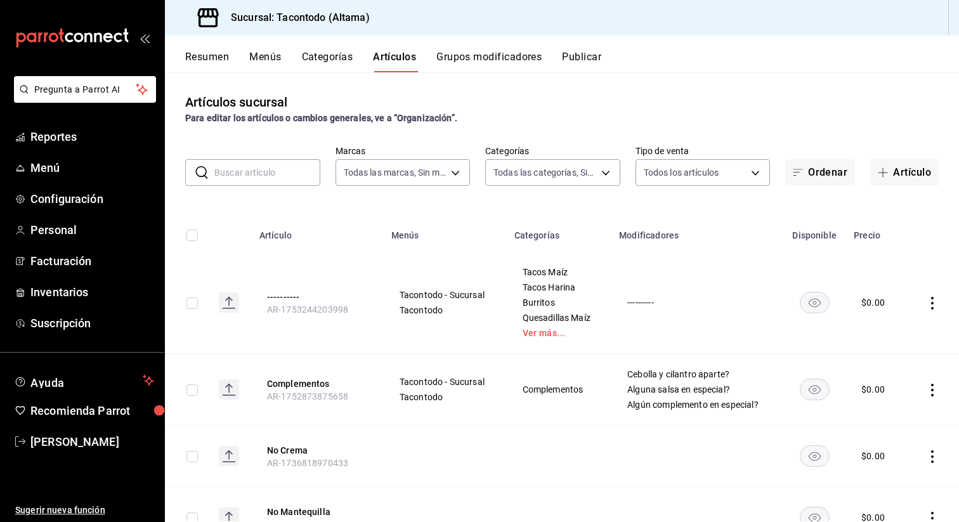
type input "03246fa2-9df7-4d37-b723-32691e120219,94d9cbb9-d70a-4c6e-a9e5-224025b127fa,11608…"
type input "."
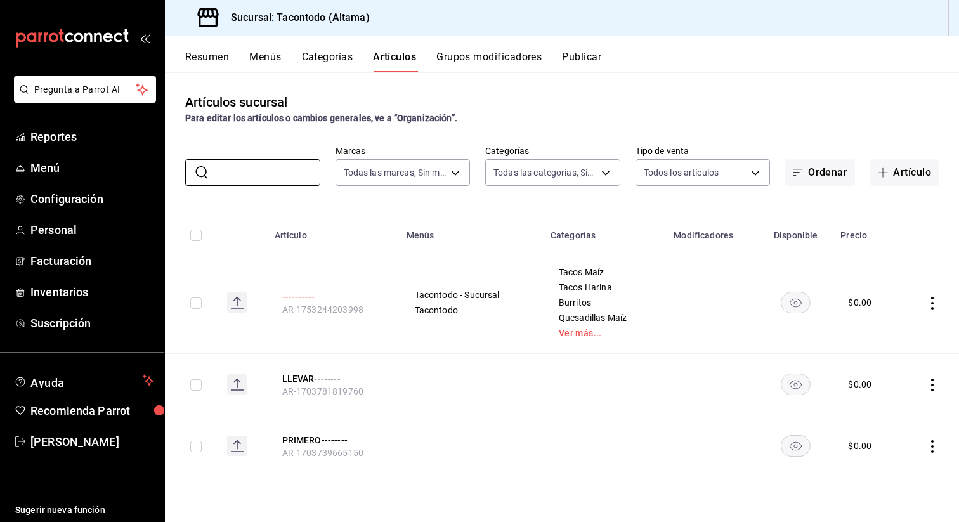
type input "----"
click at [301, 290] on button "----------" at bounding box center [332, 296] width 101 height 13
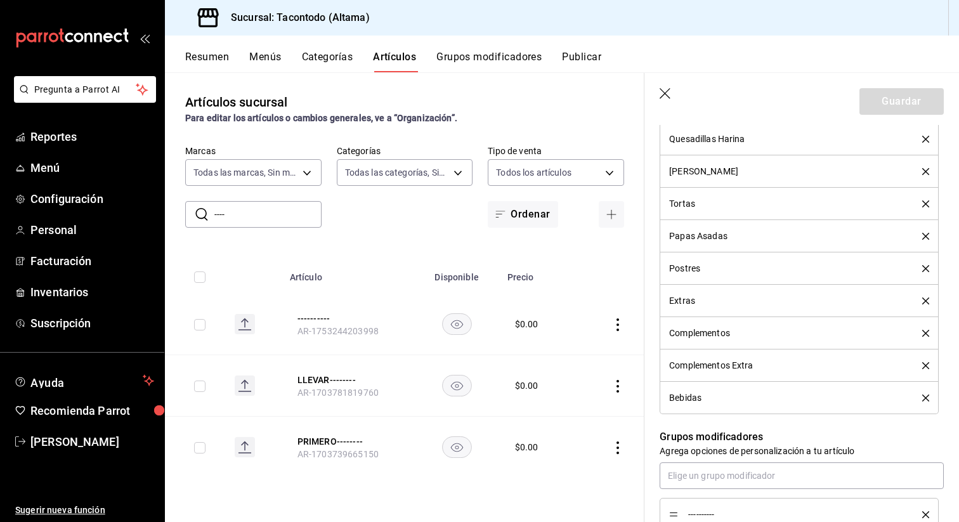
scroll to position [1051, 0]
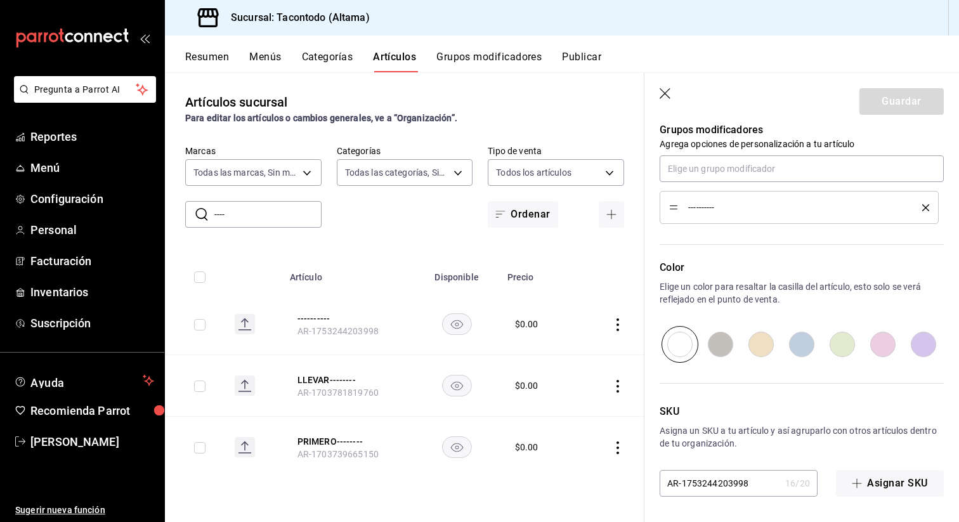
click at [666, 96] on icon "button" at bounding box center [666, 94] width 13 height 13
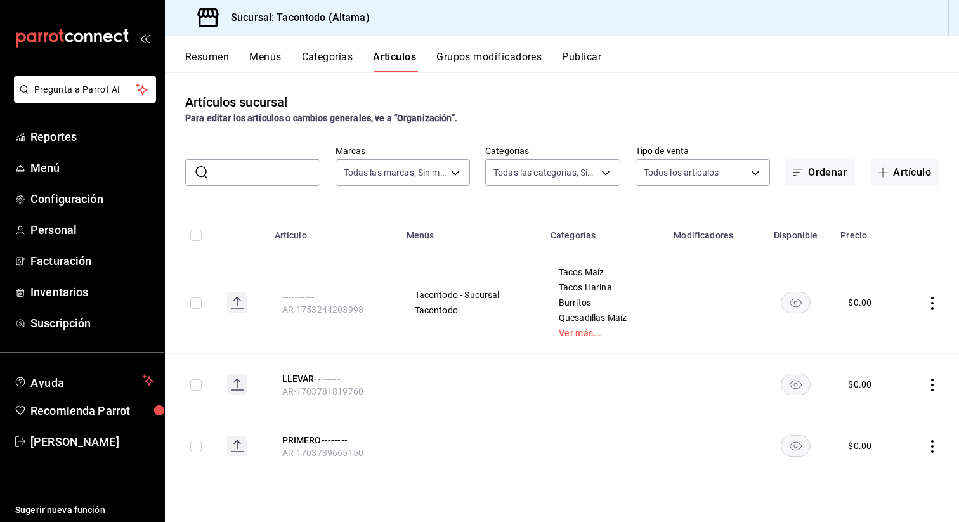
click at [528, 59] on button "Grupos modificadores" at bounding box center [488, 62] width 105 height 22
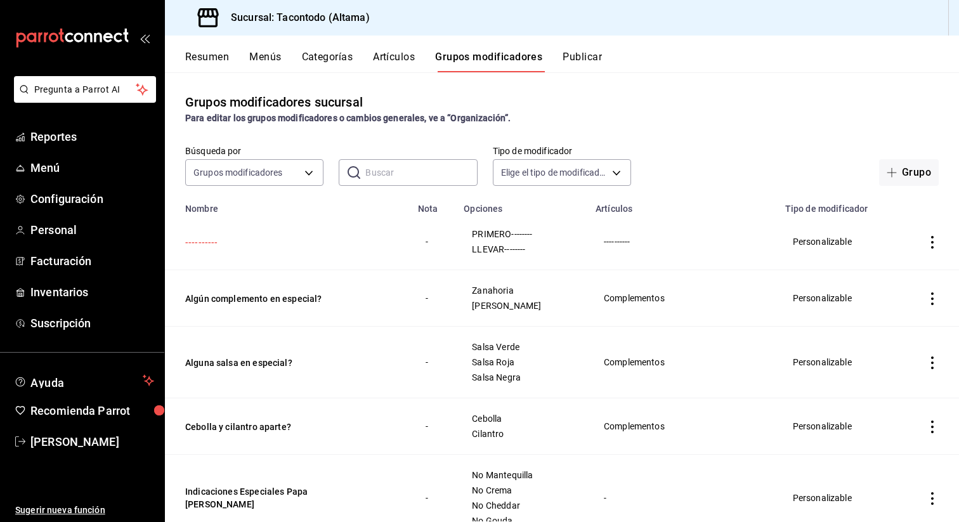
click at [207, 242] on button "----------" at bounding box center [261, 242] width 152 height 13
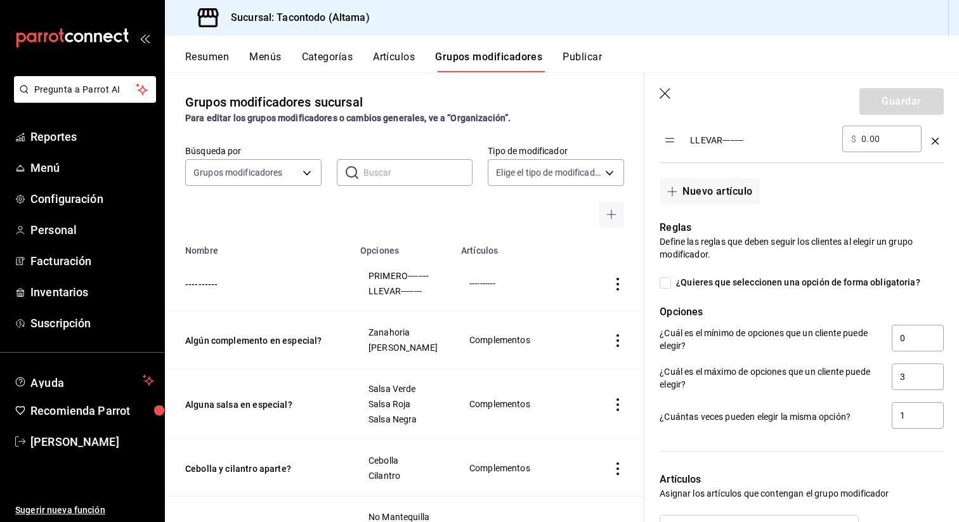
scroll to position [507, 0]
click at [909, 375] on input "3" at bounding box center [918, 375] width 52 height 27
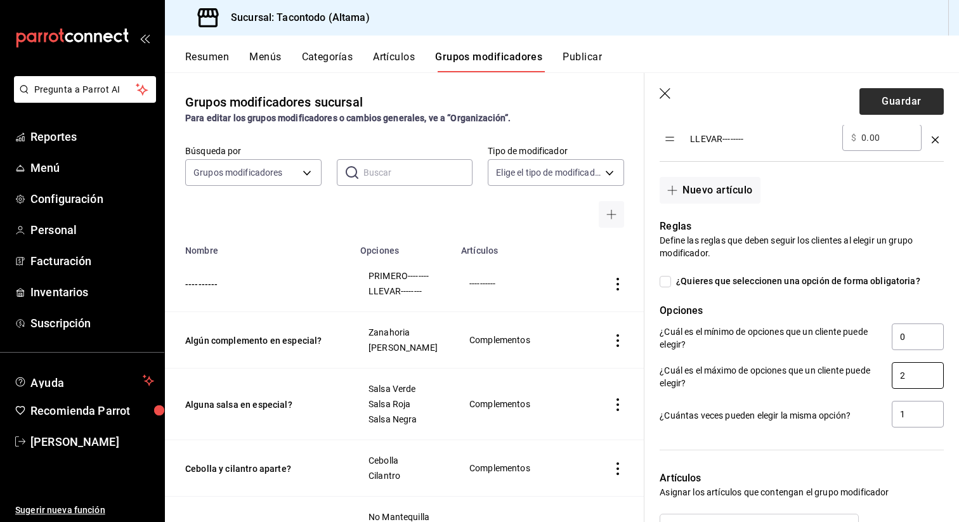
type input "2"
click at [884, 100] on button "Guardar" at bounding box center [901, 101] width 84 height 27
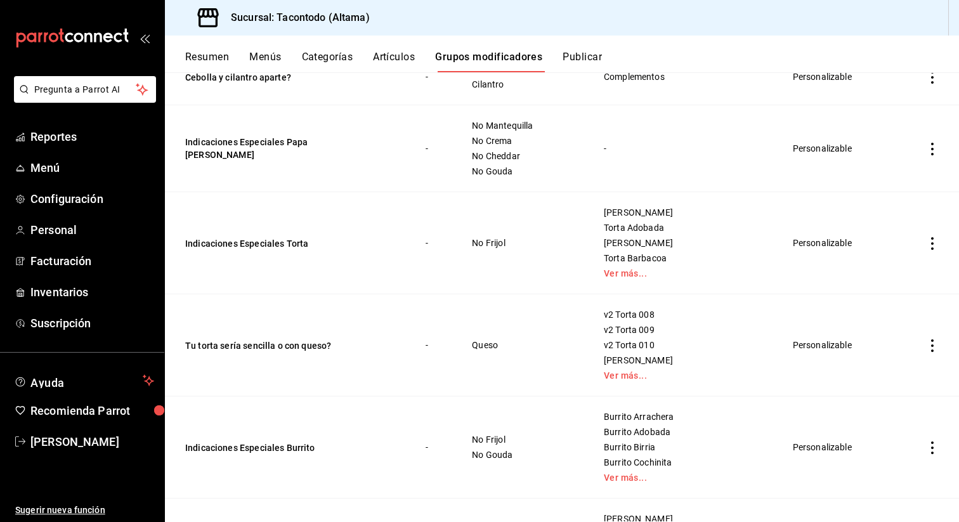
scroll to position [561, 0]
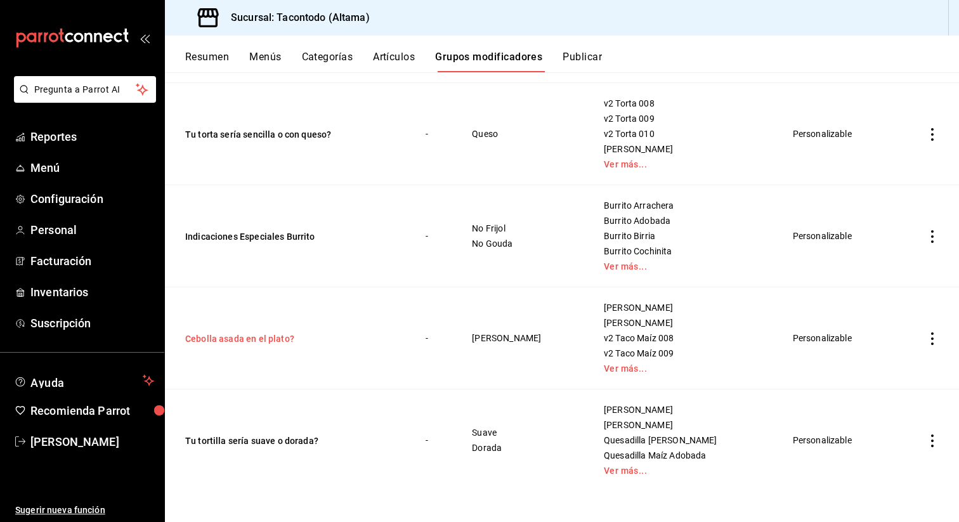
click at [259, 339] on button "Cebolla asada en el plato?" at bounding box center [261, 338] width 152 height 13
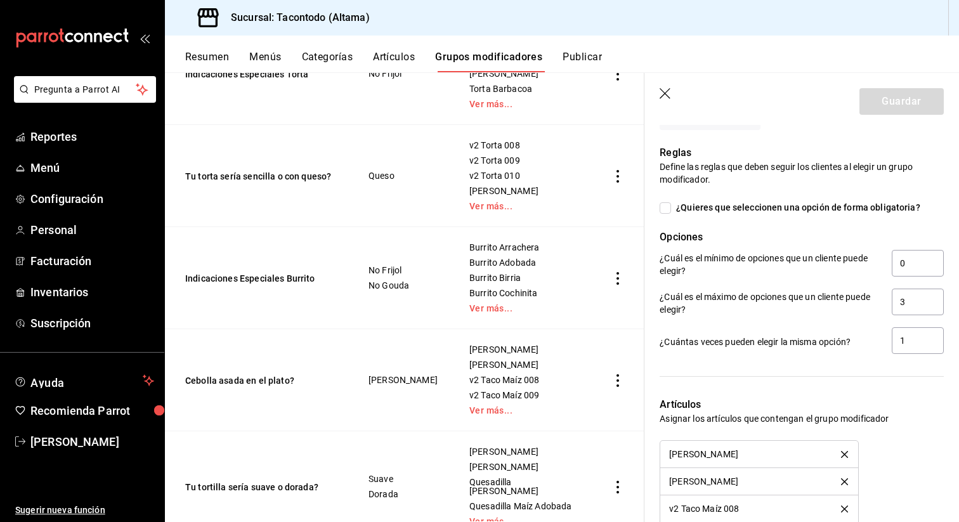
scroll to position [533, 0]
click at [921, 306] on input "3" at bounding box center [918, 301] width 52 height 27
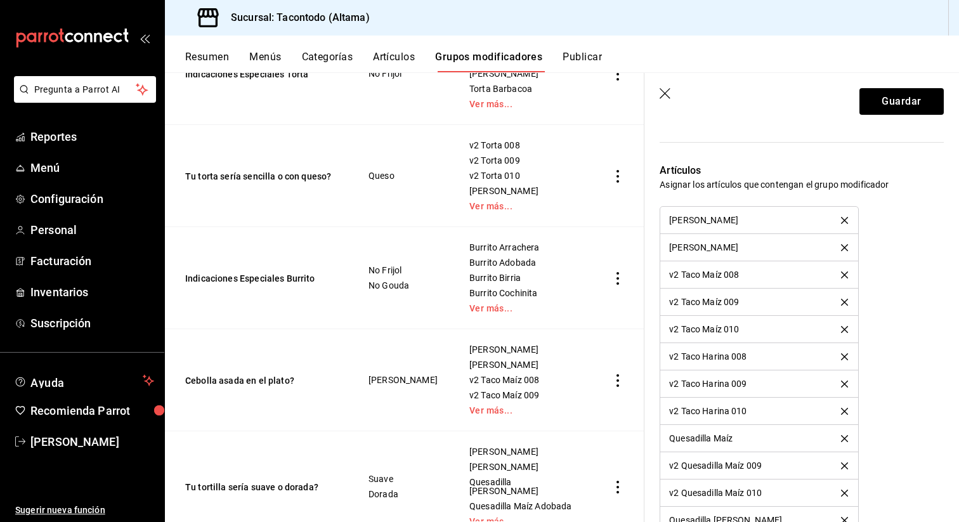
scroll to position [769, 0]
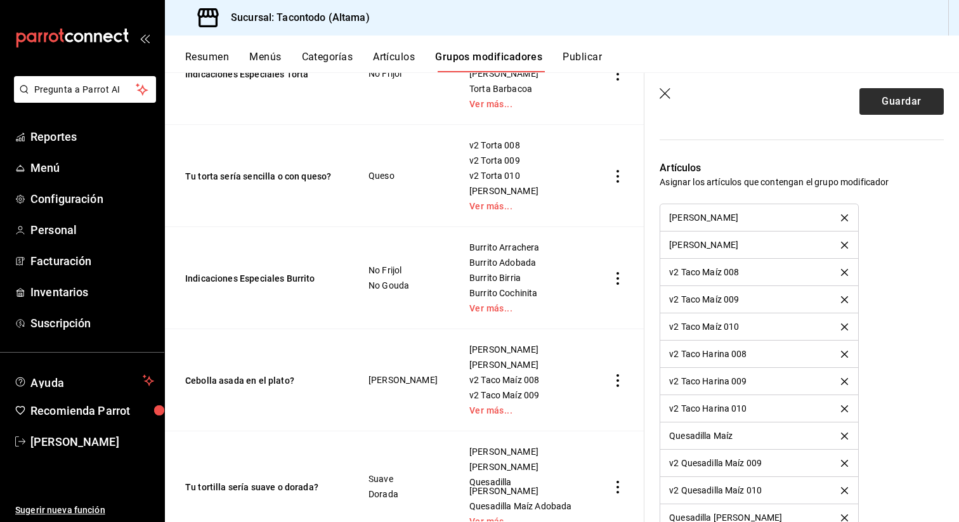
type input "1"
click at [895, 101] on button "Guardar" at bounding box center [901, 101] width 84 height 27
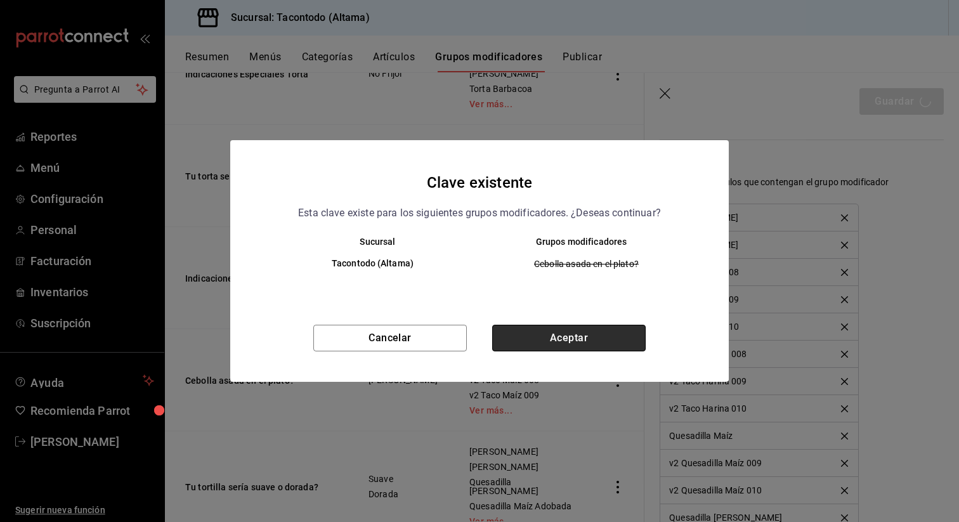
click at [583, 332] on button "Aceptar" at bounding box center [568, 338] width 153 height 27
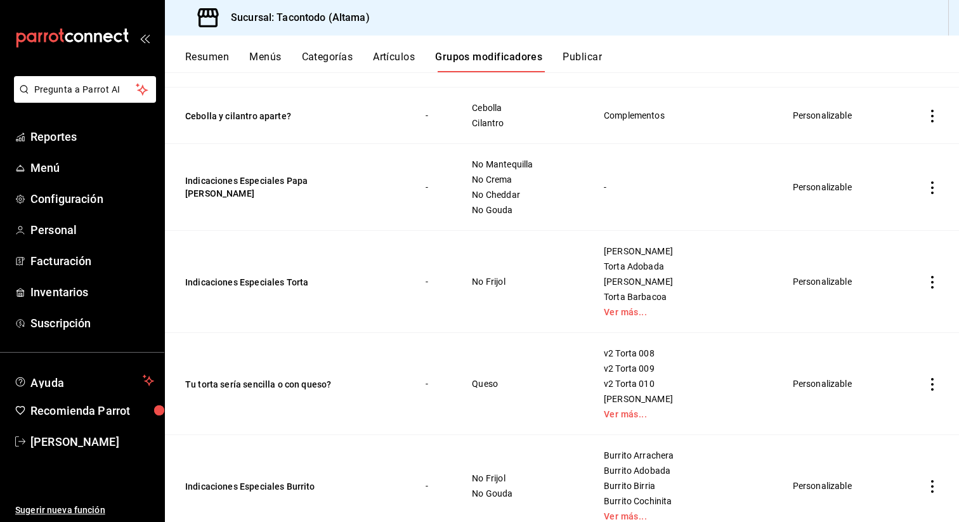
scroll to position [301, 0]
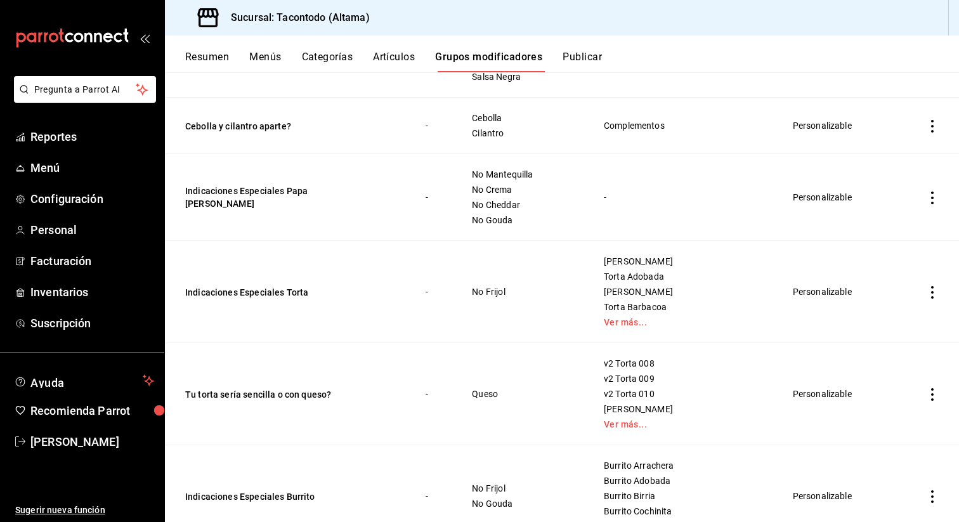
click at [932, 202] on icon "actions" at bounding box center [932, 198] width 3 height 13
click at [881, 276] on span "Eliminar" at bounding box center [894, 278] width 32 height 10
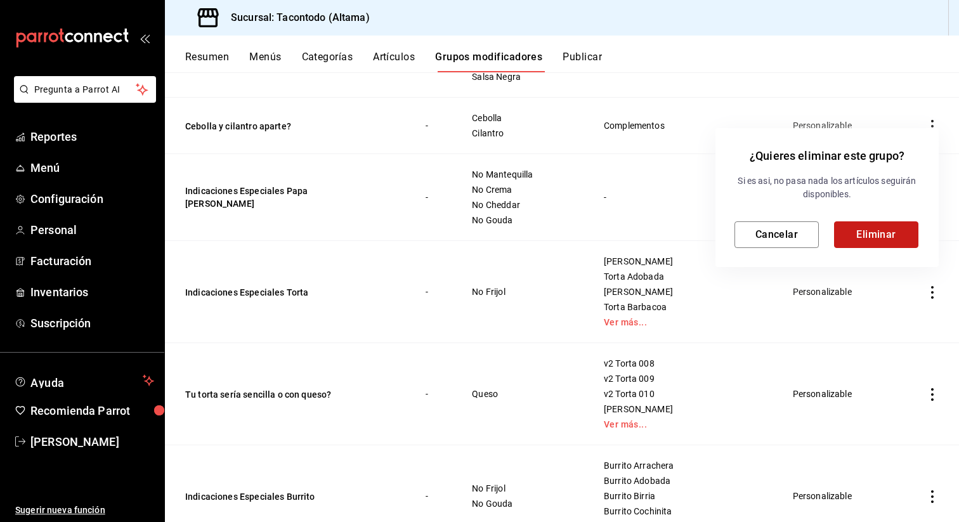
click at [880, 233] on button "Eliminar" at bounding box center [876, 234] width 84 height 27
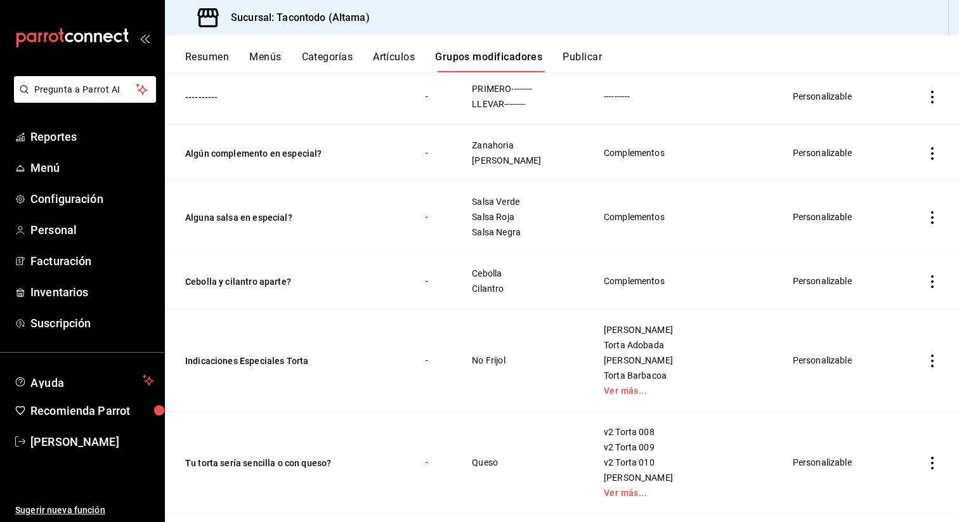
scroll to position [136, 0]
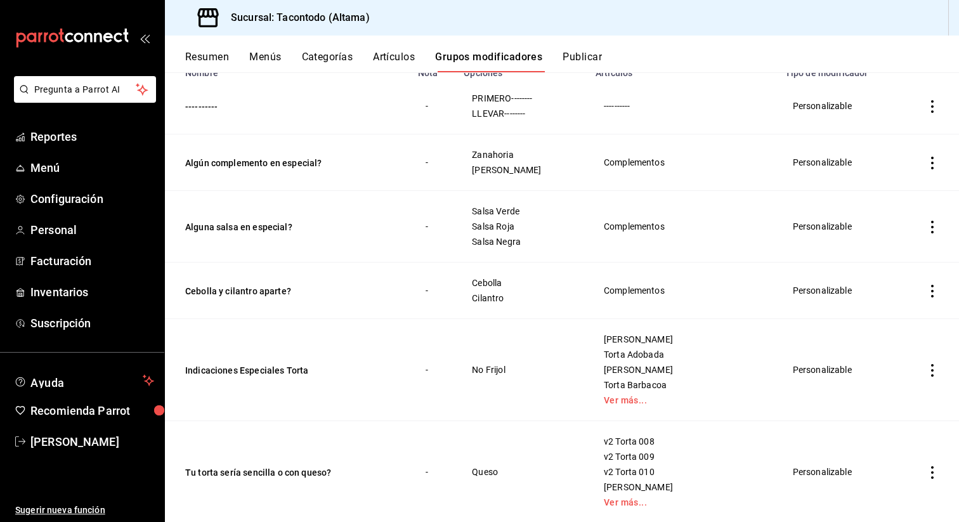
click at [396, 60] on button "Artículos" at bounding box center [394, 62] width 42 height 22
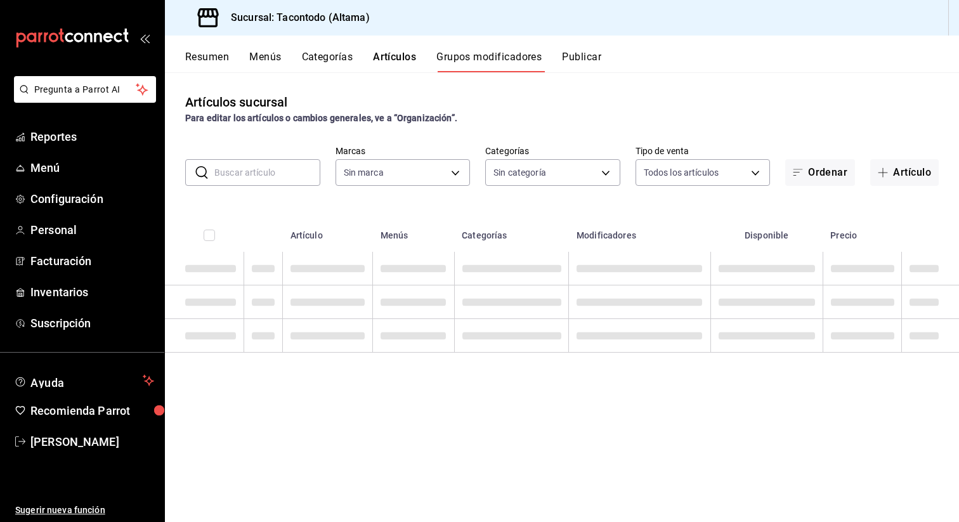
type input "56f755ab-7396-4f10-bb3c-049bffdbebb5"
type input "03246fa2-9df7-4d37-b723-32691e120219,94d9cbb9-d70a-4c6e-a9e5-224025b127fa,11608…"
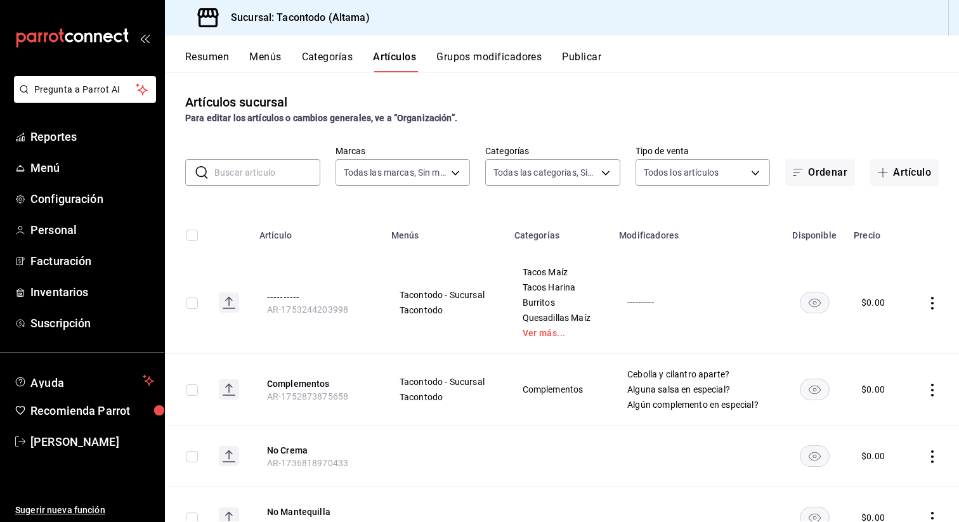
click at [283, 179] on input "text" at bounding box center [267, 172] width 106 height 25
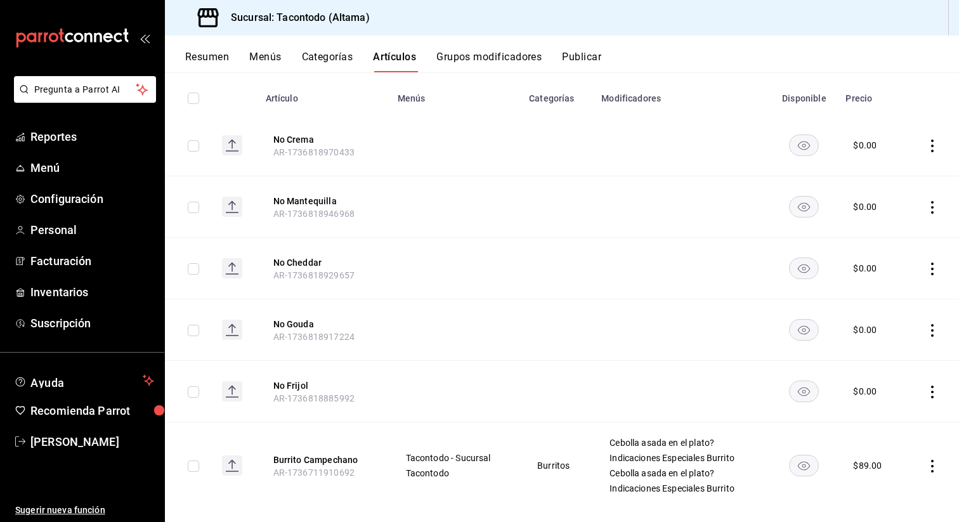
scroll to position [155, 0]
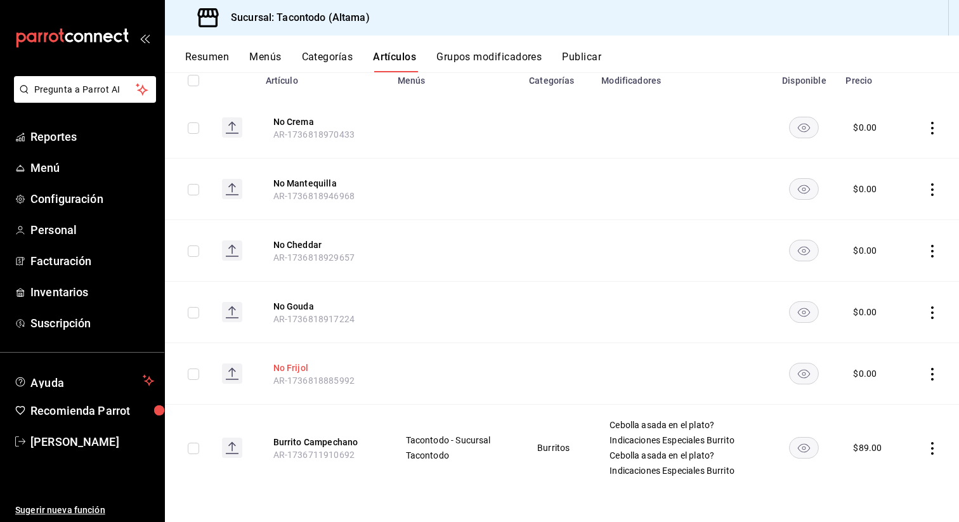
type input "no"
click at [285, 366] on button "No Frijol" at bounding box center [323, 367] width 101 height 13
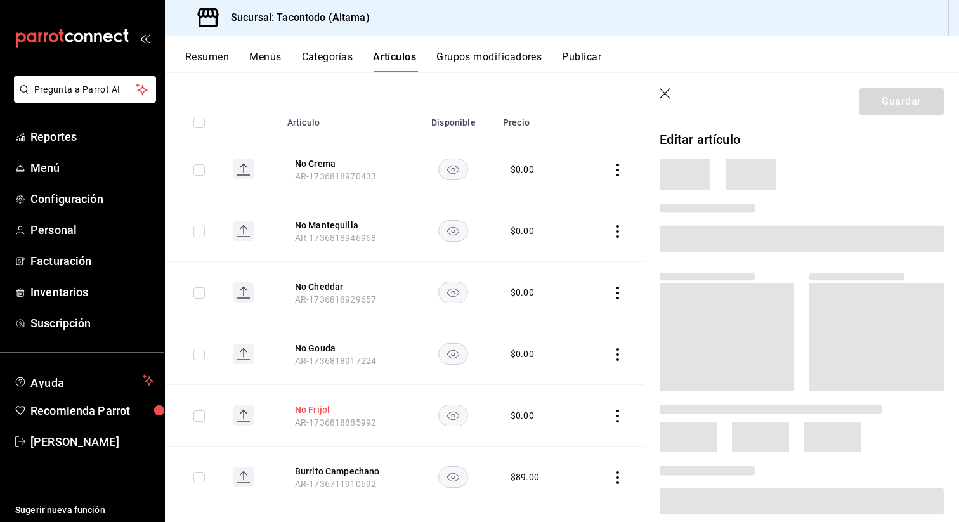
scroll to position [129, 0]
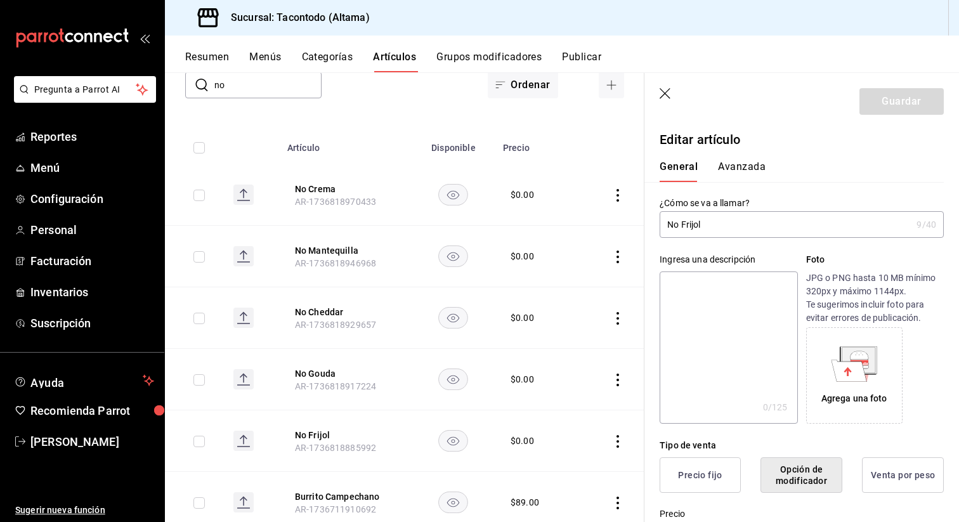
click at [671, 224] on input "No Frijol" at bounding box center [786, 224] width 252 height 25
type input "Sin Frijol"
click at [881, 106] on button "Guardar" at bounding box center [901, 101] width 84 height 27
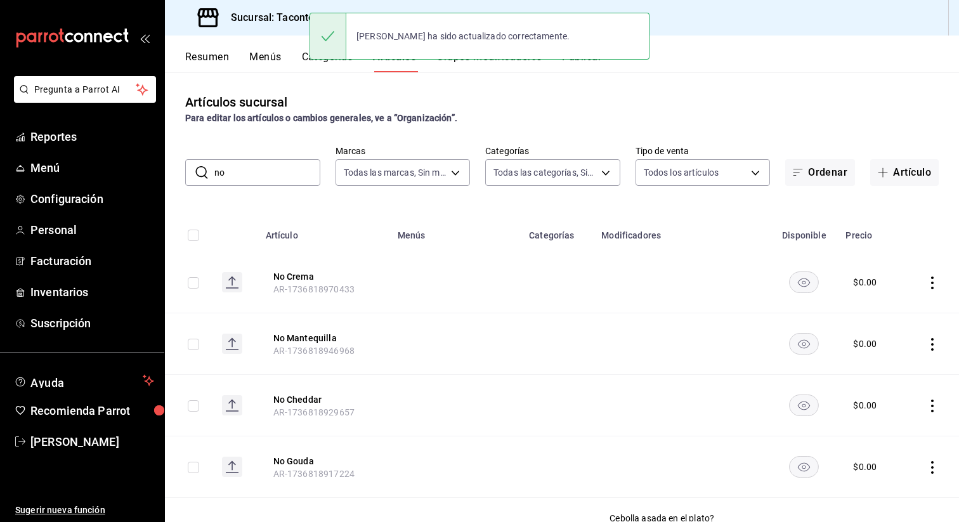
scroll to position [93, 0]
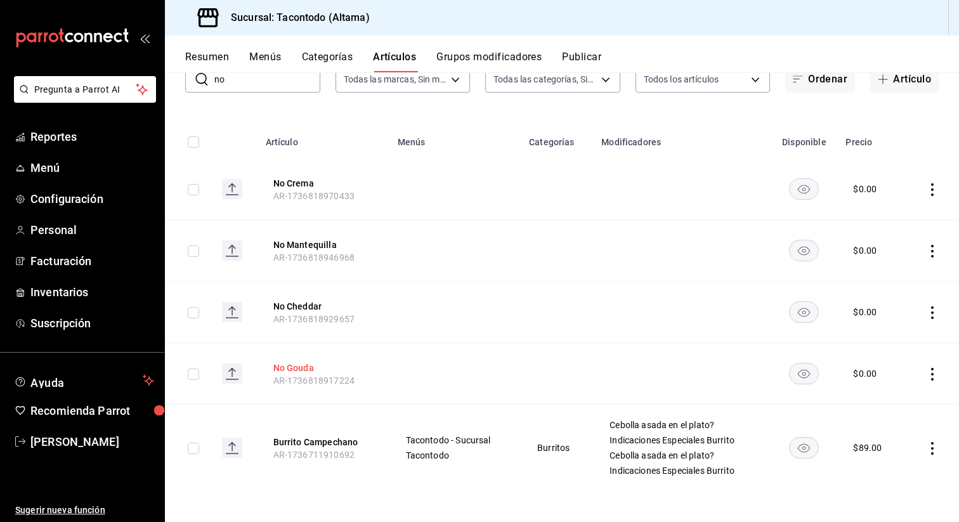
click at [289, 369] on button "No Gouda" at bounding box center [323, 367] width 101 height 13
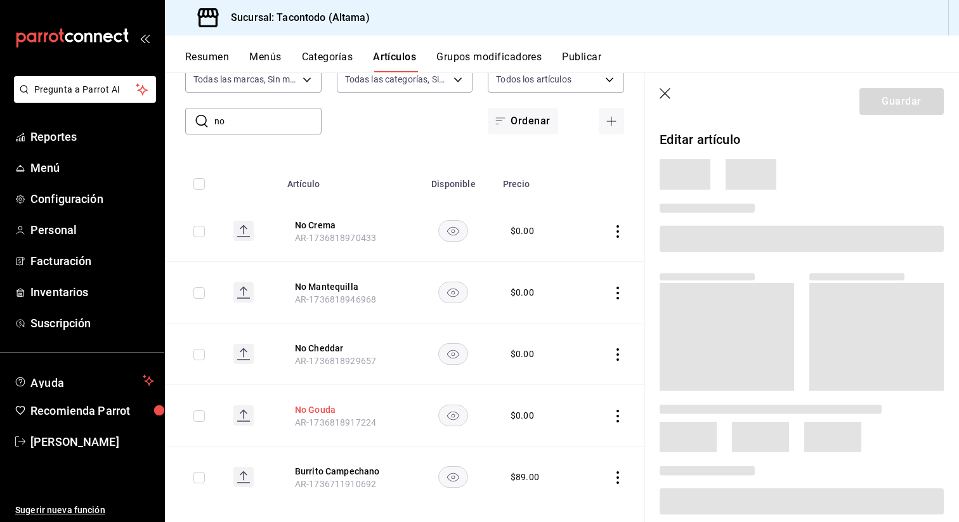
scroll to position [68, 0]
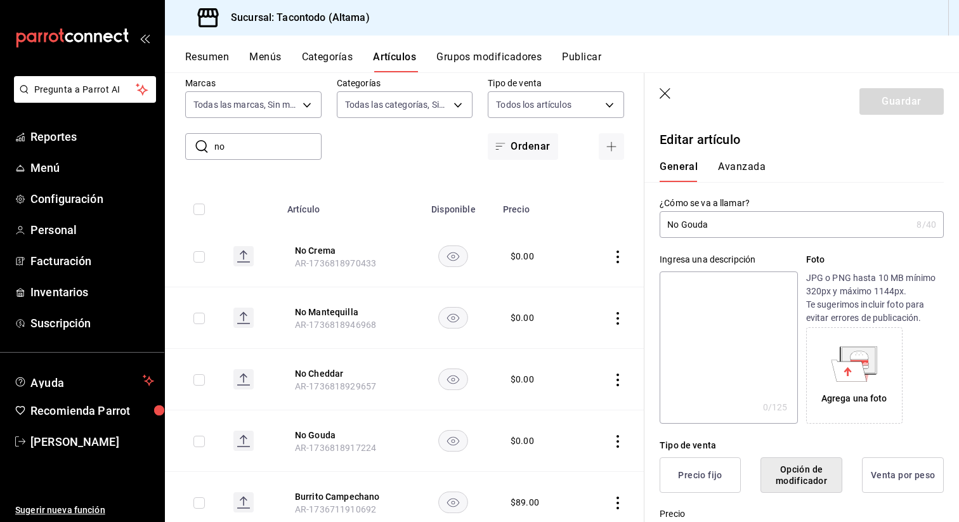
click at [671, 228] on input "No Gouda" at bounding box center [786, 224] width 252 height 25
type input "Sin Gouda"
click at [909, 107] on button "Guardar" at bounding box center [901, 101] width 84 height 27
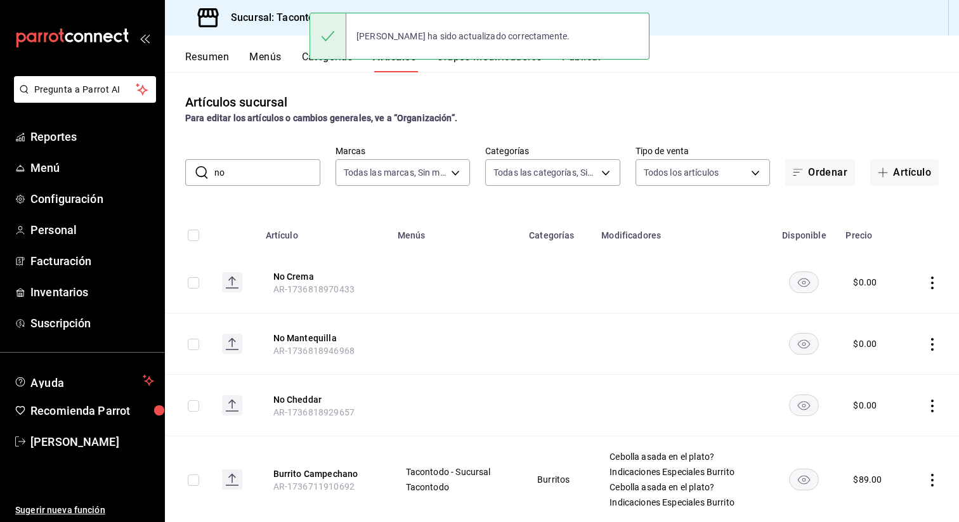
scroll to position [32, 0]
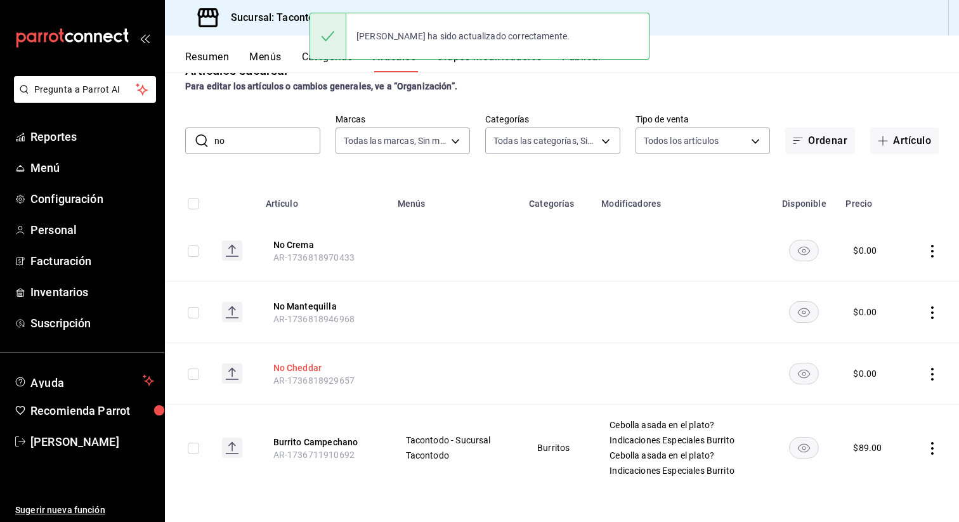
click at [288, 363] on button "No Cheddar" at bounding box center [323, 367] width 101 height 13
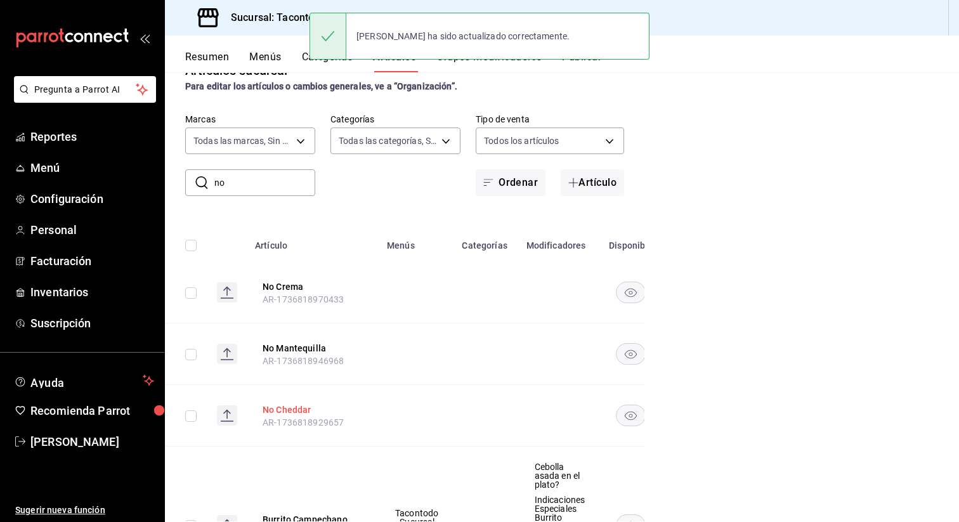
scroll to position [6, 0]
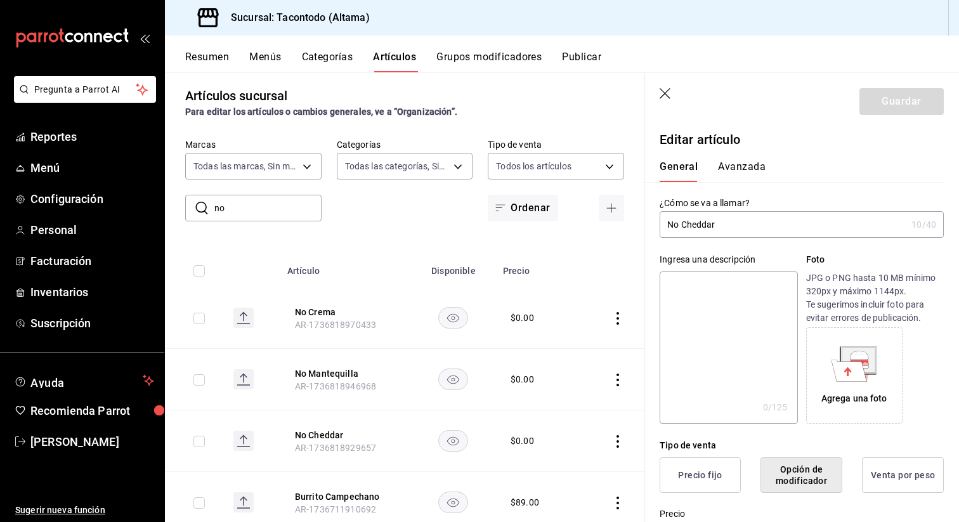
click at [675, 224] on input "No Cheddar" at bounding box center [783, 224] width 247 height 25
type input "Sin Cheddar"
click at [663, 97] on icon "button" at bounding box center [666, 94] width 13 height 13
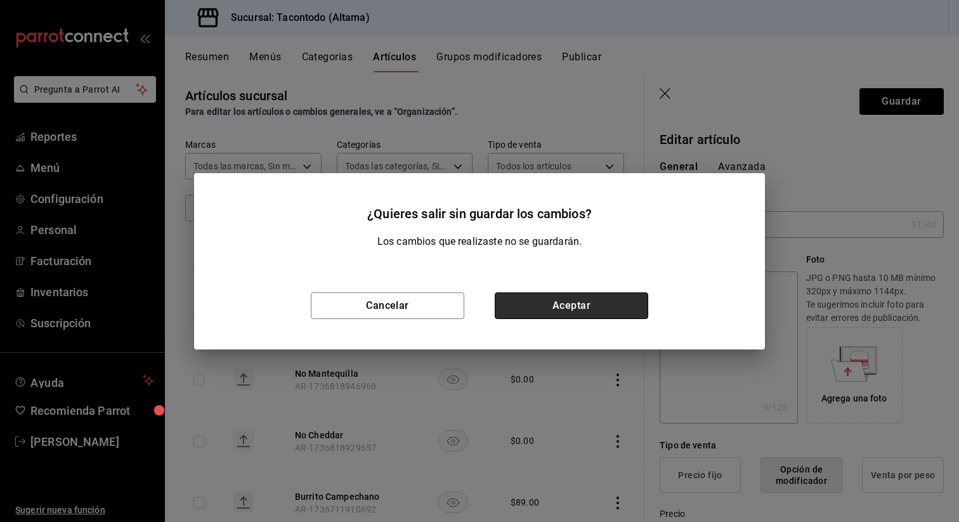
click at [505, 308] on button "Aceptar" at bounding box center [571, 305] width 153 height 27
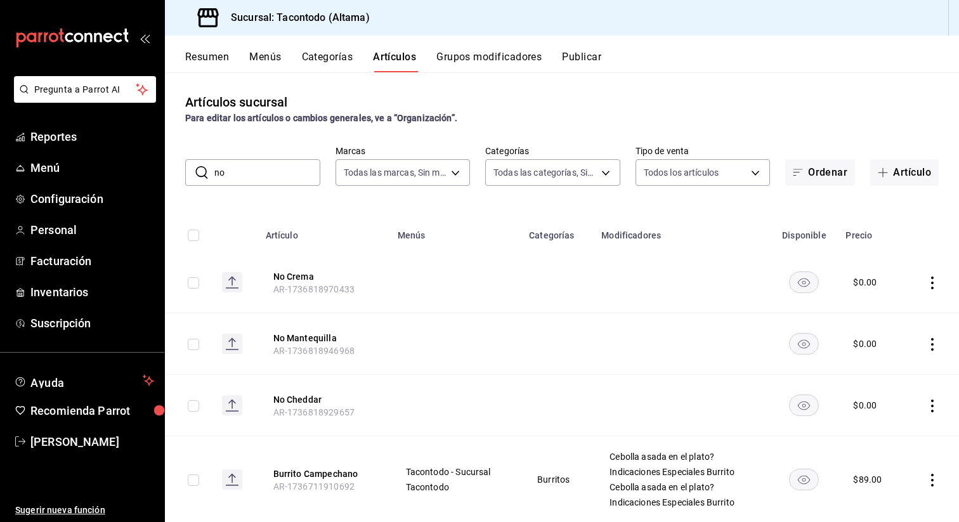
scroll to position [32, 0]
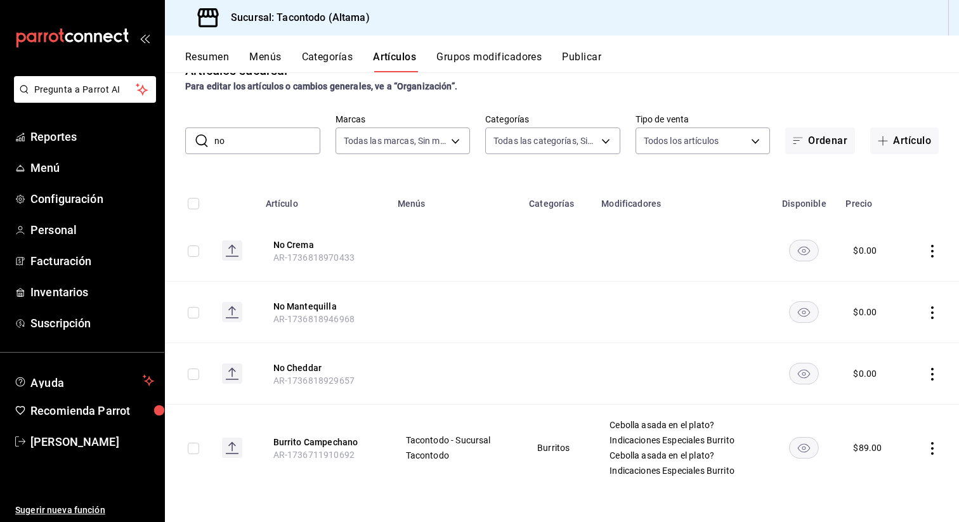
click at [266, 138] on input "no" at bounding box center [267, 140] width 106 height 25
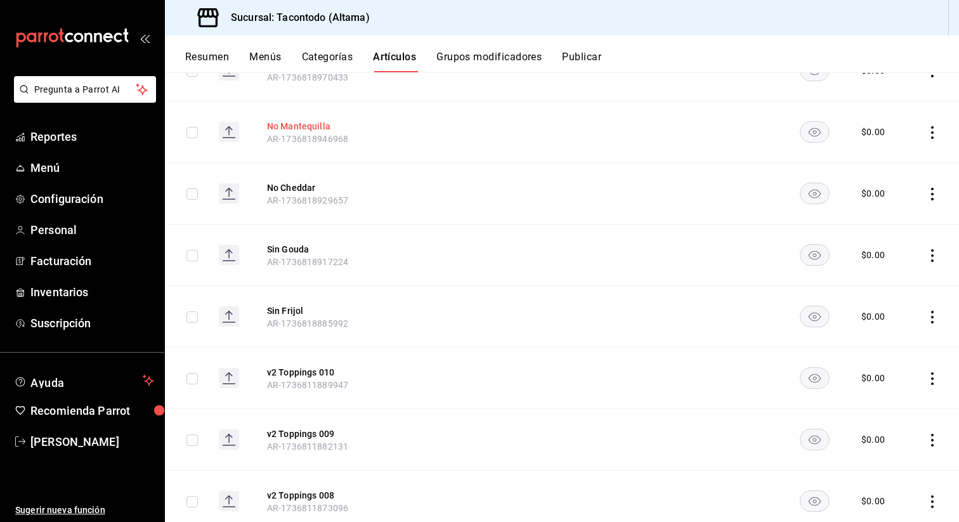
scroll to position [380, 0]
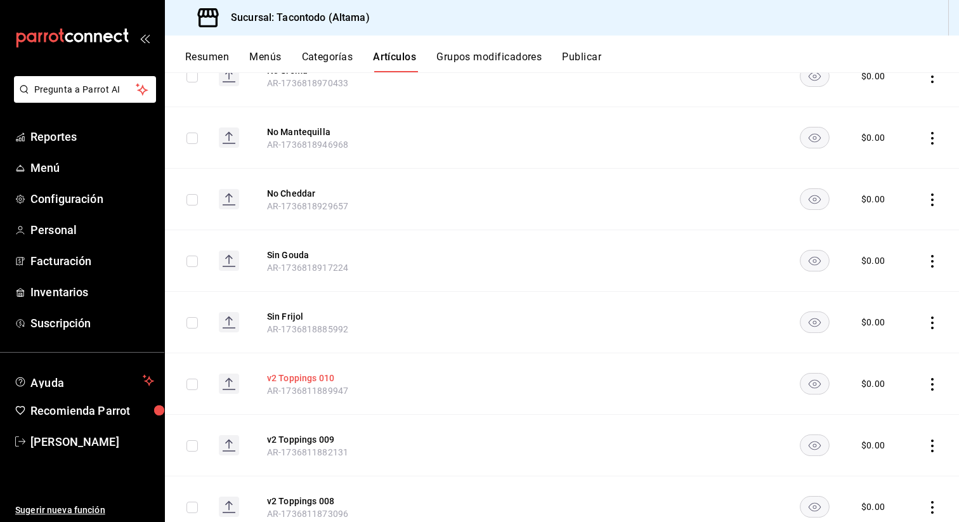
click at [304, 380] on button "v2 Toppings 010" at bounding box center [317, 378] width 101 height 13
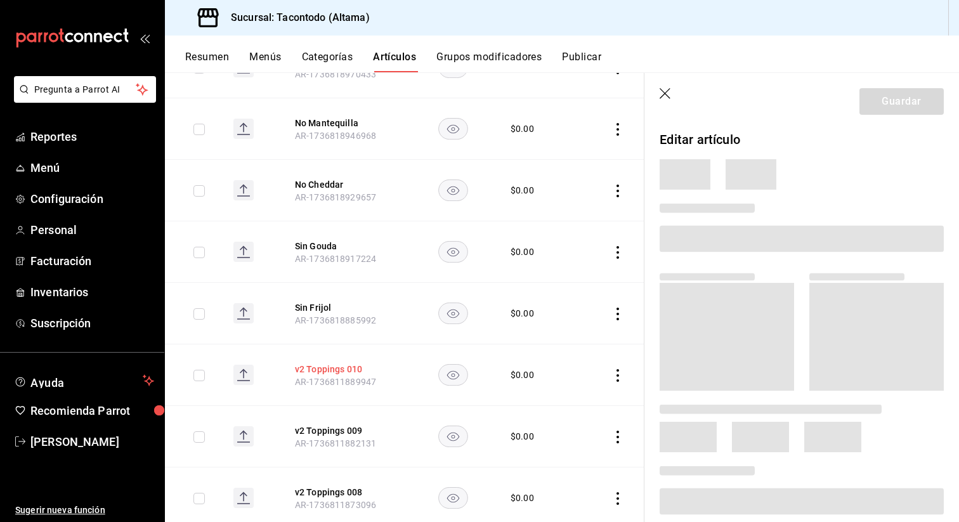
scroll to position [329, 0]
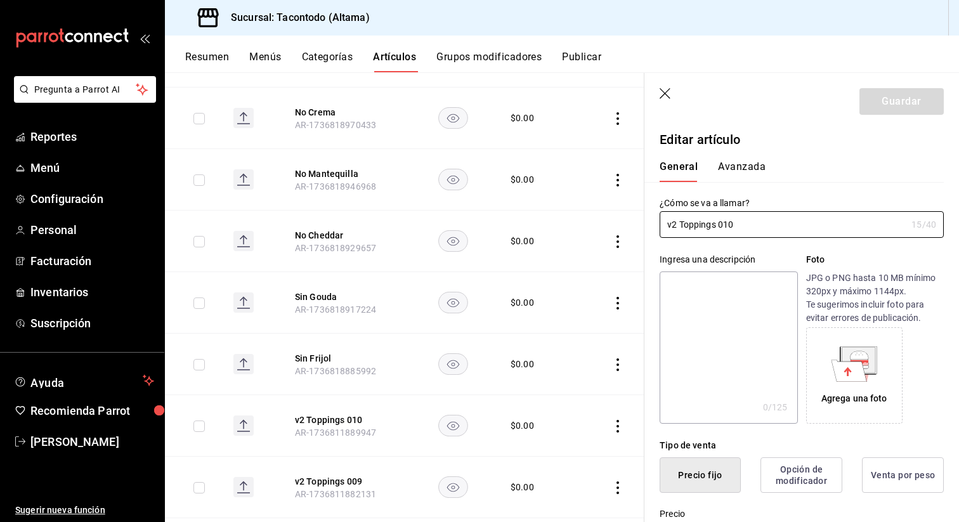
type input "$0.00"
click at [699, 227] on input "v2 Toppings 010" at bounding box center [783, 224] width 247 height 25
click at [313, 352] on button "Sin Frijol" at bounding box center [345, 358] width 101 height 13
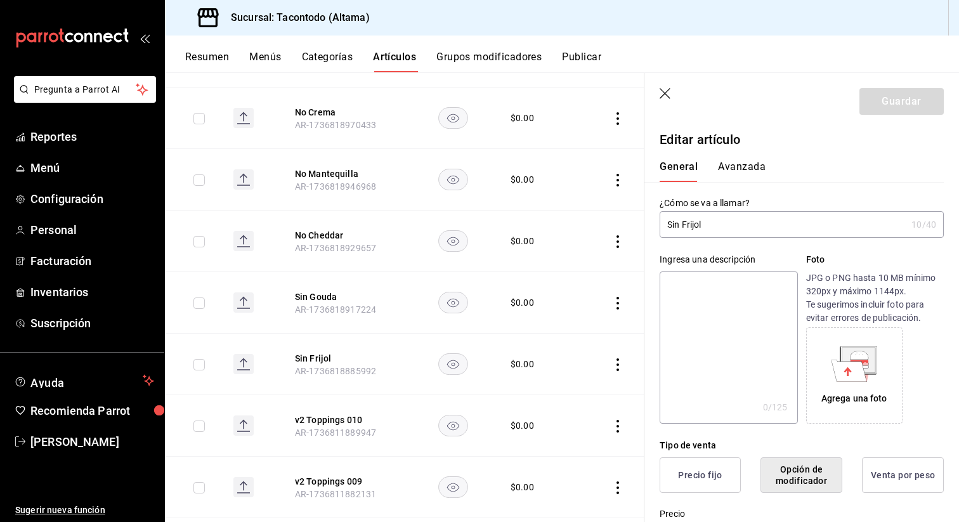
click at [710, 230] on input "Sin Frijol" at bounding box center [783, 224] width 247 height 25
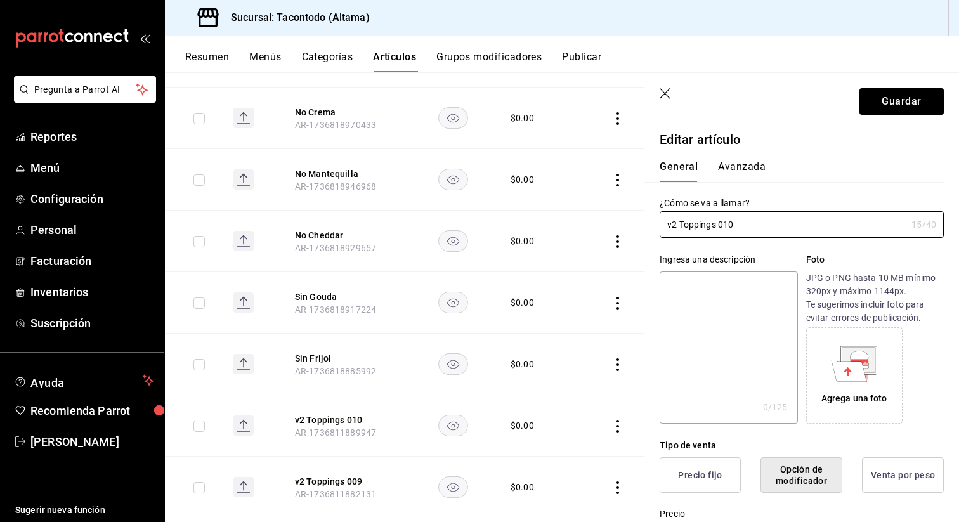
type input "v2 Toppings 010"
click at [664, 99] on icon "button" at bounding box center [666, 94] width 13 height 13
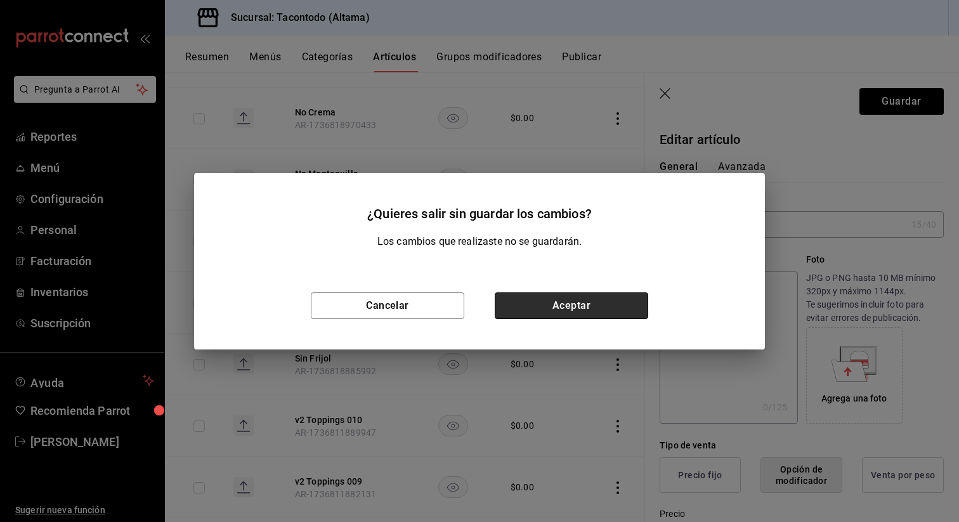
click at [554, 302] on button "Aceptar" at bounding box center [571, 305] width 153 height 27
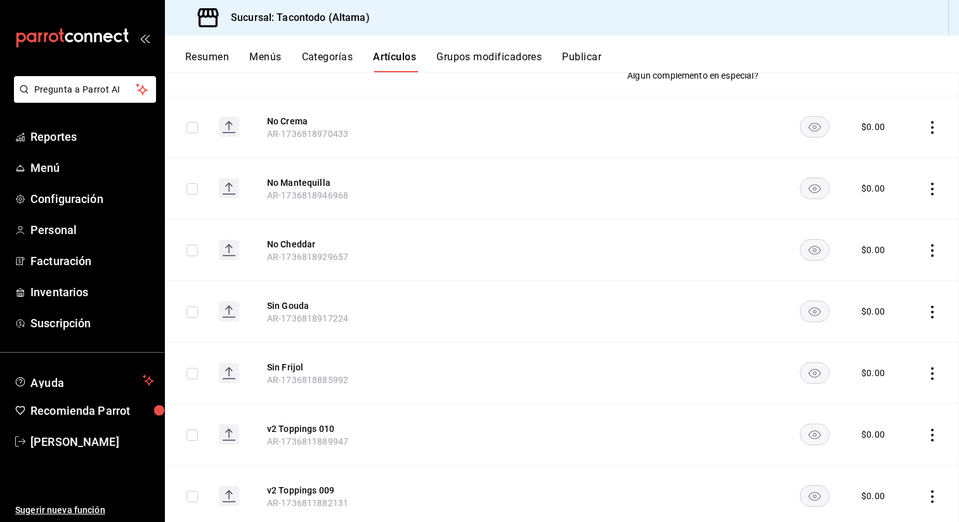
scroll to position [337, 0]
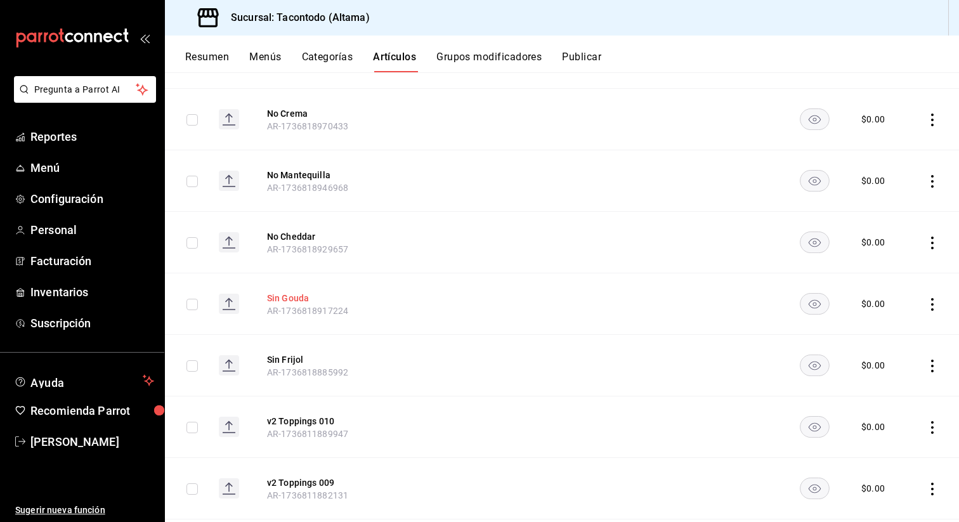
click at [287, 301] on button "Sin Gouda" at bounding box center [317, 298] width 101 height 13
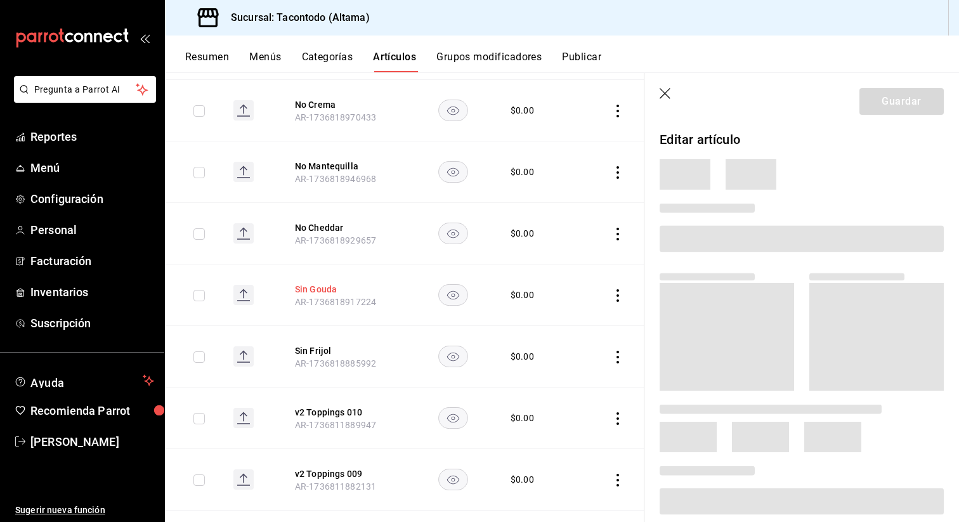
scroll to position [296, 0]
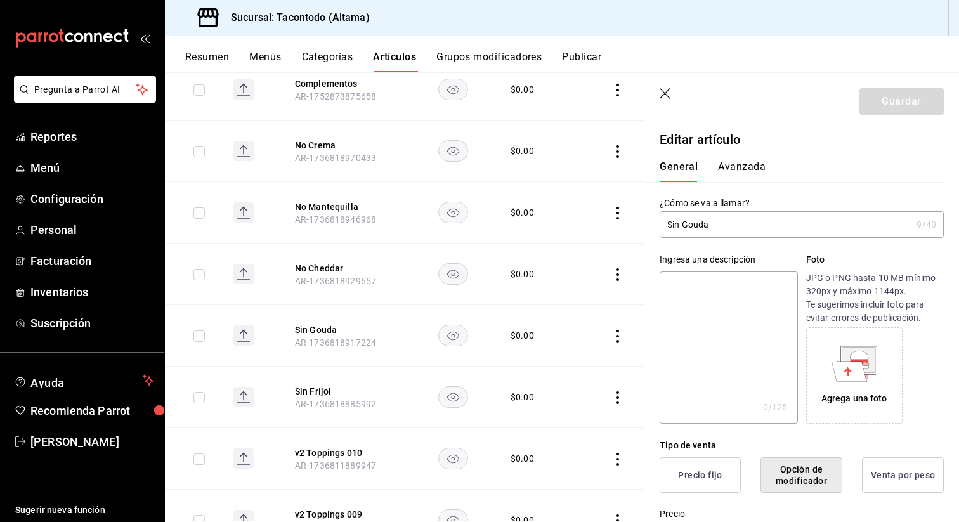
click at [699, 223] on input "Sin Gouda" at bounding box center [786, 224] width 252 height 25
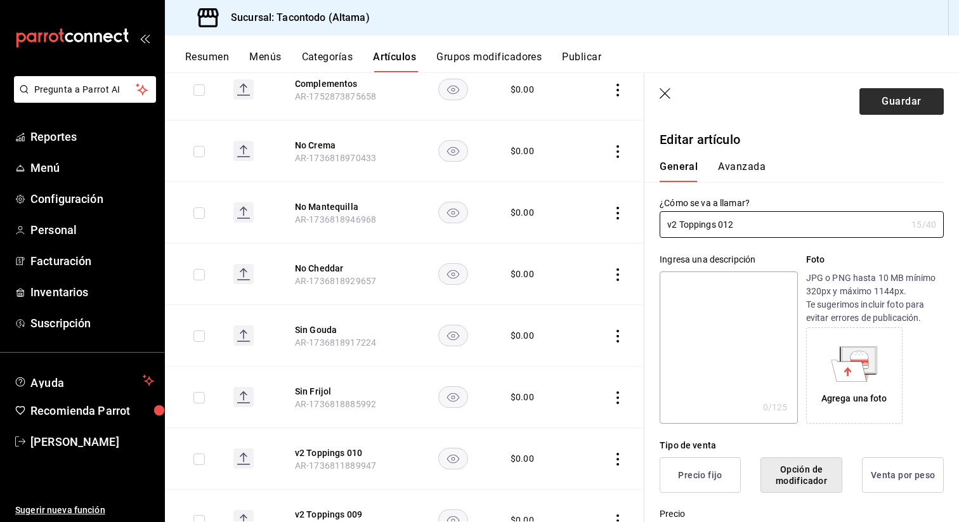
type input "v2 Toppings 012"
click at [889, 100] on button "Guardar" at bounding box center [901, 101] width 84 height 27
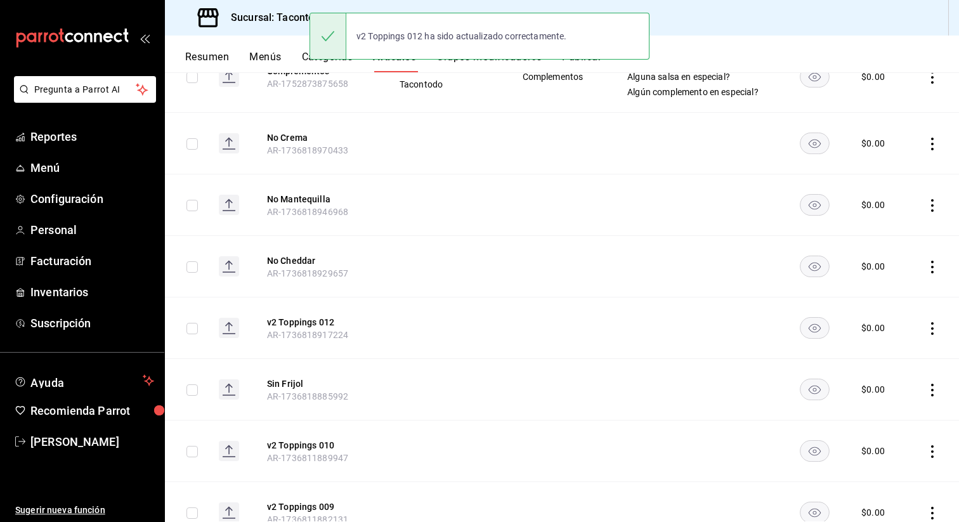
scroll to position [321, 0]
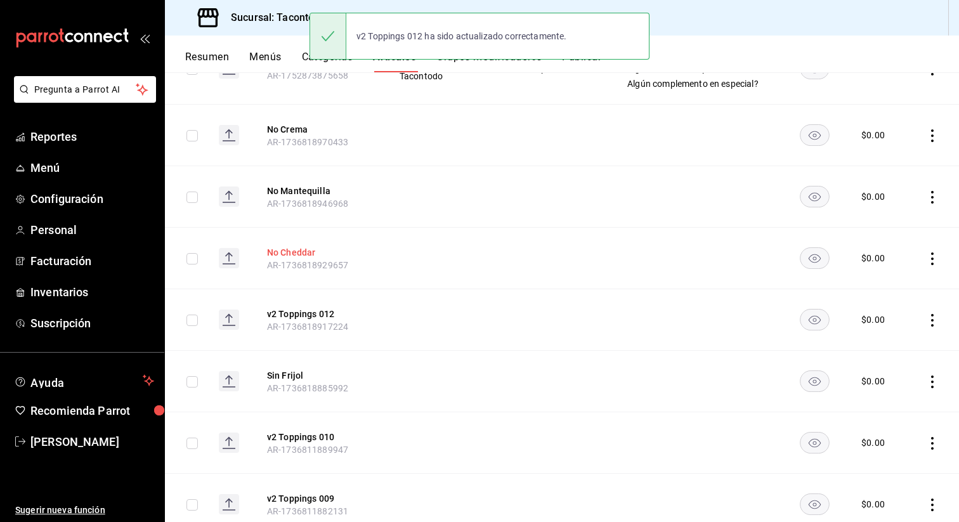
click at [282, 251] on button "No Cheddar" at bounding box center [317, 252] width 101 height 13
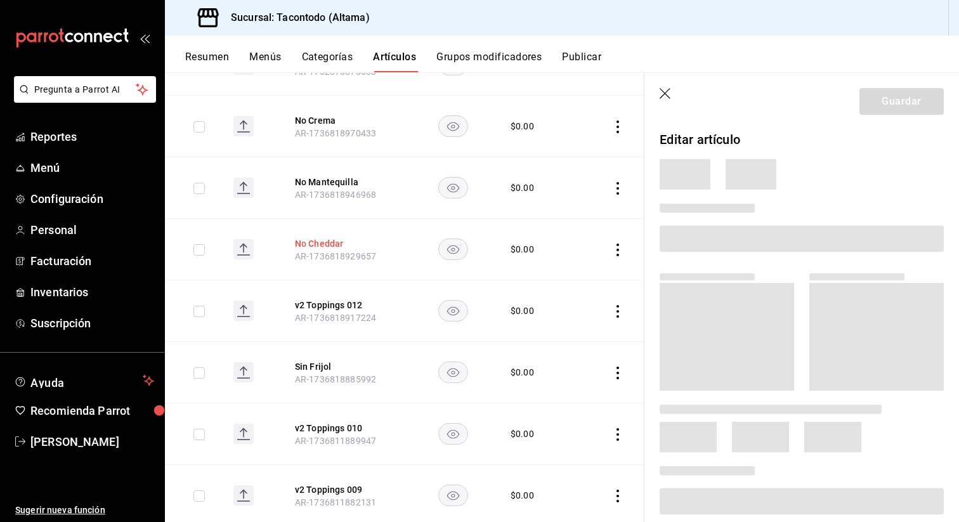
scroll to position [275, 0]
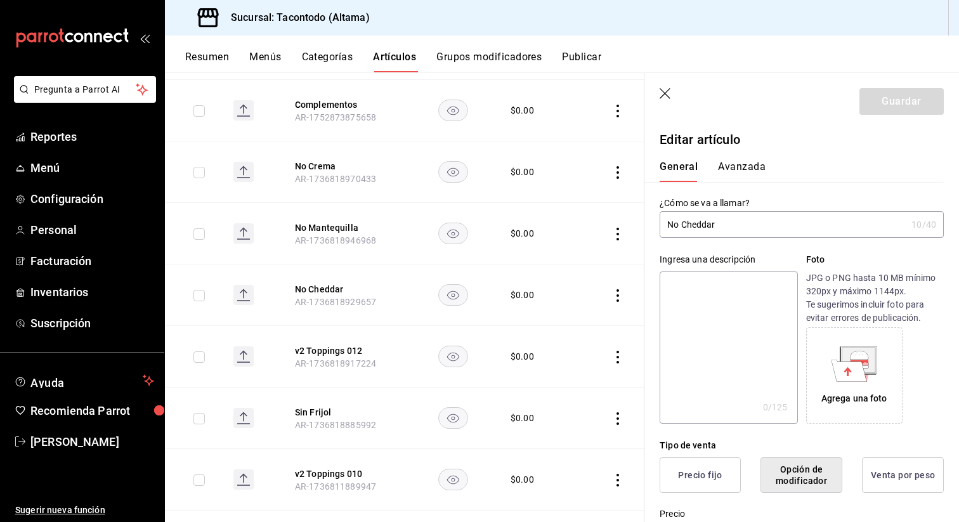
click at [720, 216] on input "No Cheddar" at bounding box center [783, 224] width 247 height 25
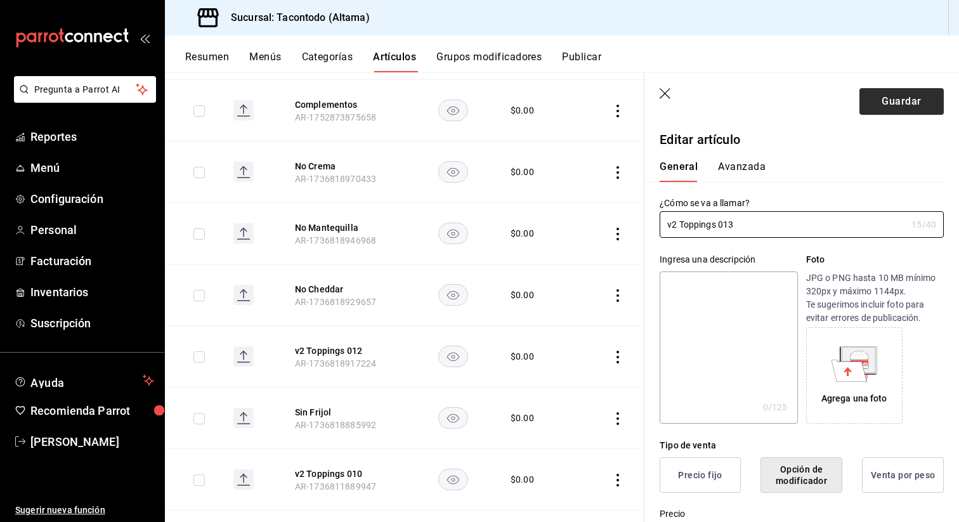
type input "v2 Toppings 013"
click at [879, 102] on button "Guardar" at bounding box center [901, 101] width 84 height 27
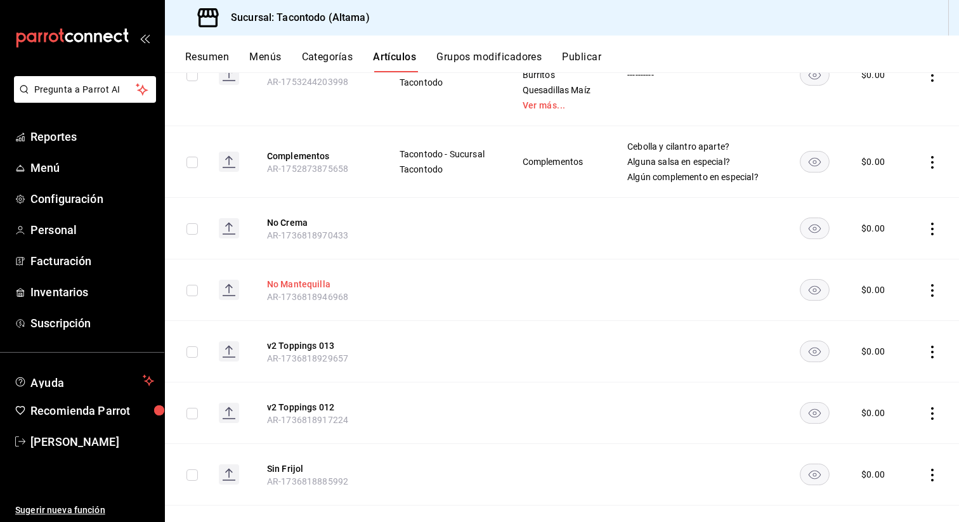
click at [295, 285] on button "No Mantequilla" at bounding box center [317, 284] width 101 height 13
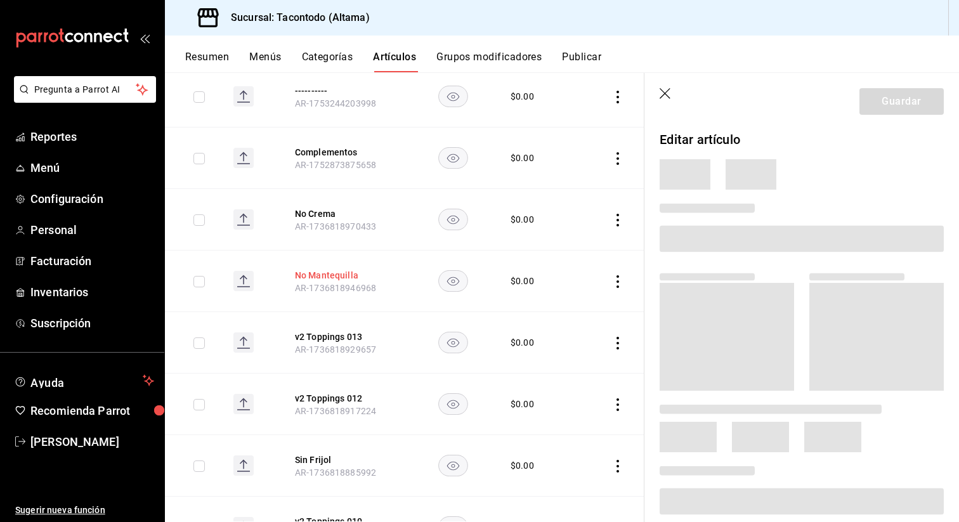
scroll to position [207, 0]
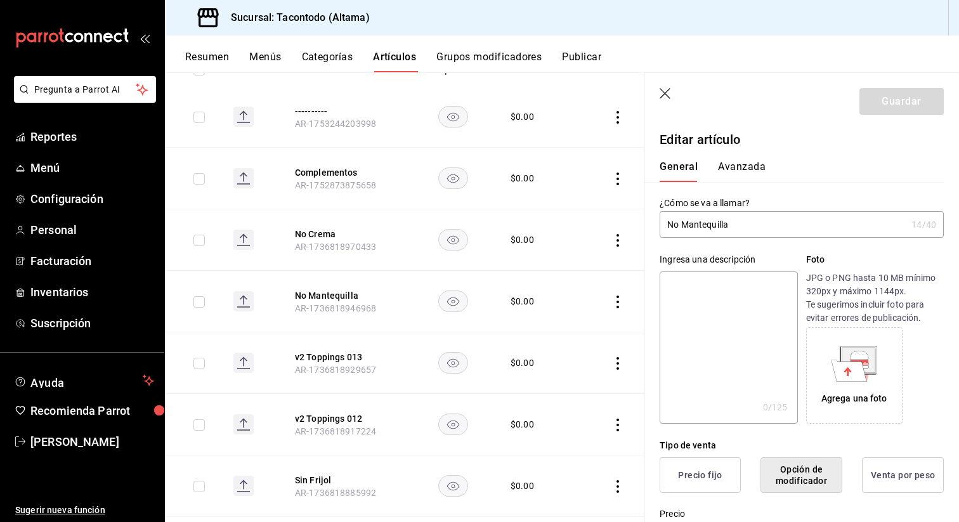
click at [693, 233] on input "No Mantequilla" at bounding box center [783, 224] width 247 height 25
type input "v2 Toppings 014"
click at [902, 103] on button "Guardar" at bounding box center [901, 101] width 84 height 27
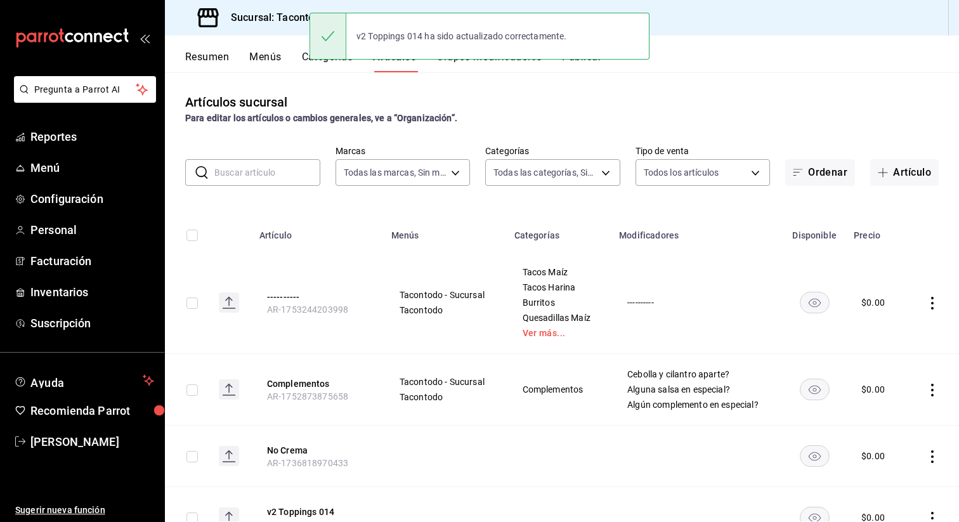
click at [293, 458] on span "AR-1736818970433" at bounding box center [307, 463] width 81 height 10
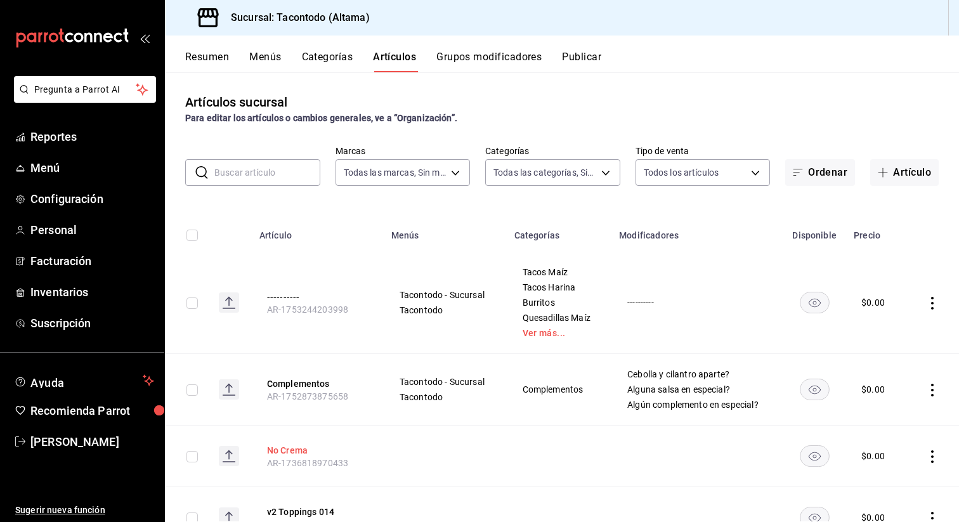
click at [294, 454] on button "No Crema" at bounding box center [317, 450] width 101 height 13
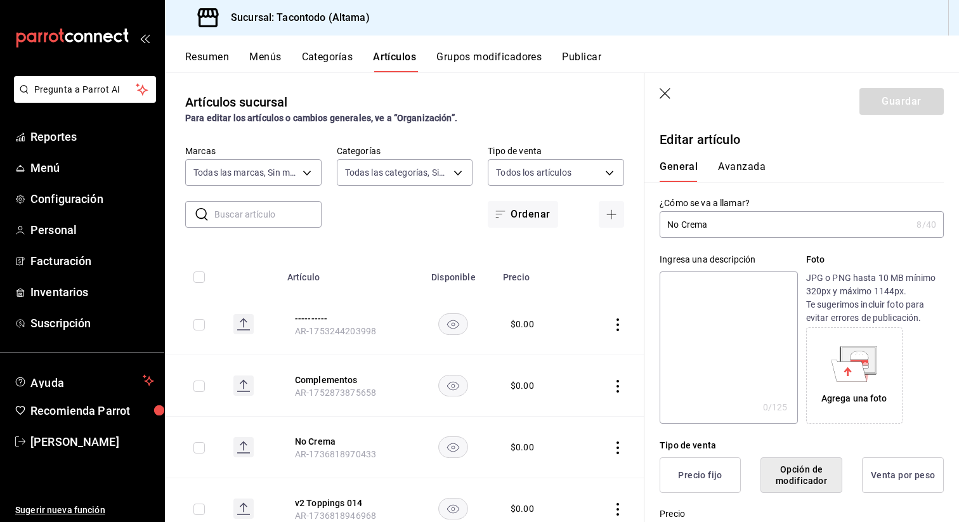
click at [720, 223] on input "No Crema" at bounding box center [786, 224] width 252 height 25
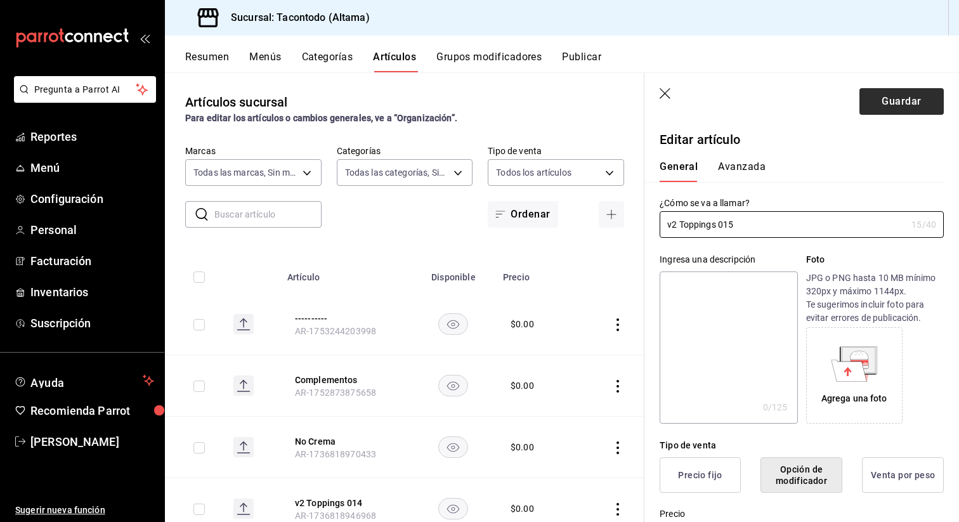
type input "v2 Toppings 015"
click at [883, 108] on button "Guardar" at bounding box center [901, 101] width 84 height 27
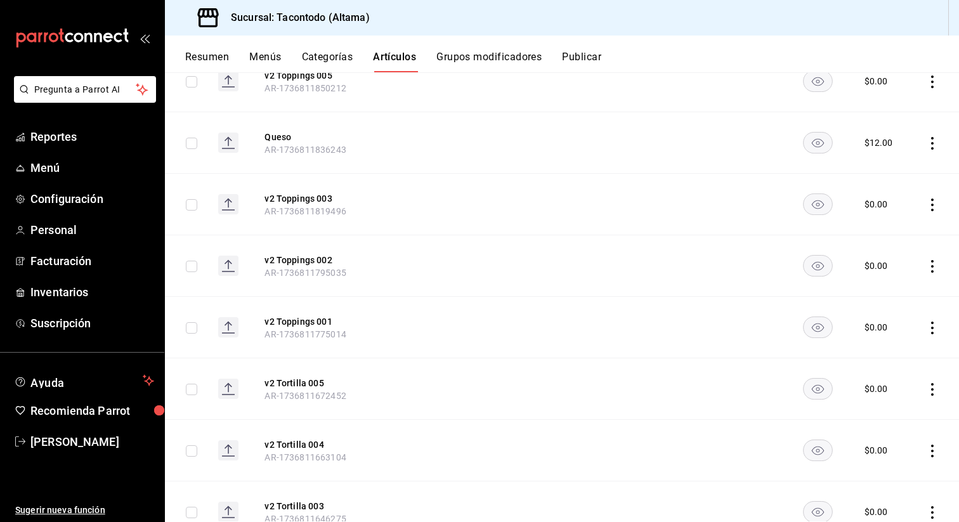
scroll to position [989, 0]
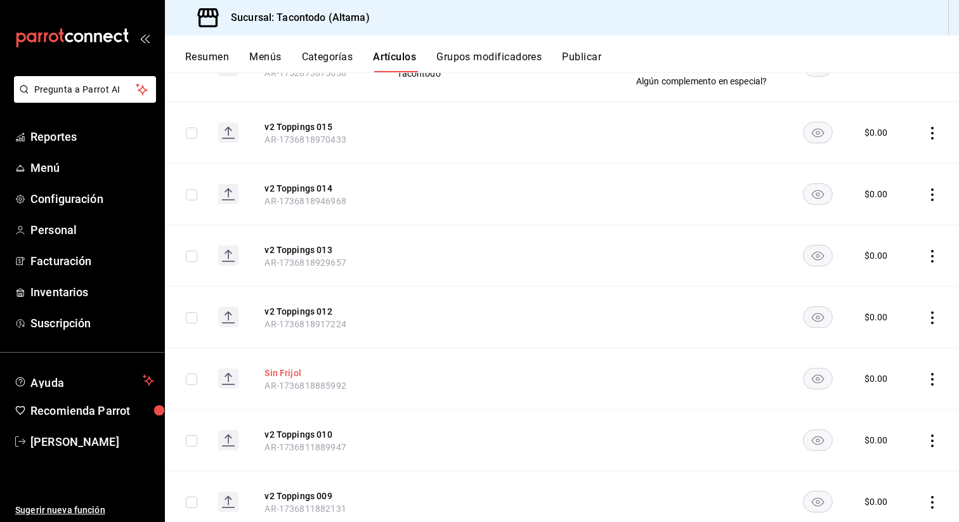
click at [284, 369] on button "Sin Frijol" at bounding box center [314, 373] width 101 height 13
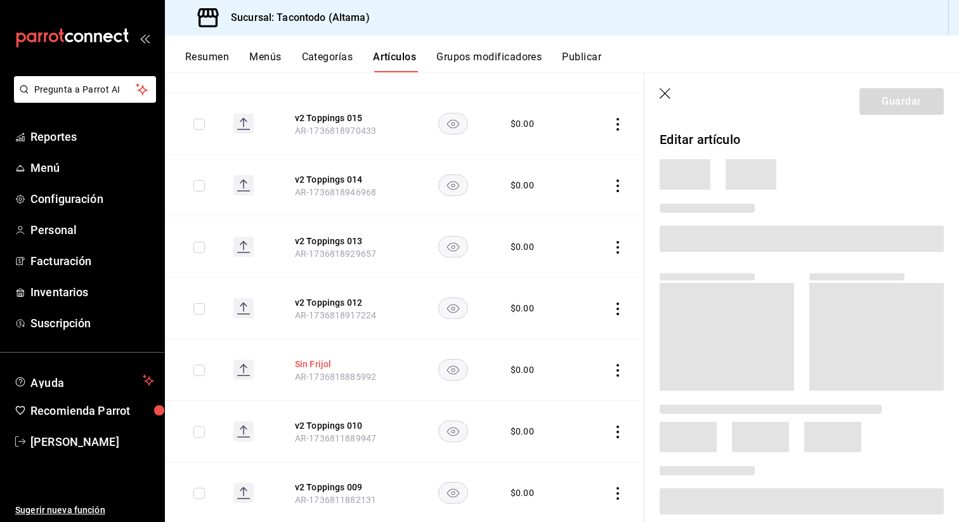
scroll to position [283, 0]
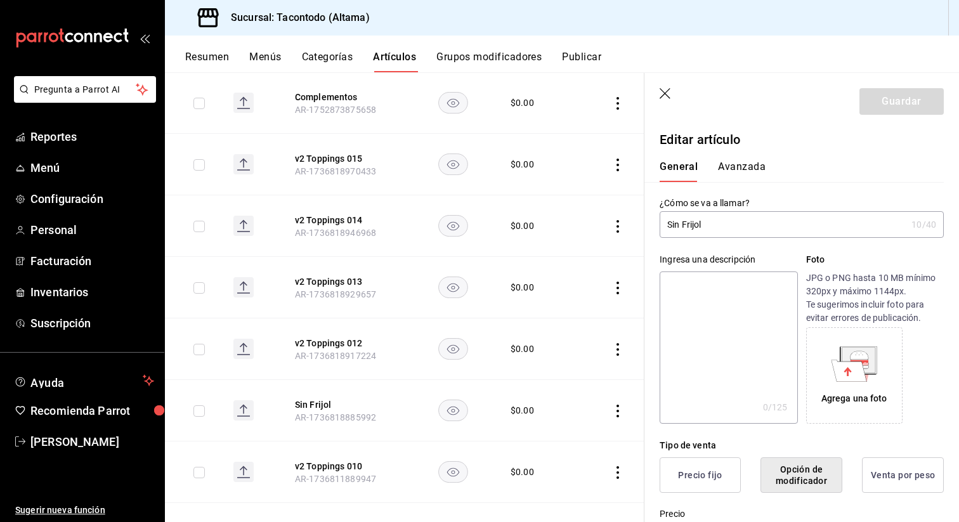
click at [663, 98] on icon "button" at bounding box center [666, 94] width 13 height 13
